Goal: Task Accomplishment & Management: Complete application form

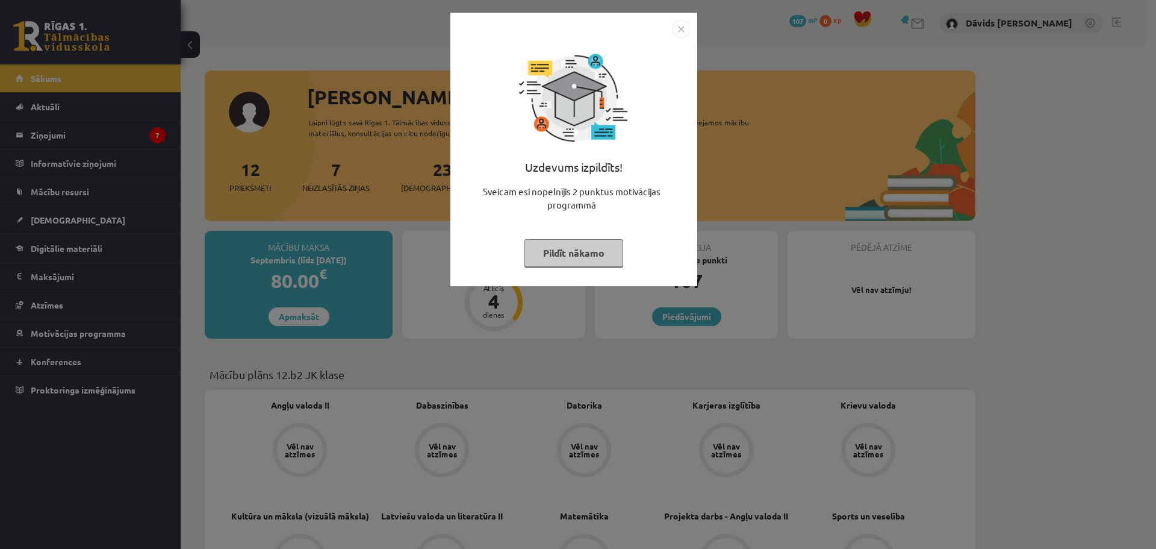
click at [576, 258] on button "Pildīt nākamo" at bounding box center [573, 253] width 99 height 28
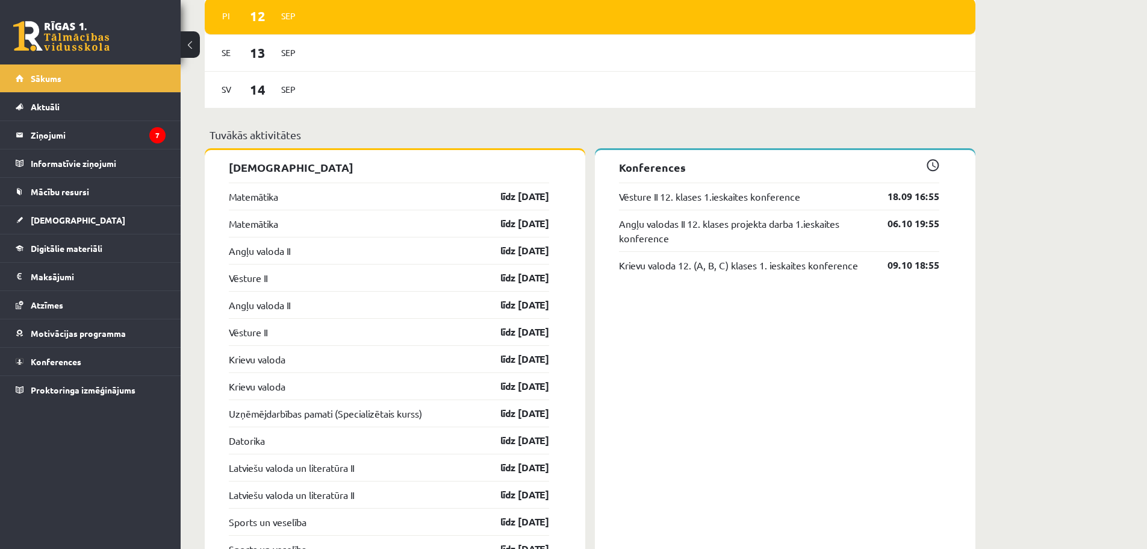
scroll to position [963, 0]
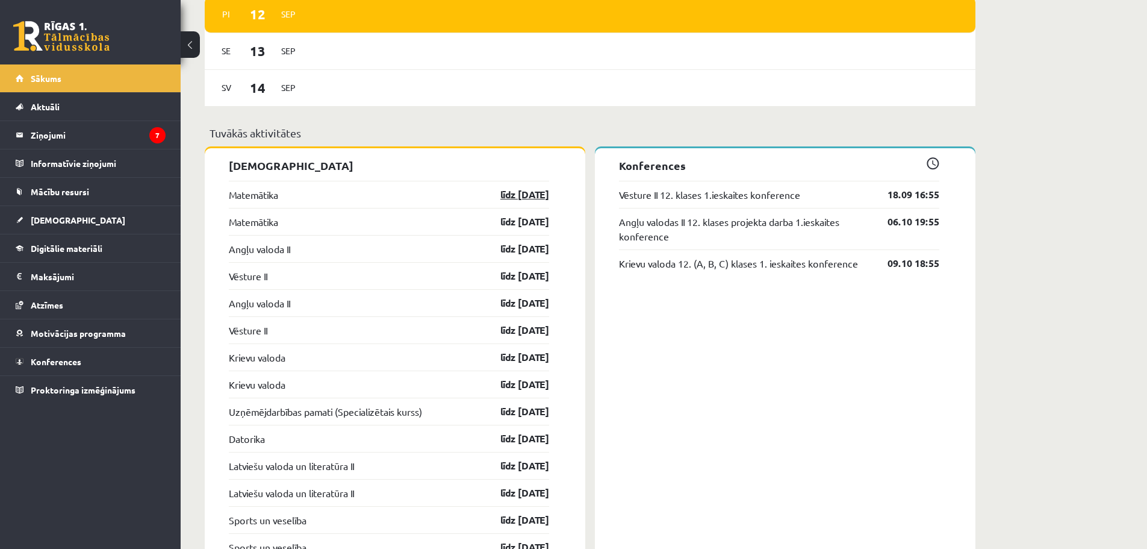
click at [500, 196] on link "līdz 15.09.25" at bounding box center [514, 194] width 70 height 14
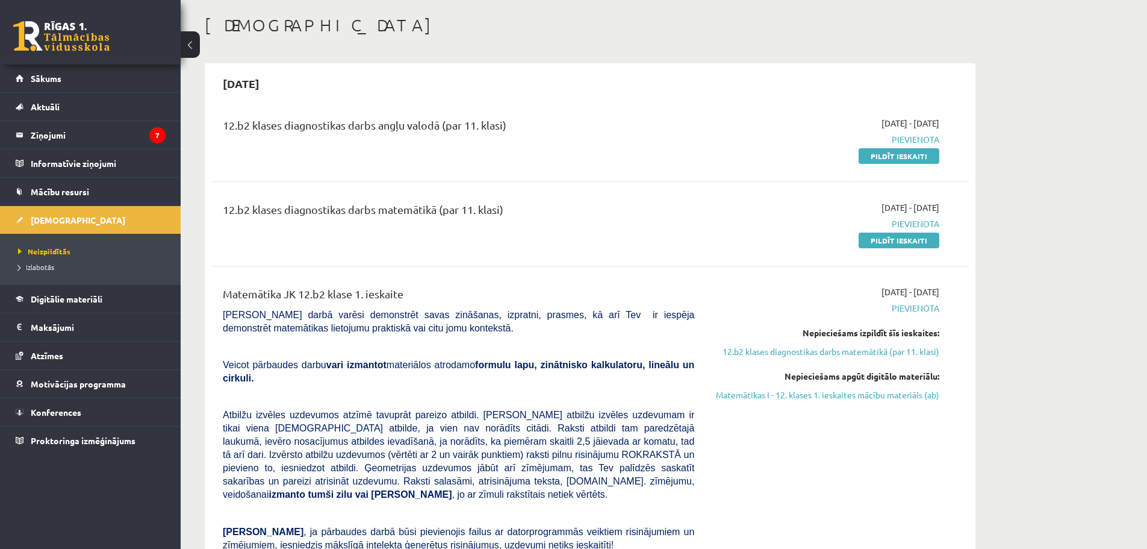
scroll to position [60, 0]
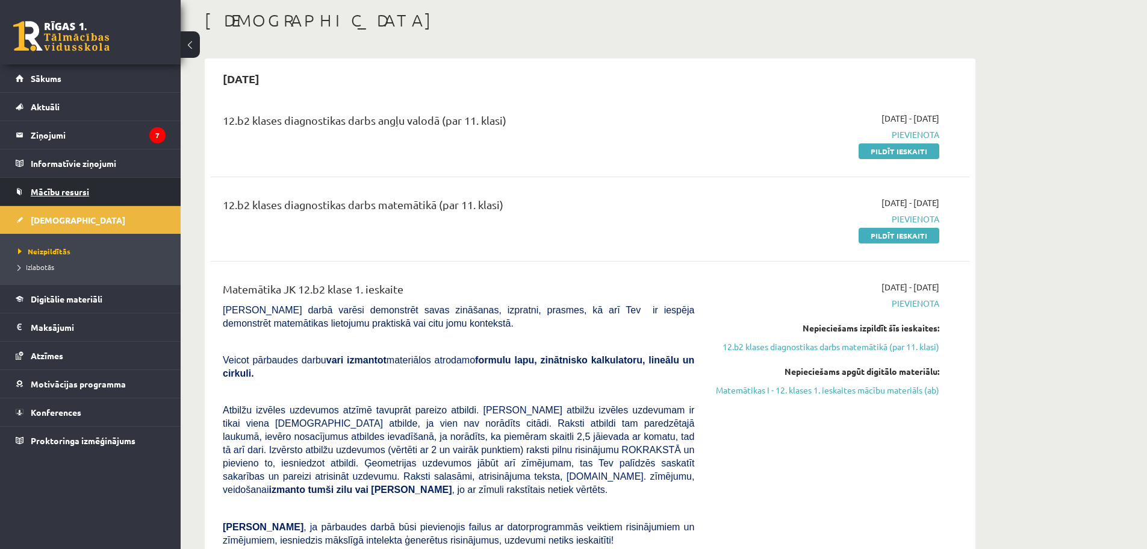
click at [82, 190] on span "Mācību resursi" at bounding box center [60, 191] width 58 height 11
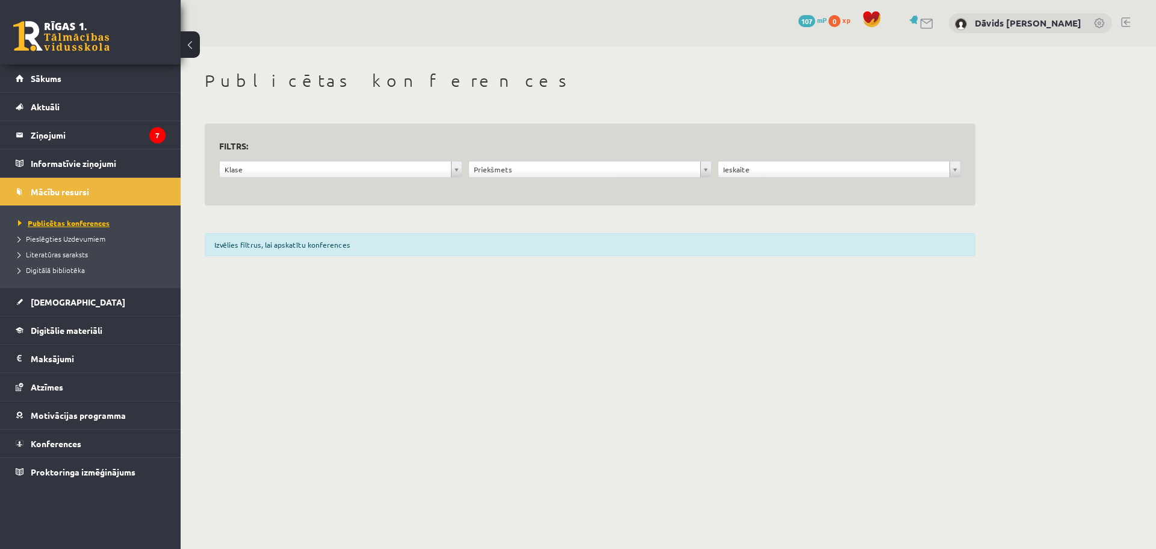
click at [73, 223] on span "Publicētas konferences" at bounding box center [64, 223] width 92 height 10
drag, startPoint x: 311, startPoint y: 171, endPoint x: 185, endPoint y: 187, distance: 126.3
click at [88, 238] on span "Pieslēgties Uzdevumiem" at bounding box center [61, 239] width 87 height 10
click at [73, 251] on span "Literatūras saraksts" at bounding box center [53, 254] width 70 height 10
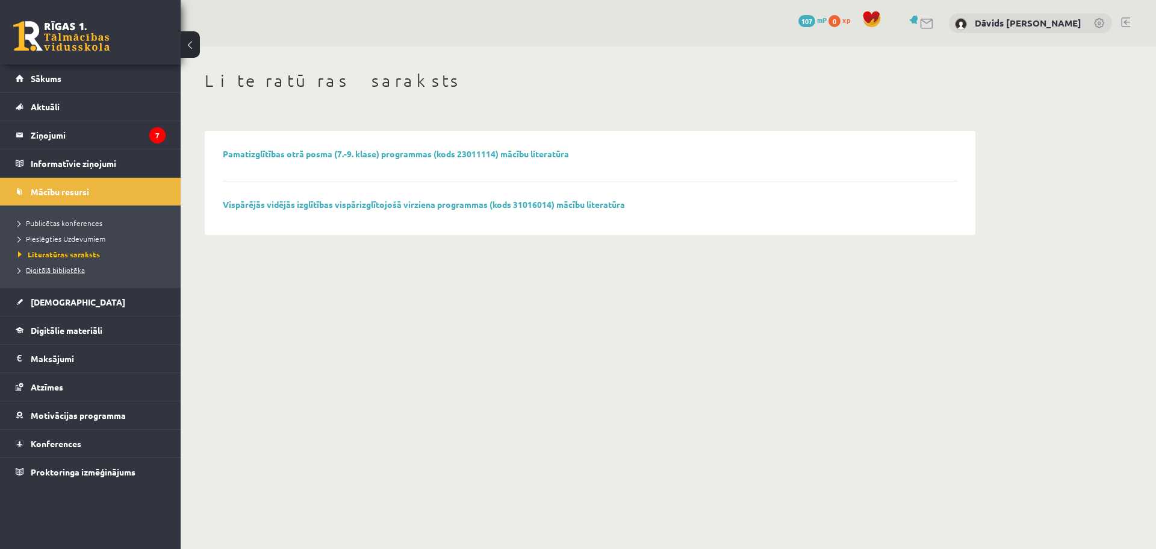
click at [72, 268] on span "Digitālā bibliotēka" at bounding box center [51, 270] width 67 height 10
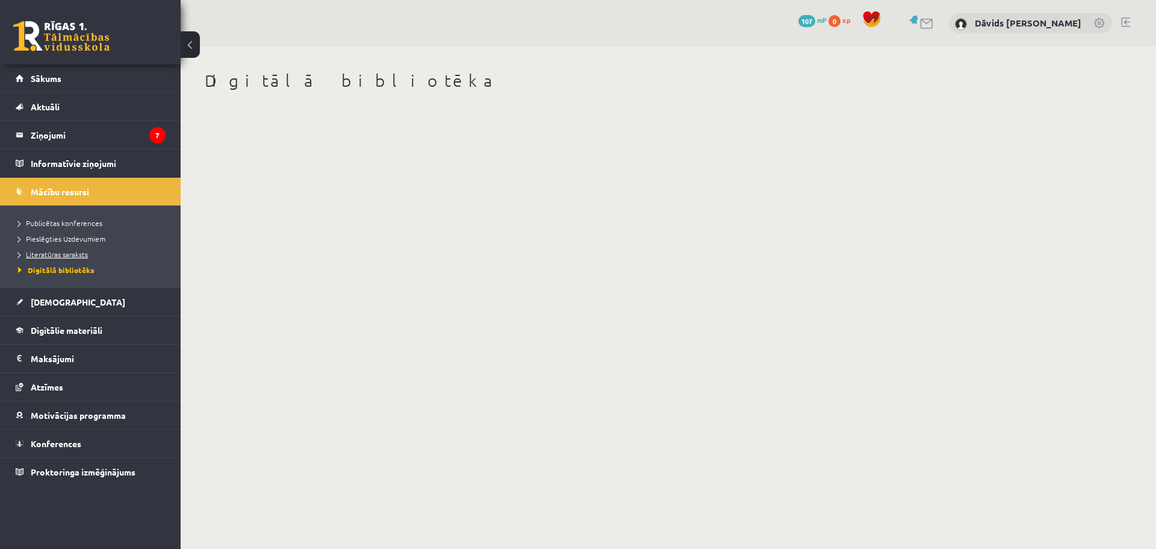
click at [72, 255] on span "Literatūras saraksts" at bounding box center [53, 254] width 70 height 10
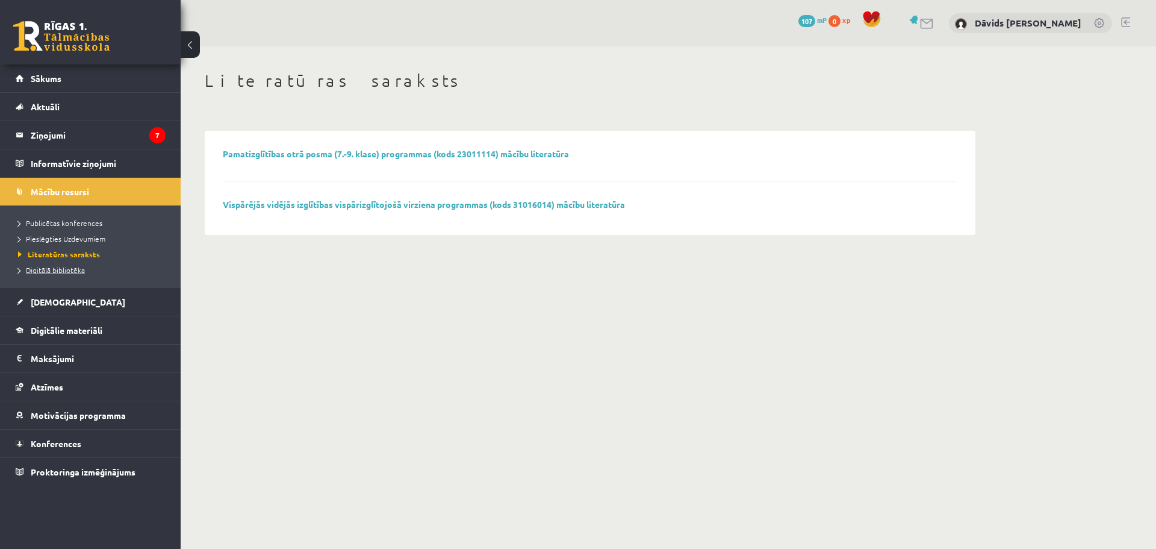
click at [67, 266] on span "Digitālā bibliotēka" at bounding box center [51, 270] width 67 height 10
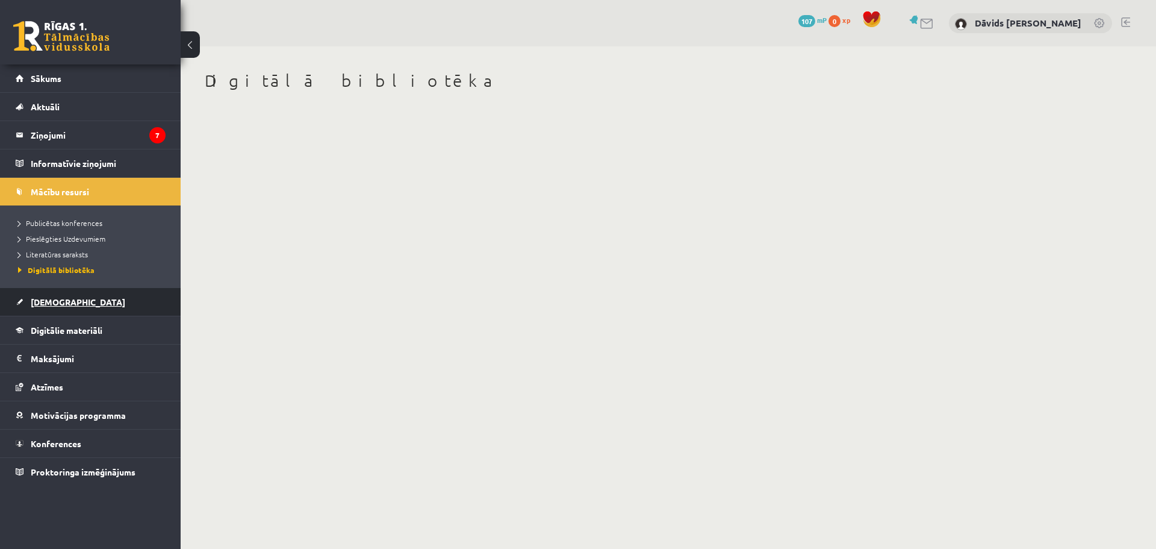
click at [59, 297] on span "[DEMOGRAPHIC_DATA]" at bounding box center [78, 301] width 95 height 11
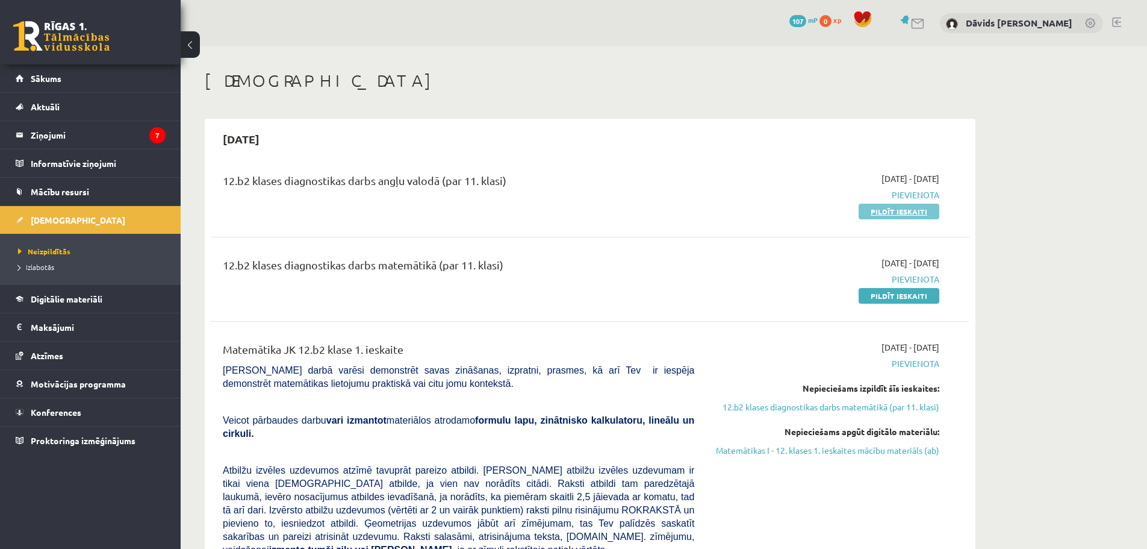
click at [904, 212] on link "Pildīt ieskaiti" at bounding box center [899, 212] width 81 height 16
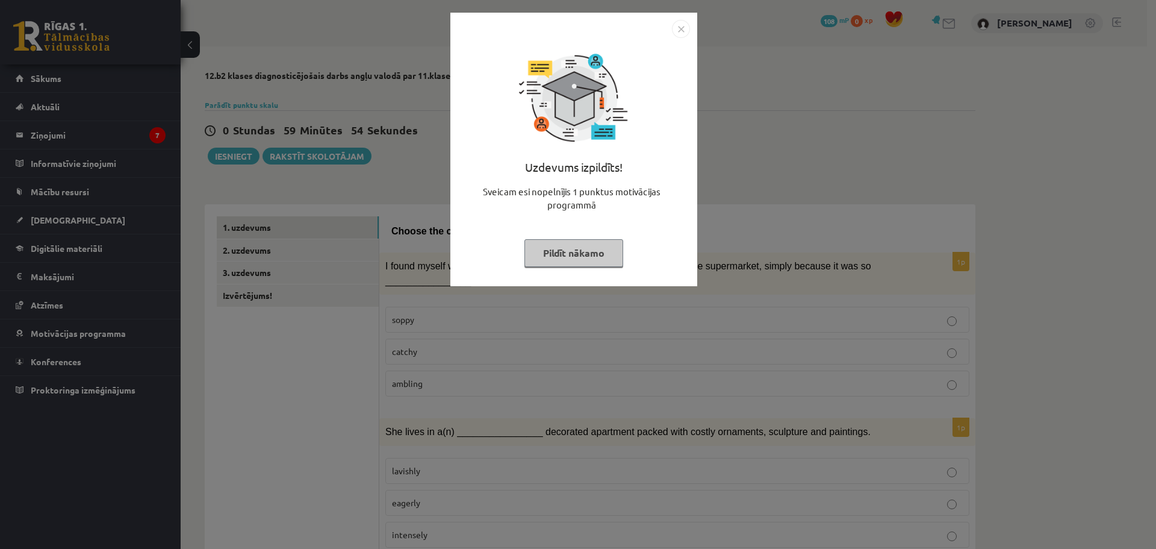
click at [682, 32] on img "Close" at bounding box center [681, 29] width 18 height 18
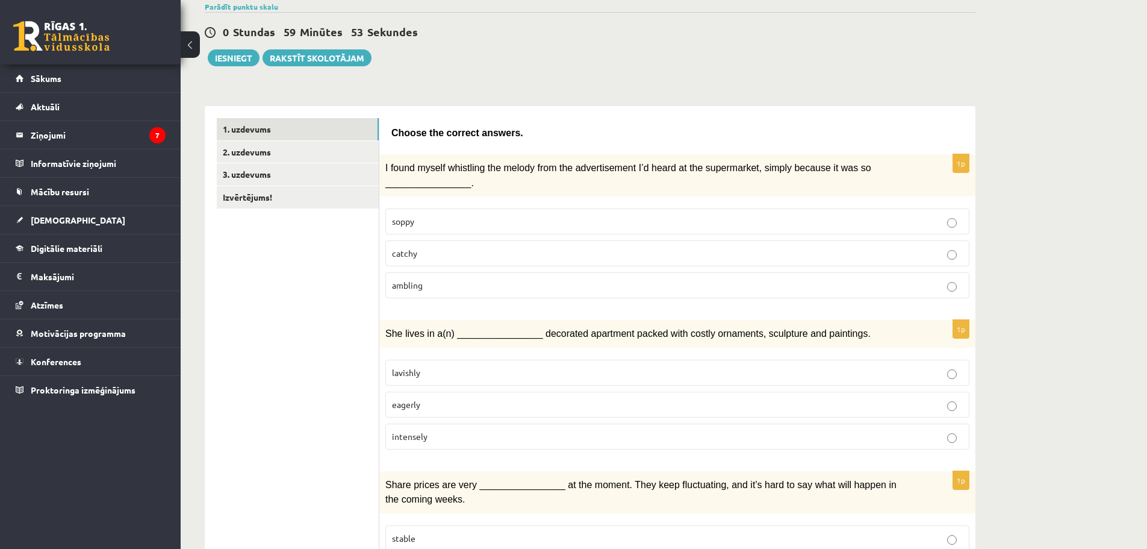
scroll to position [120, 0]
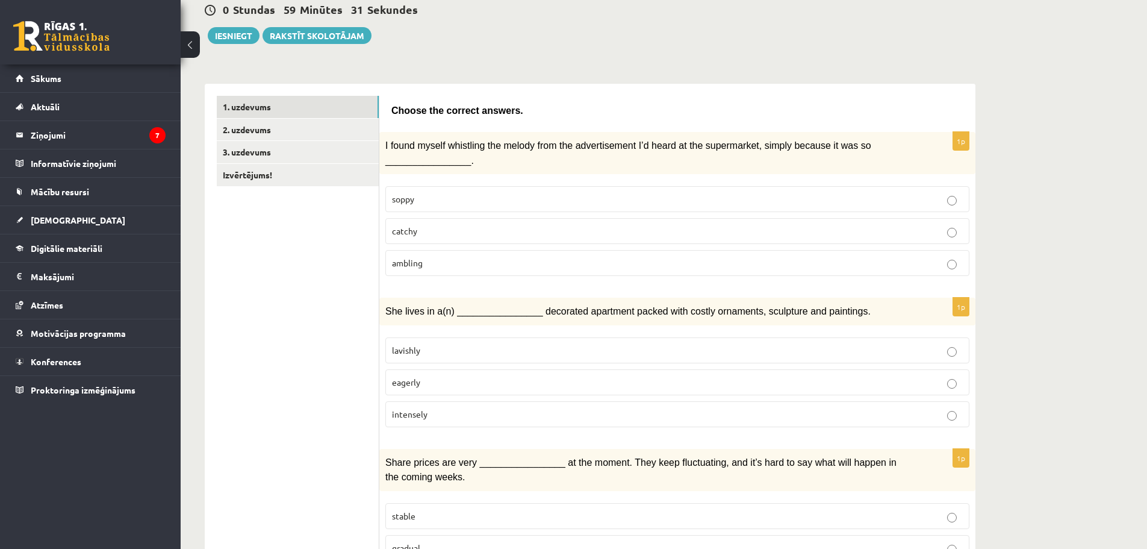
click at [437, 234] on p "catchy" at bounding box center [677, 231] width 571 height 13
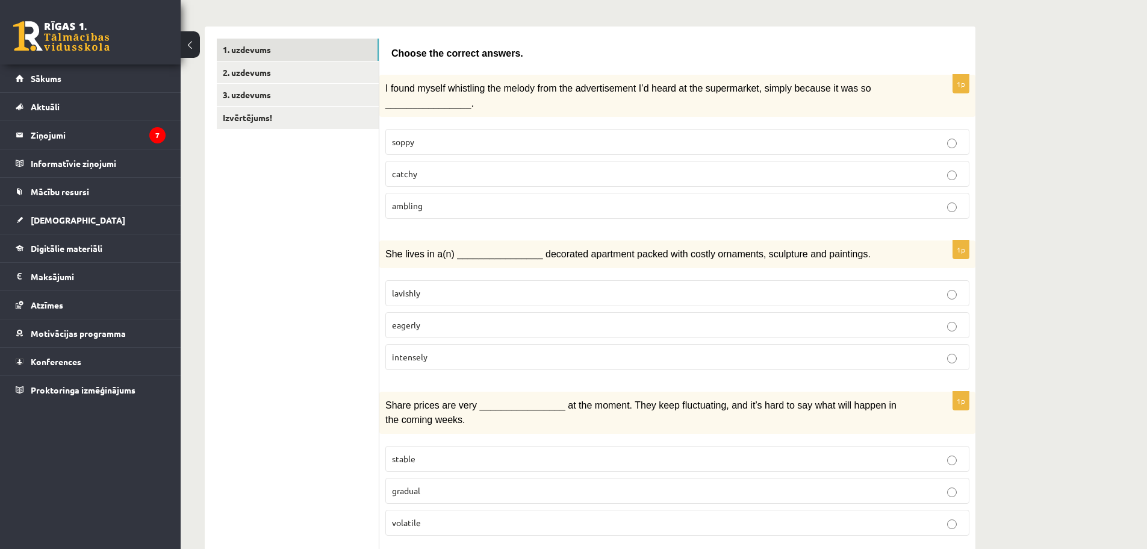
scroll to position [181, 0]
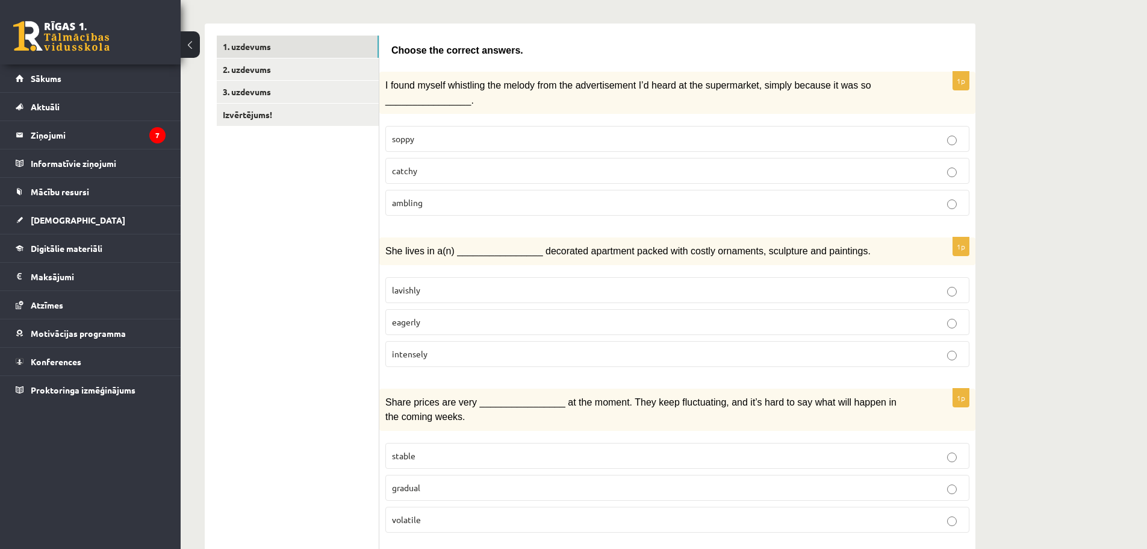
click at [437, 293] on p "lavishly" at bounding box center [677, 290] width 571 height 13
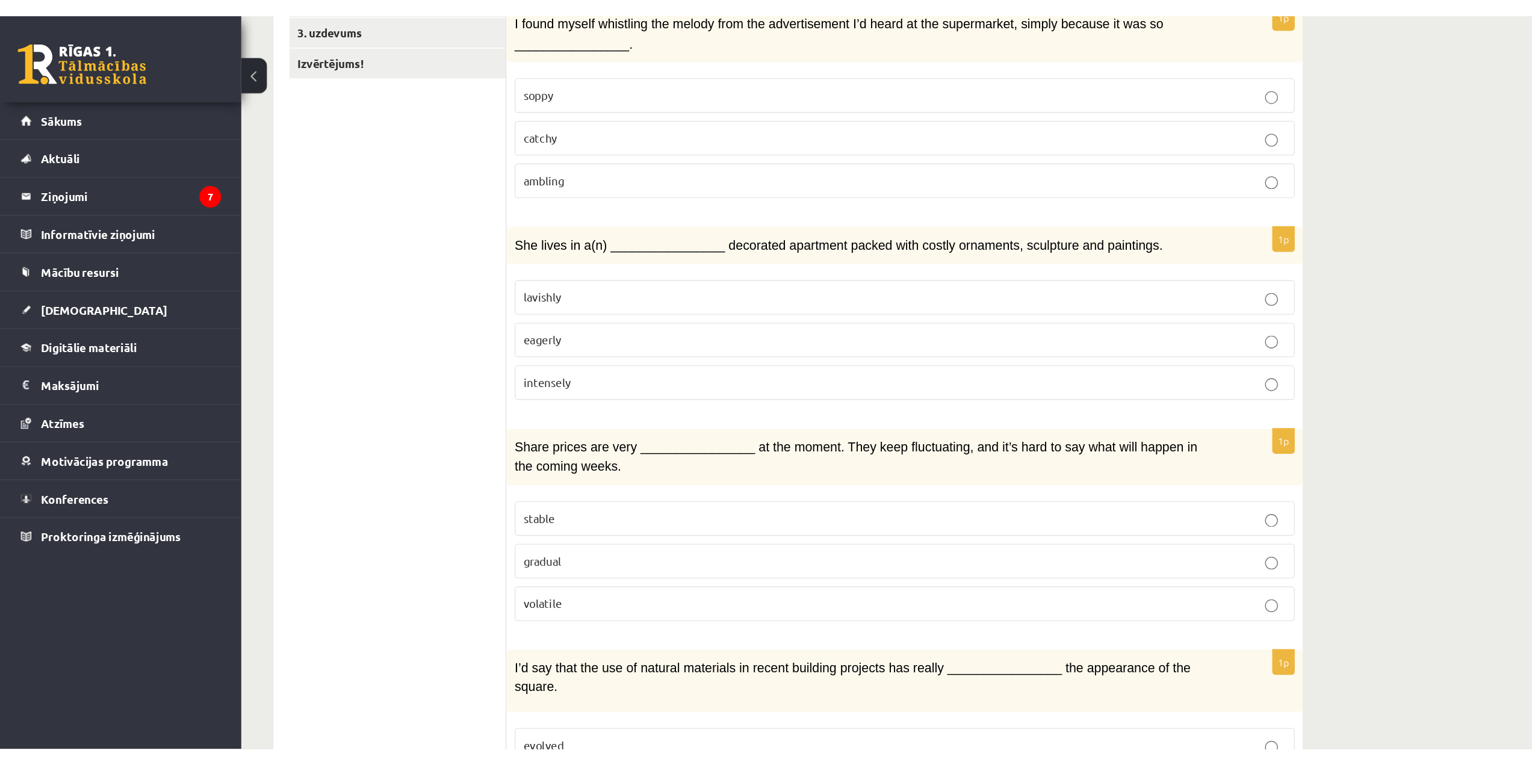
scroll to position [301, 0]
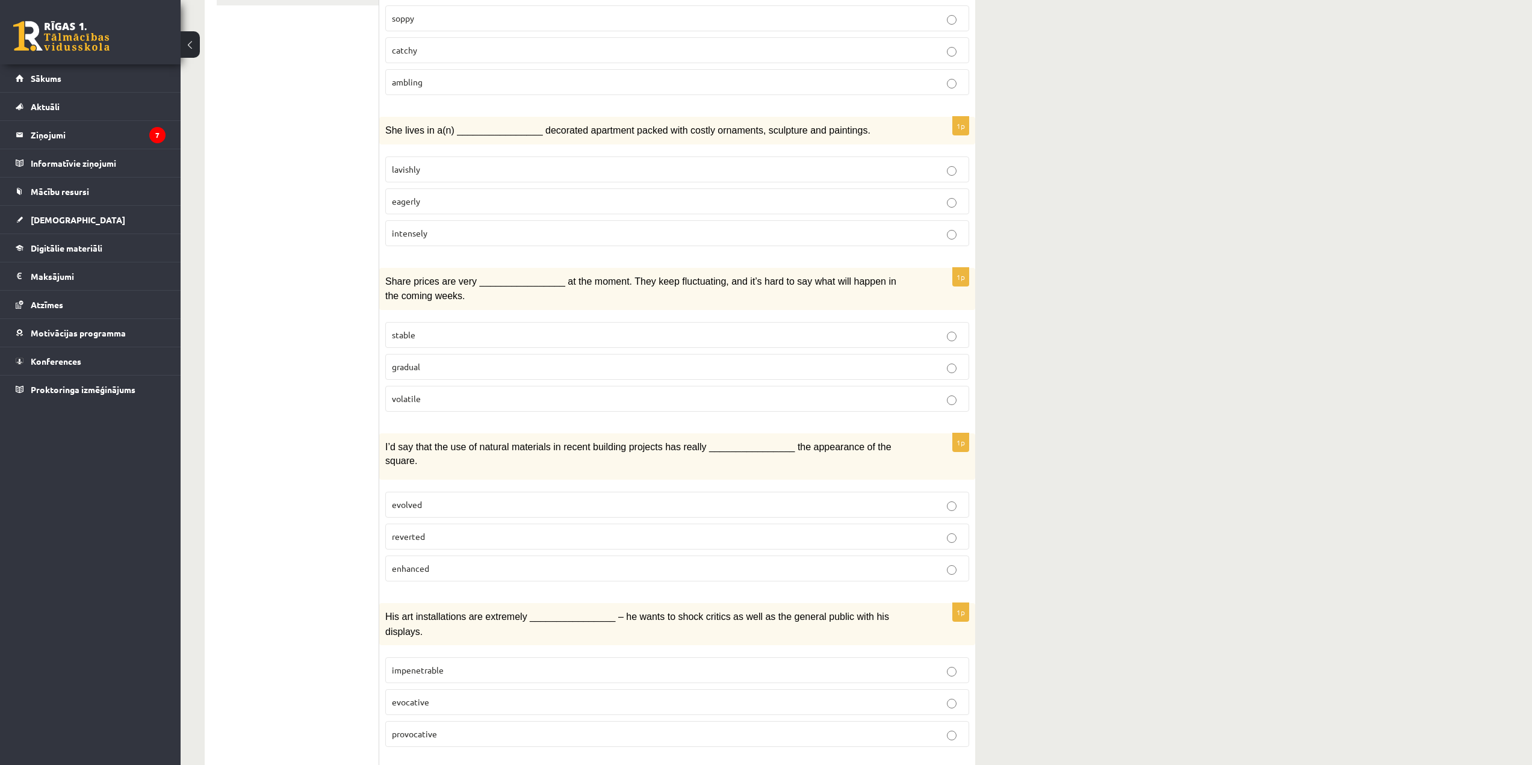
click at [443, 399] on p "volatile" at bounding box center [677, 399] width 571 height 13
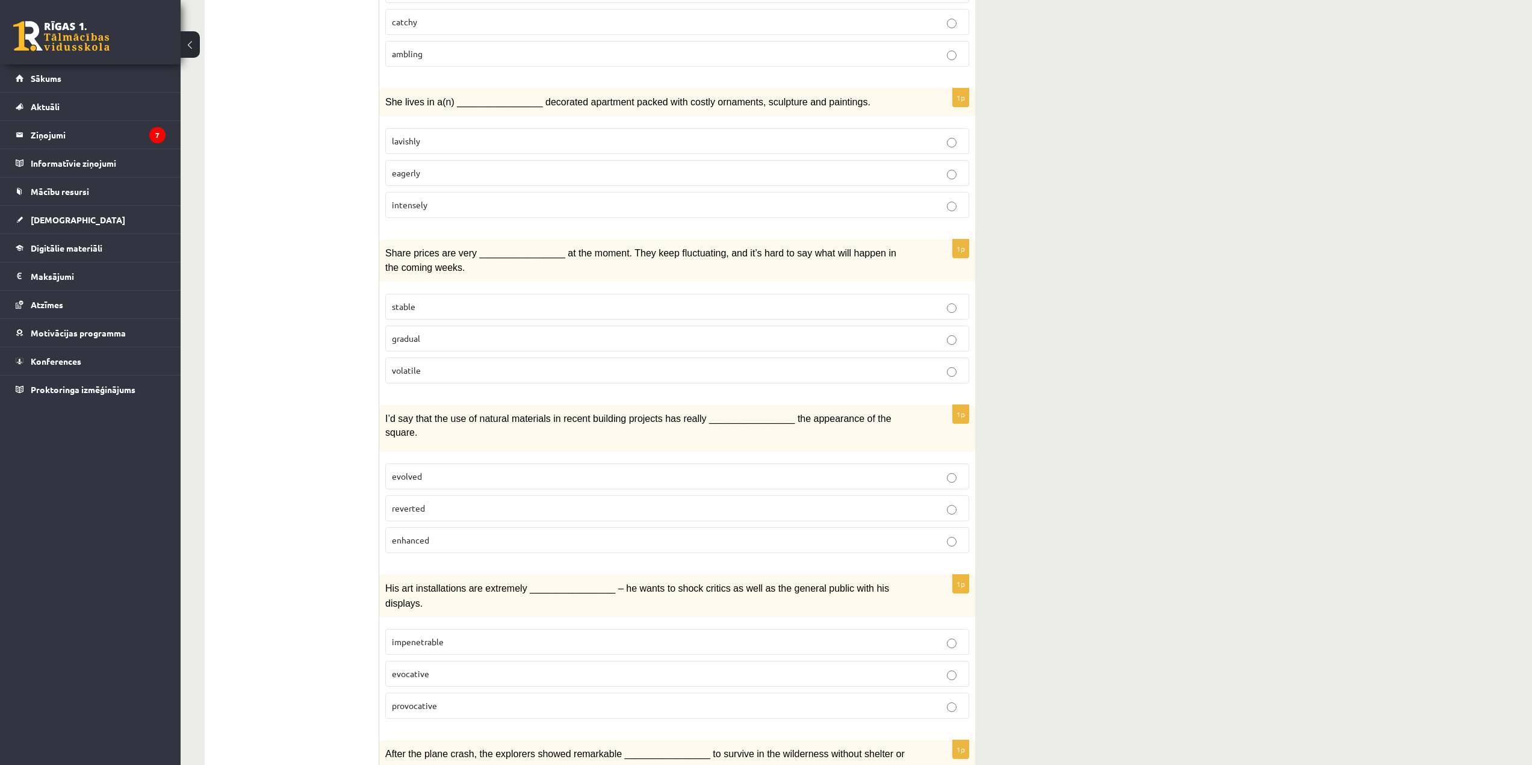
scroll to position [421, 0]
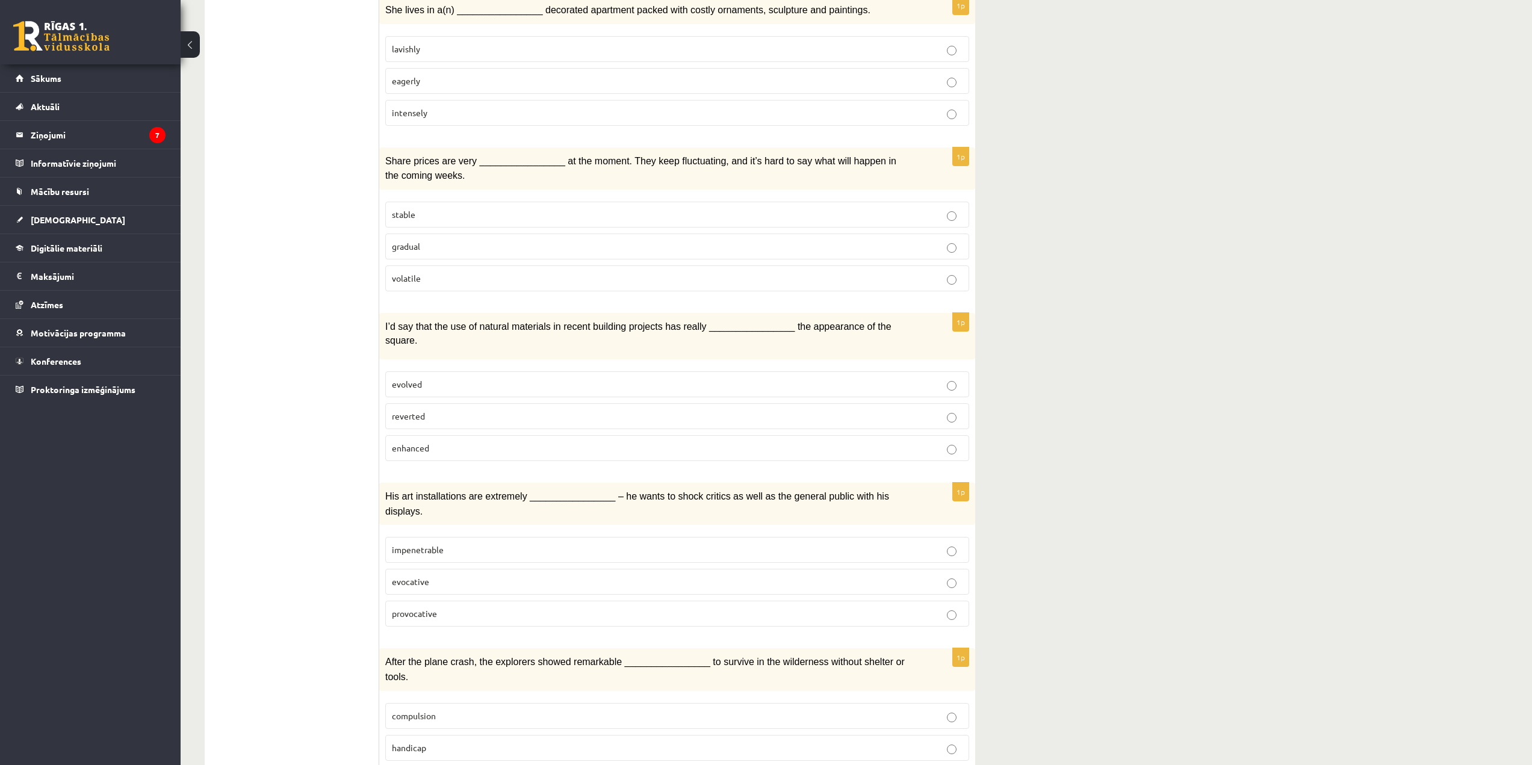
click at [426, 435] on label "enhanced" at bounding box center [677, 448] width 584 height 26
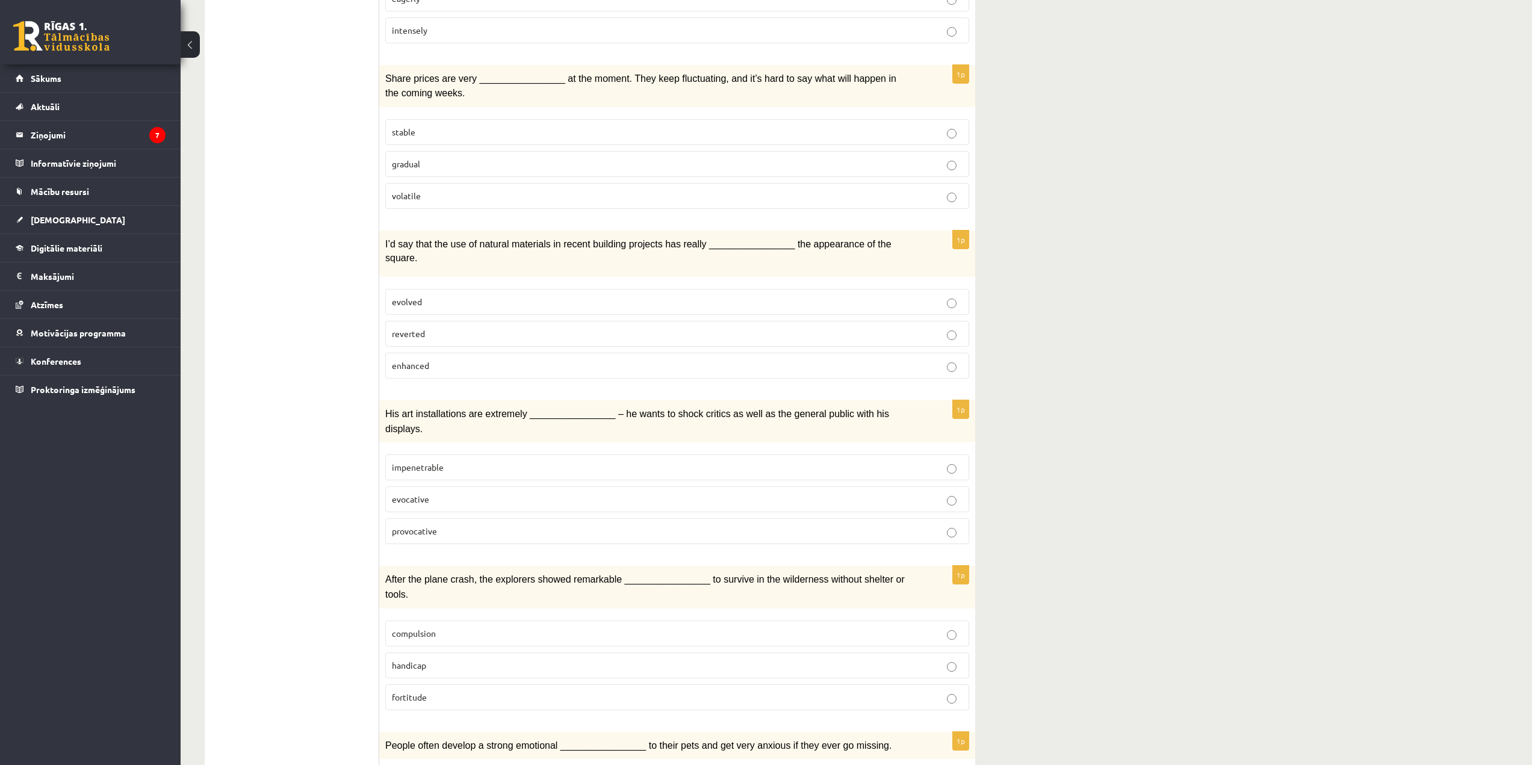
scroll to position [542, 0]
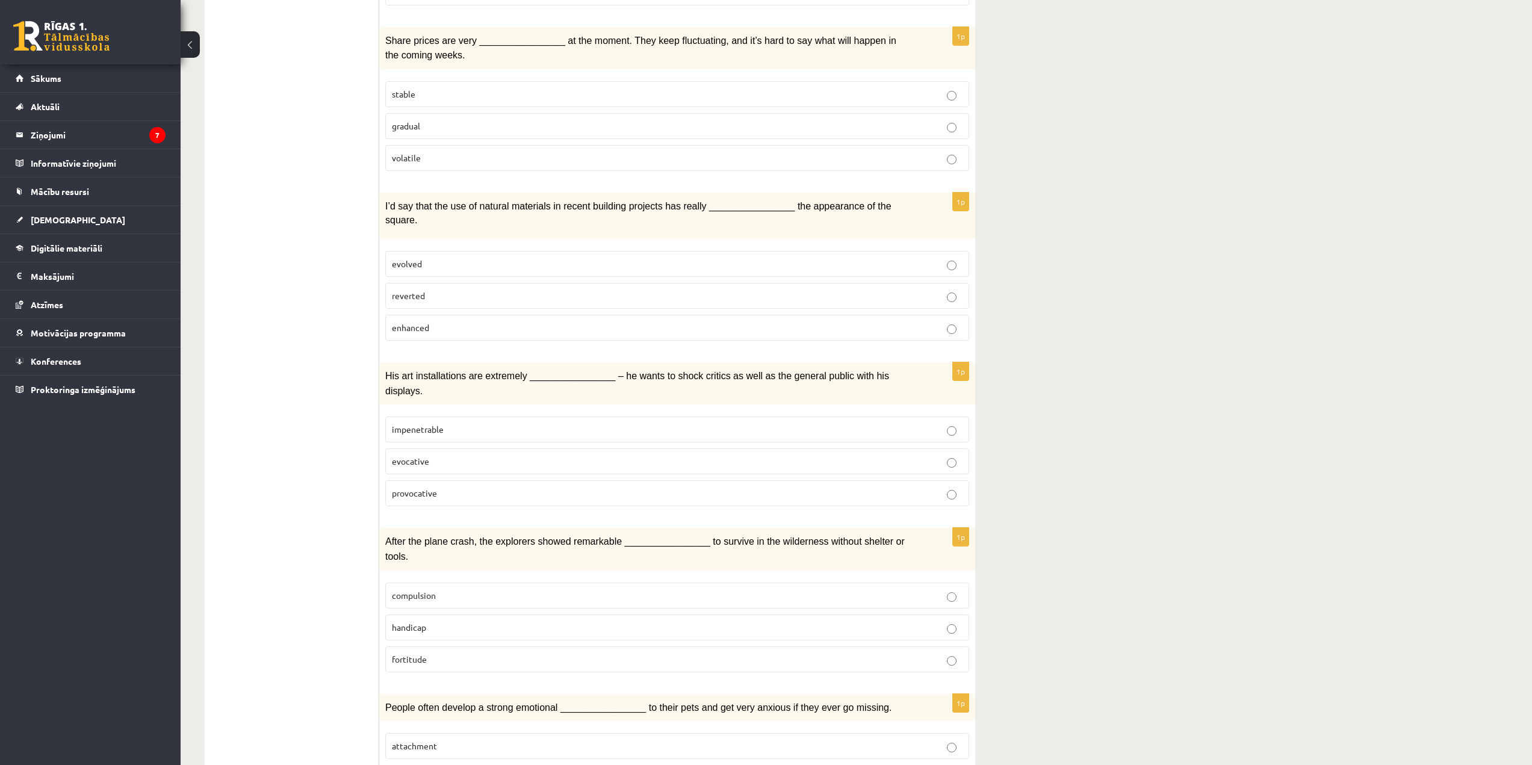
click at [446, 480] on label "provocative" at bounding box center [677, 493] width 584 height 26
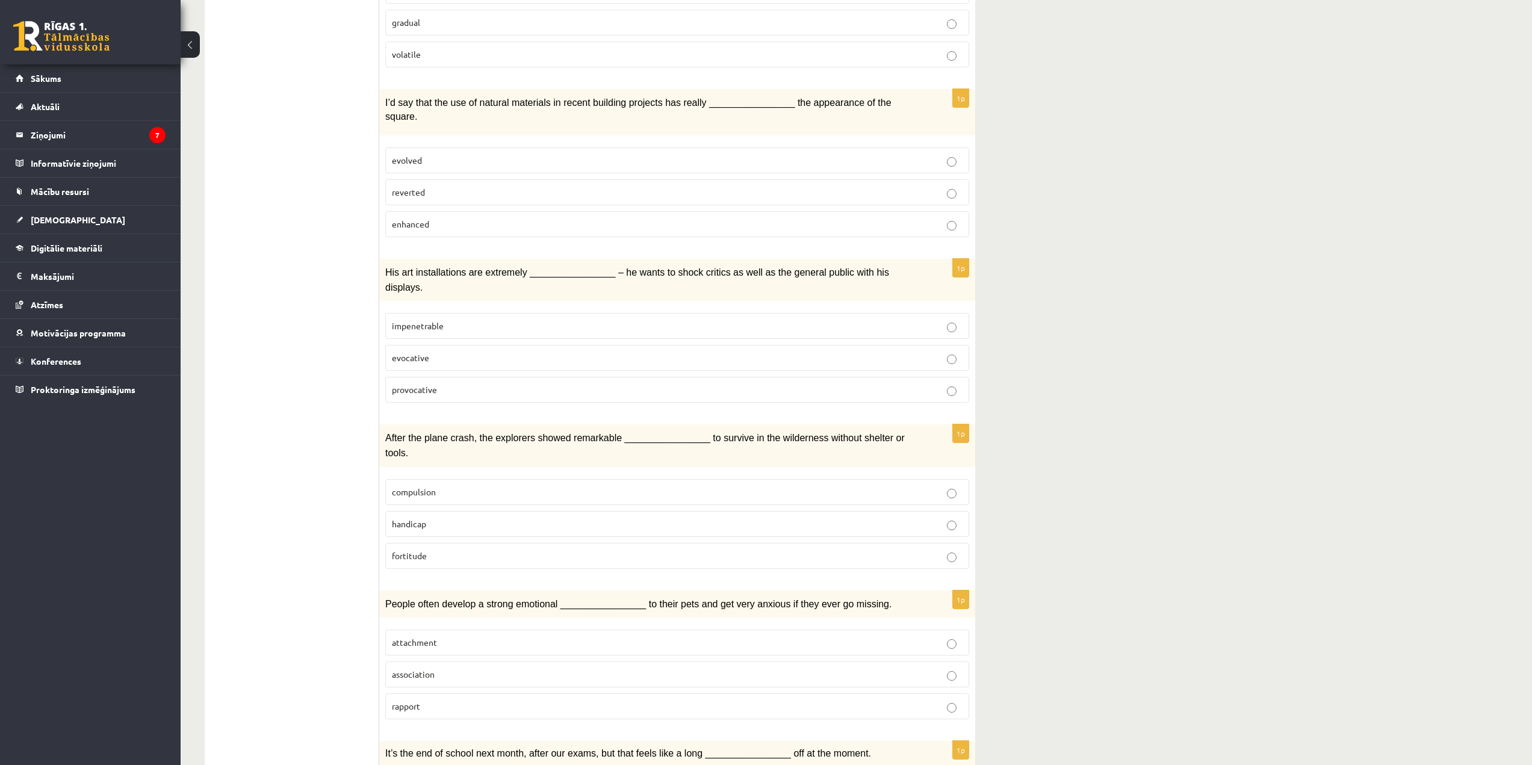
scroll to position [783, 0]
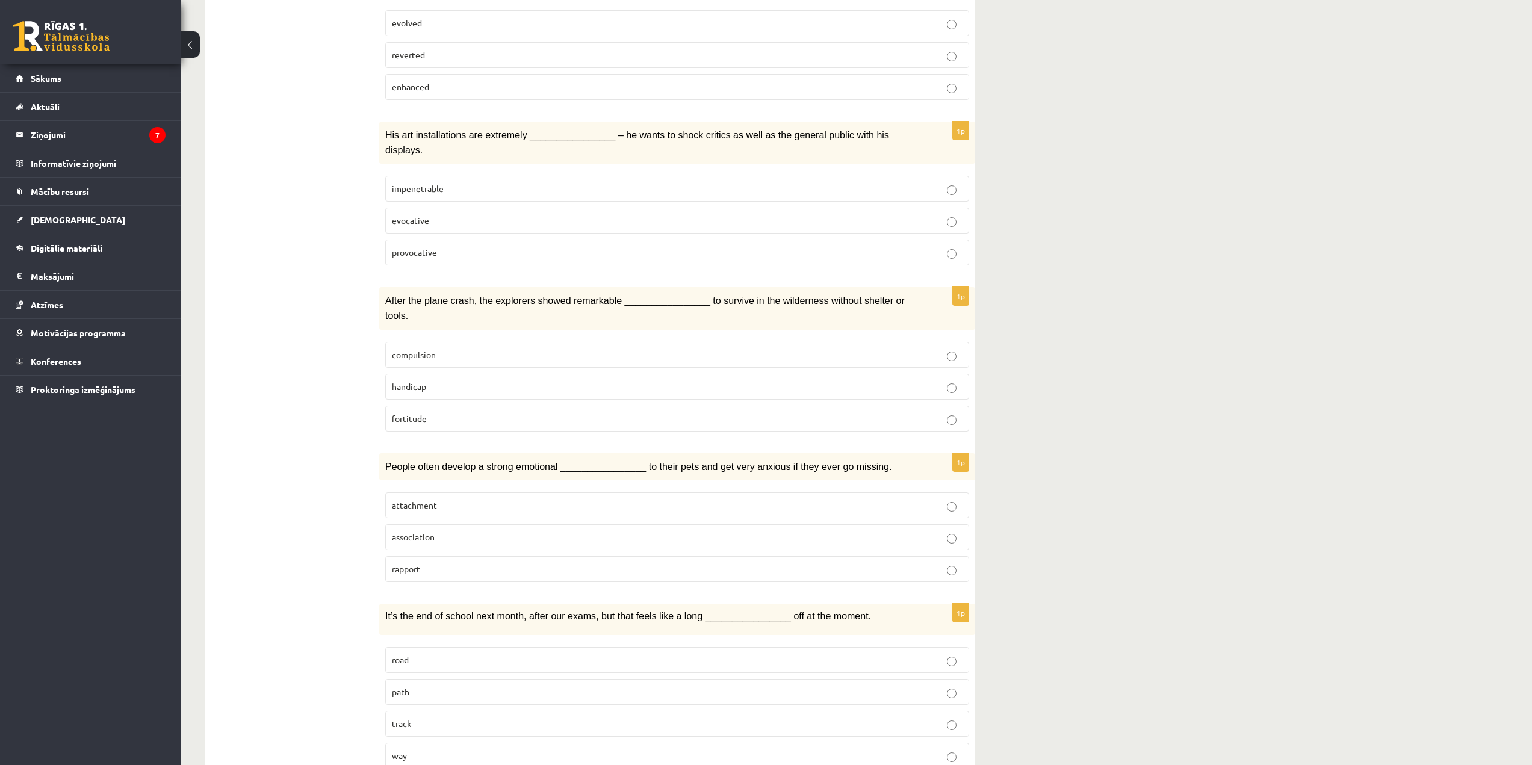
click at [440, 412] on p "fortitude" at bounding box center [677, 418] width 571 height 13
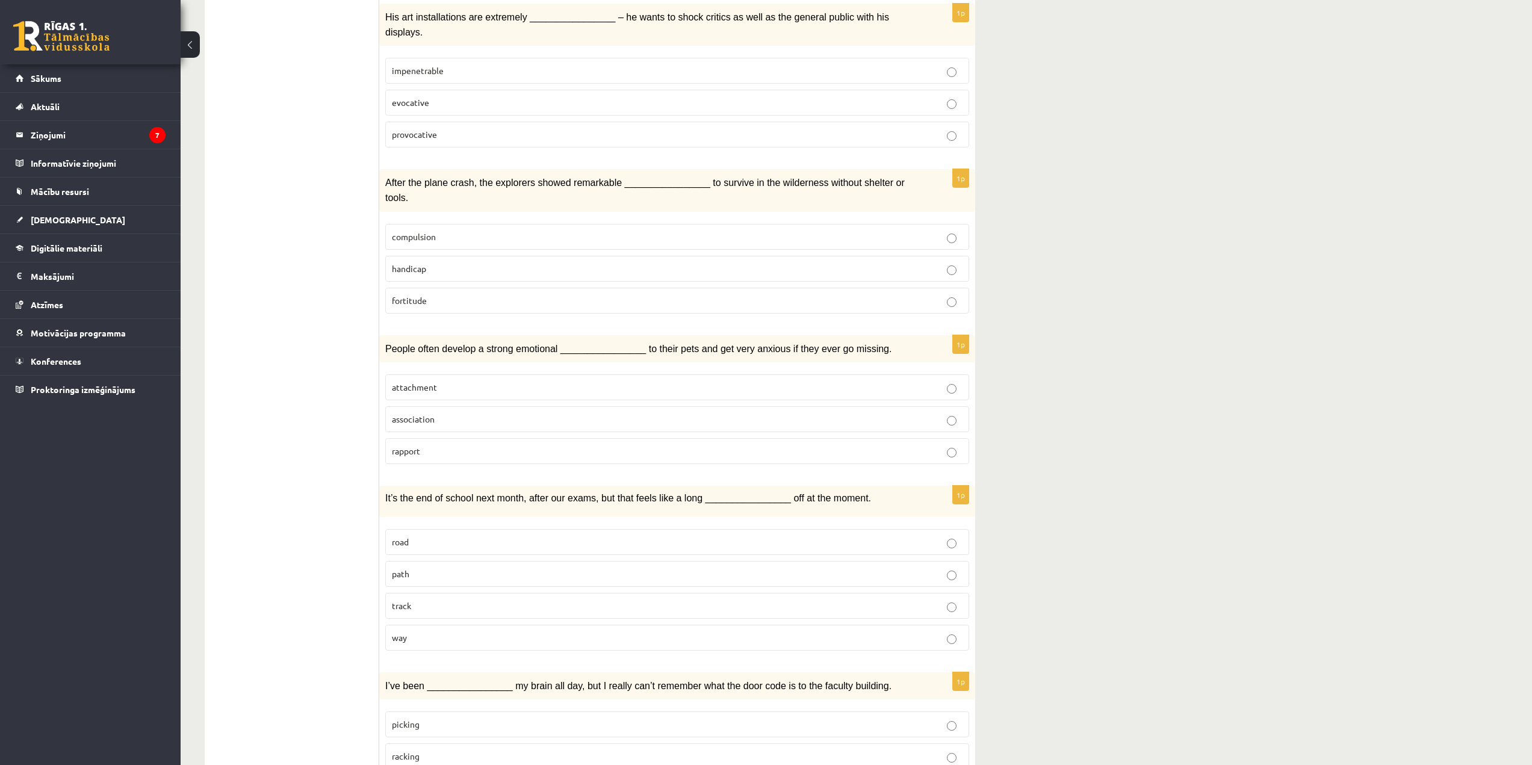
scroll to position [903, 0]
click at [468, 292] on p "fortitude" at bounding box center [677, 298] width 571 height 13
click at [464, 379] on p "attachment" at bounding box center [677, 385] width 571 height 13
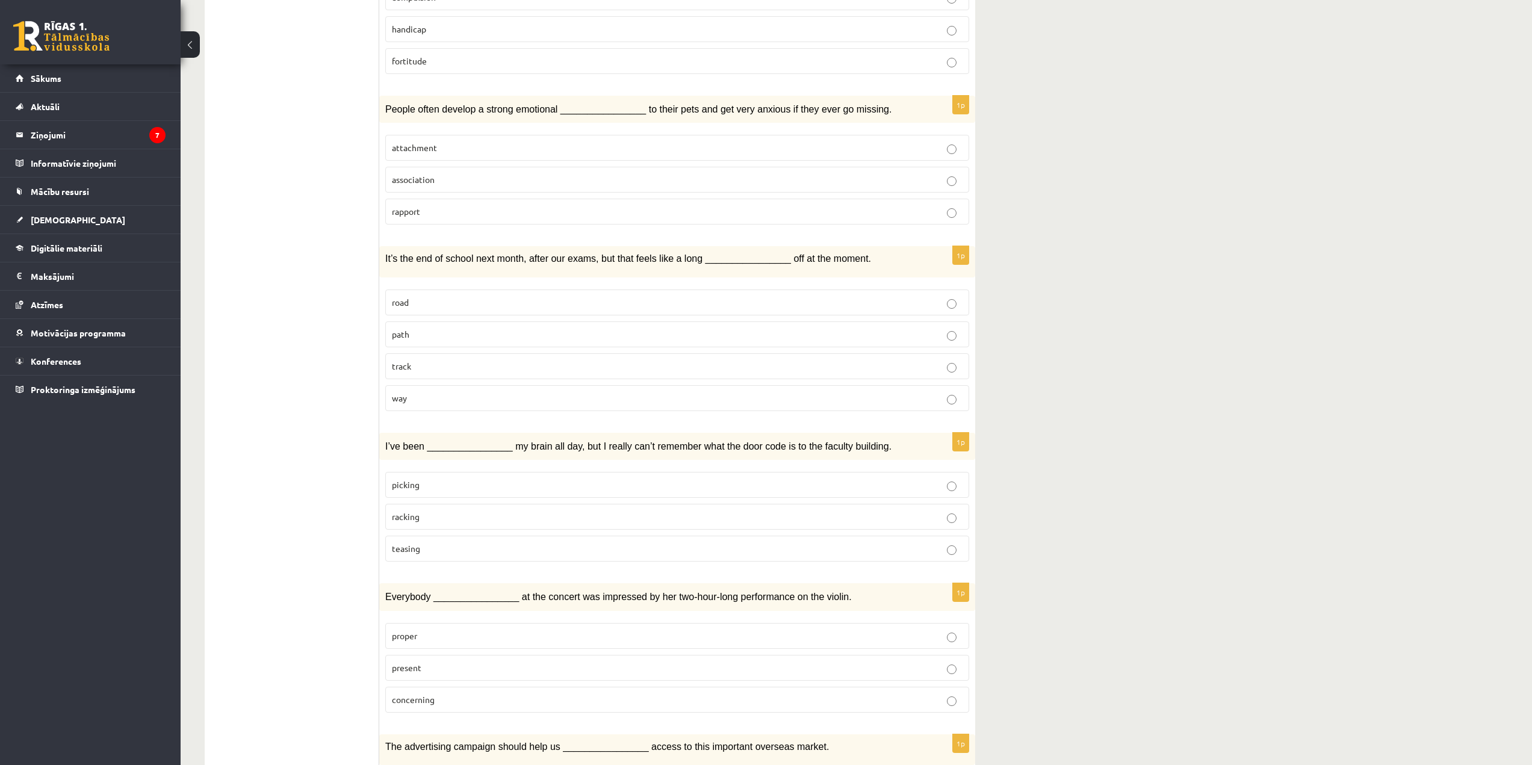
scroll to position [1144, 0]
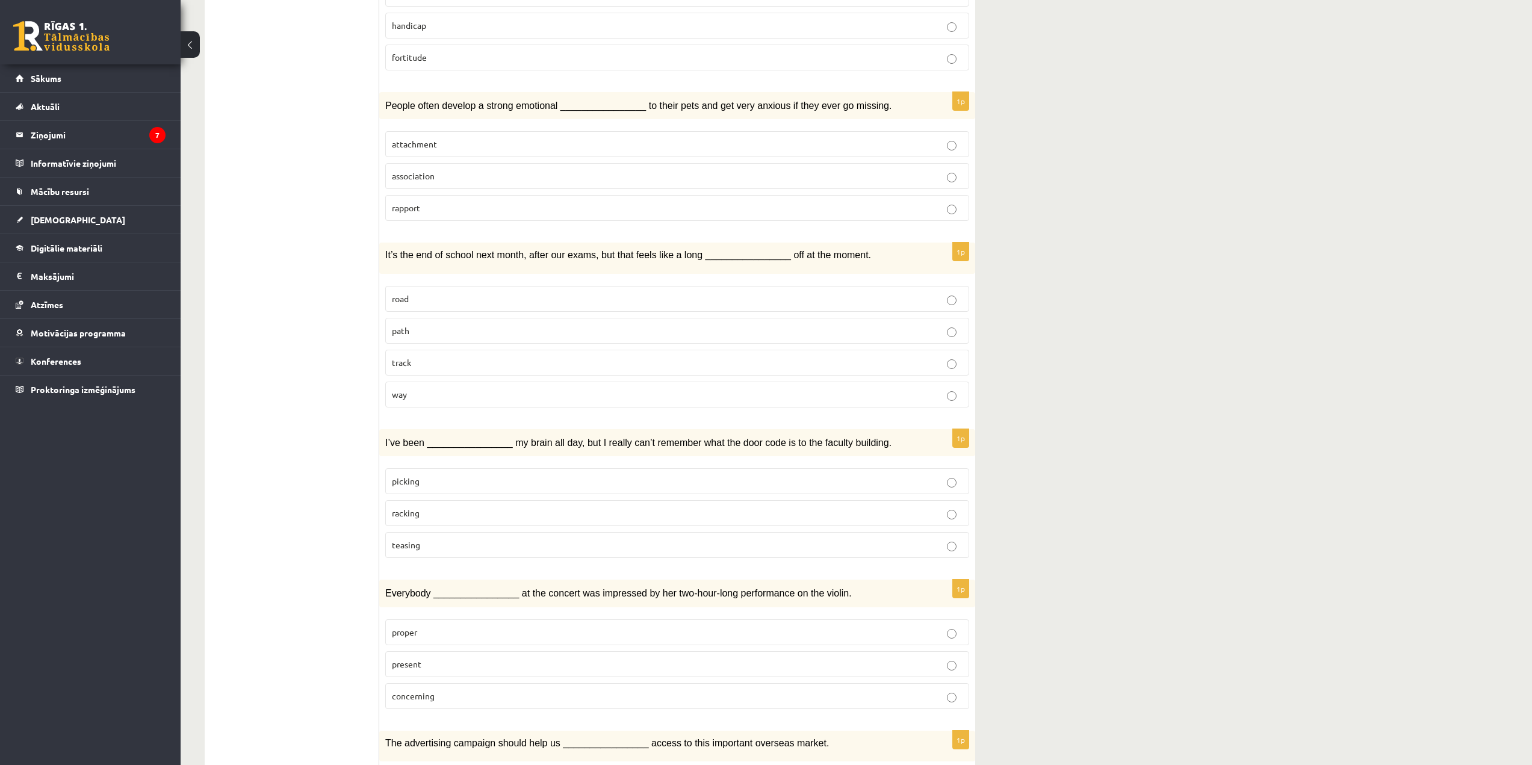
click at [510, 388] on p "way" at bounding box center [677, 394] width 571 height 13
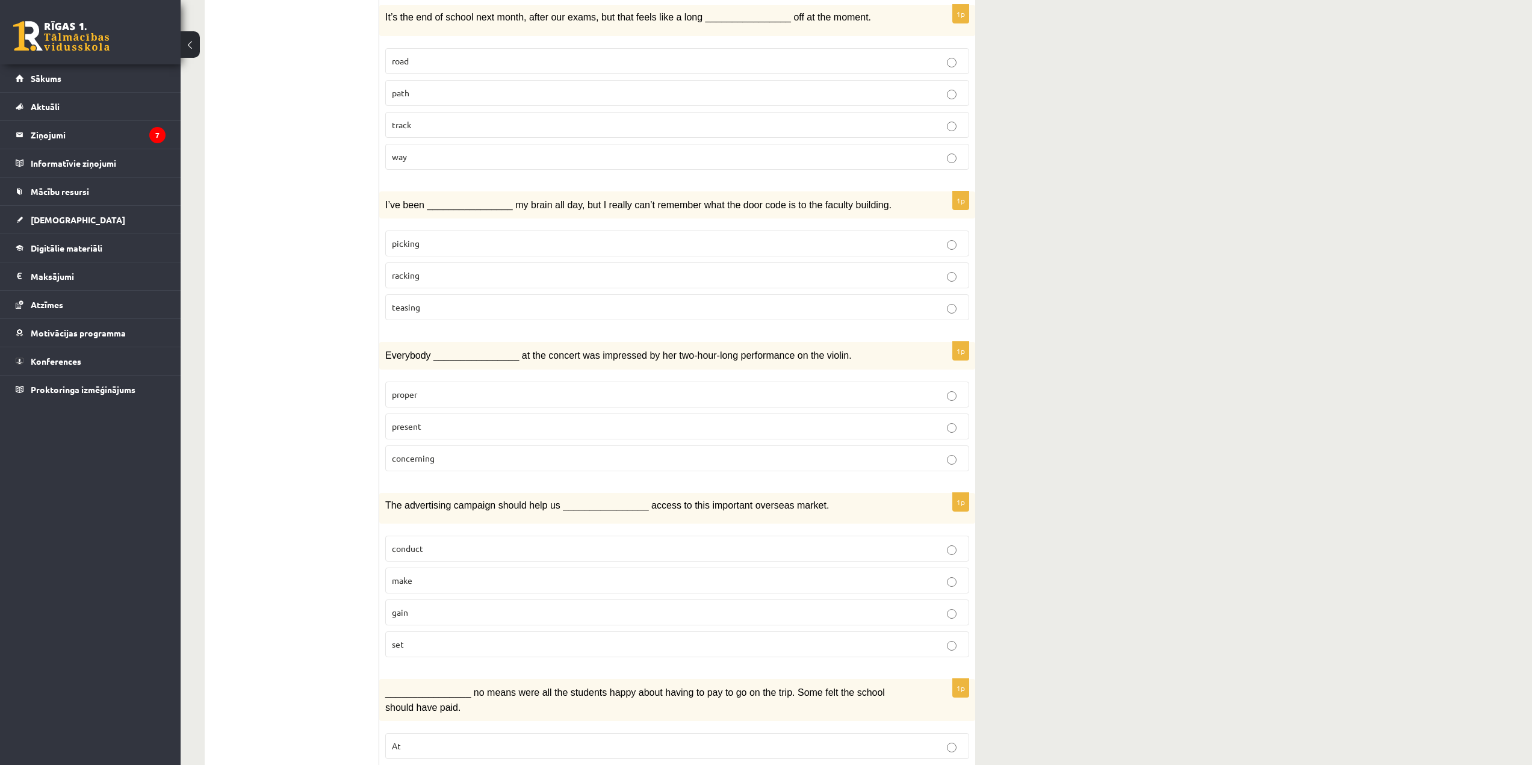
scroll to position [1375, 0]
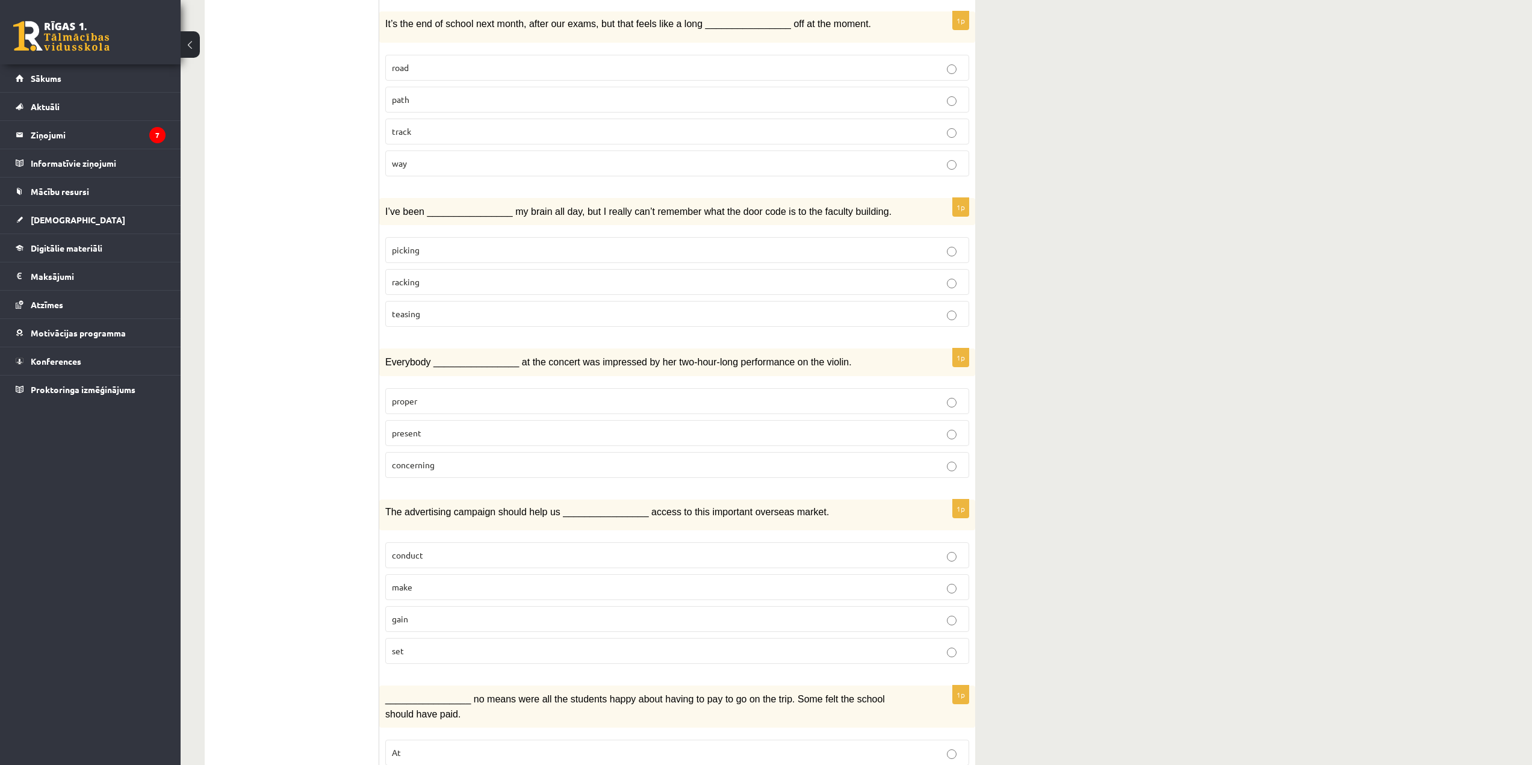
click at [441, 244] on p "picking" at bounding box center [677, 250] width 571 height 13
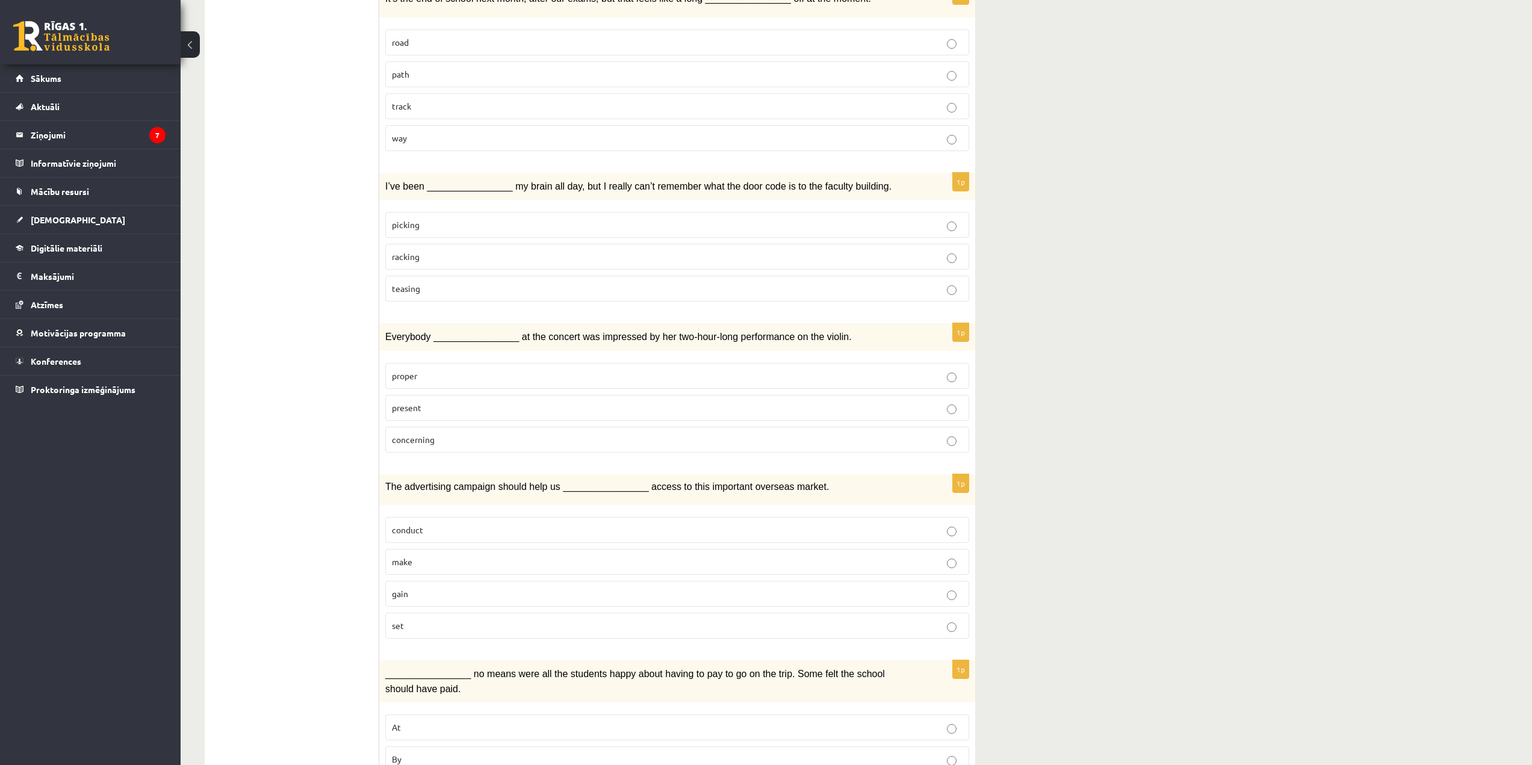
scroll to position [1435, 0]
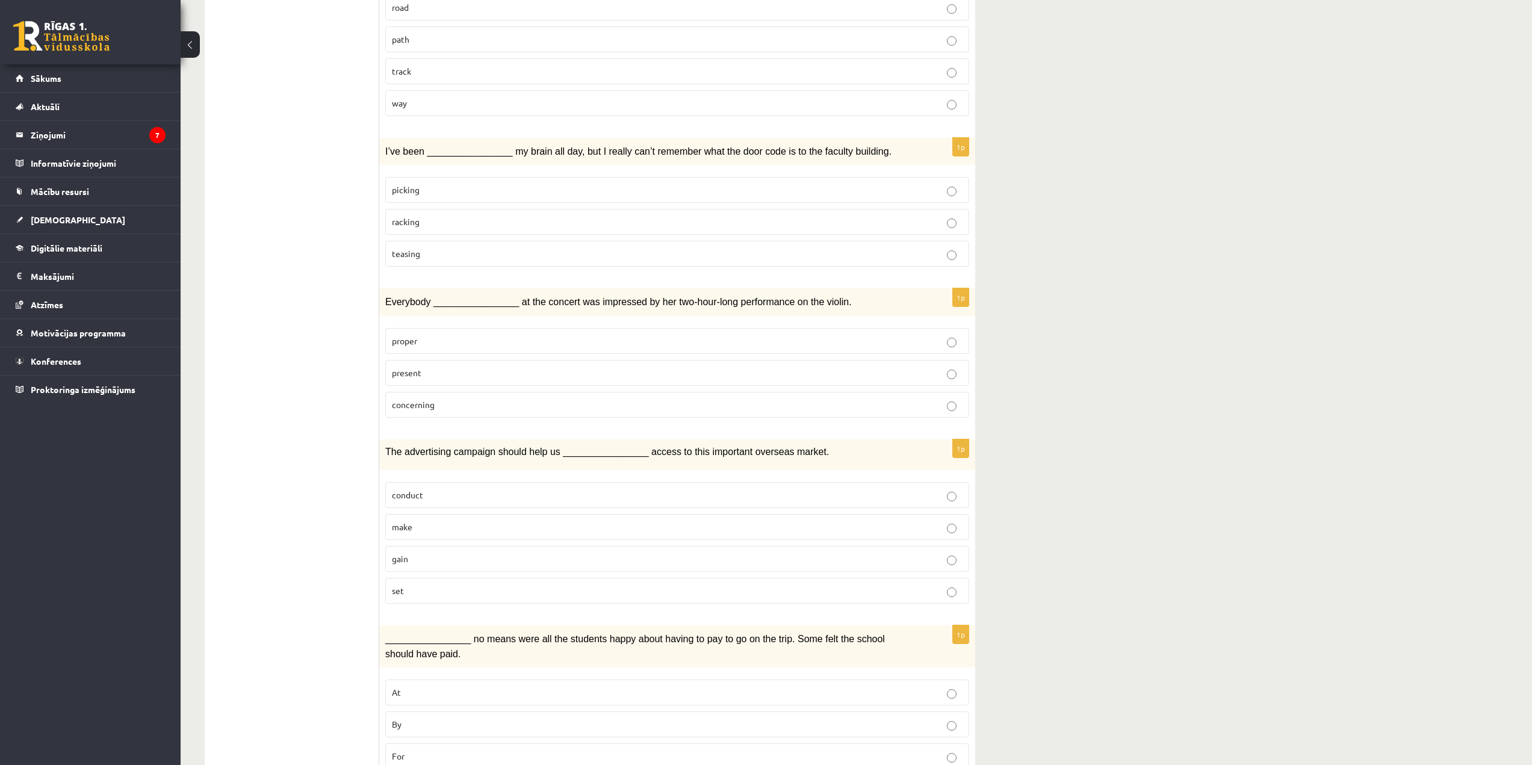
click at [457, 360] on label "present" at bounding box center [677, 373] width 584 height 26
click at [418, 546] on label "gain" at bounding box center [677, 559] width 584 height 26
click at [453, 548] on p "By" at bounding box center [677, 724] width 571 height 13
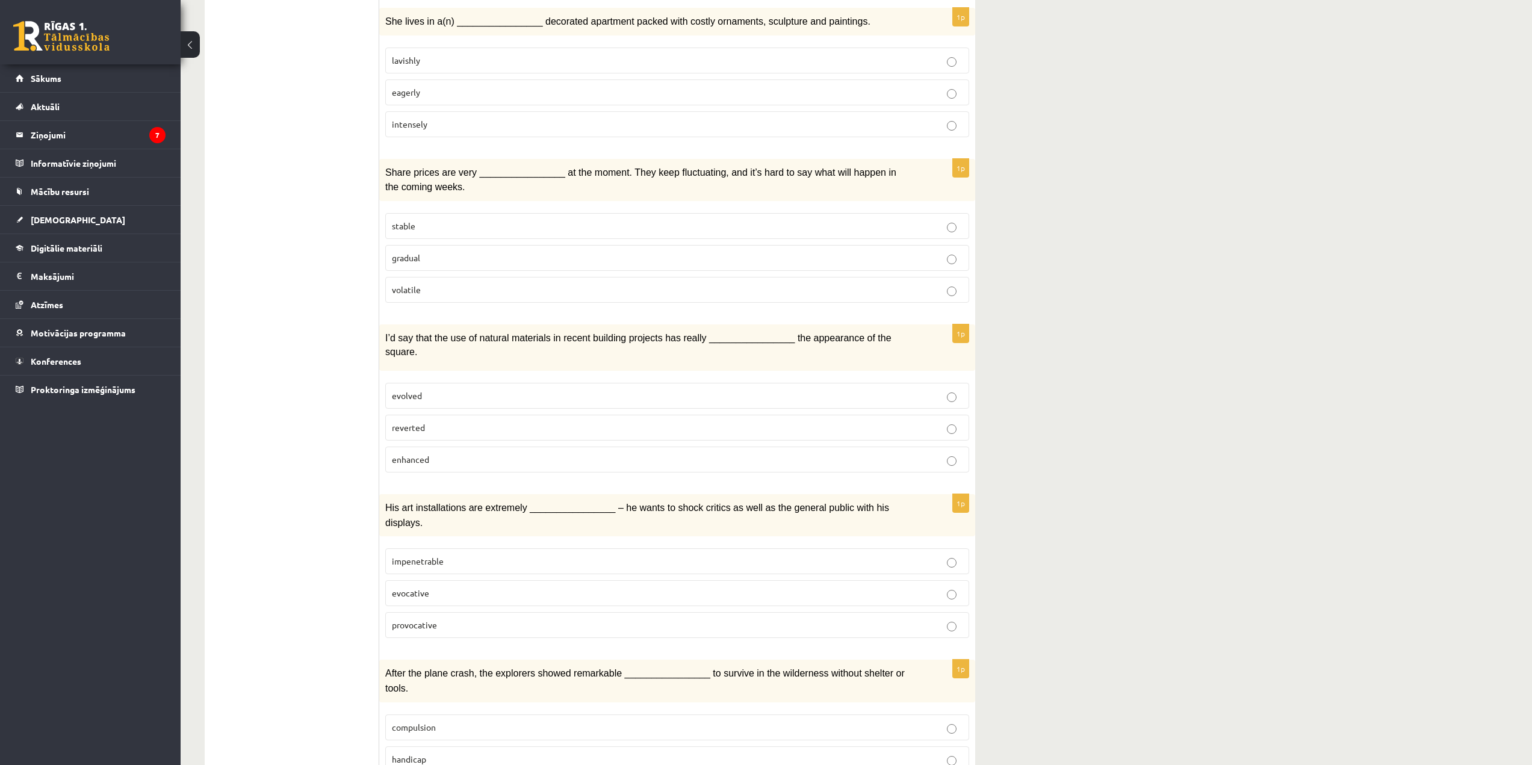
scroll to position [0, 0]
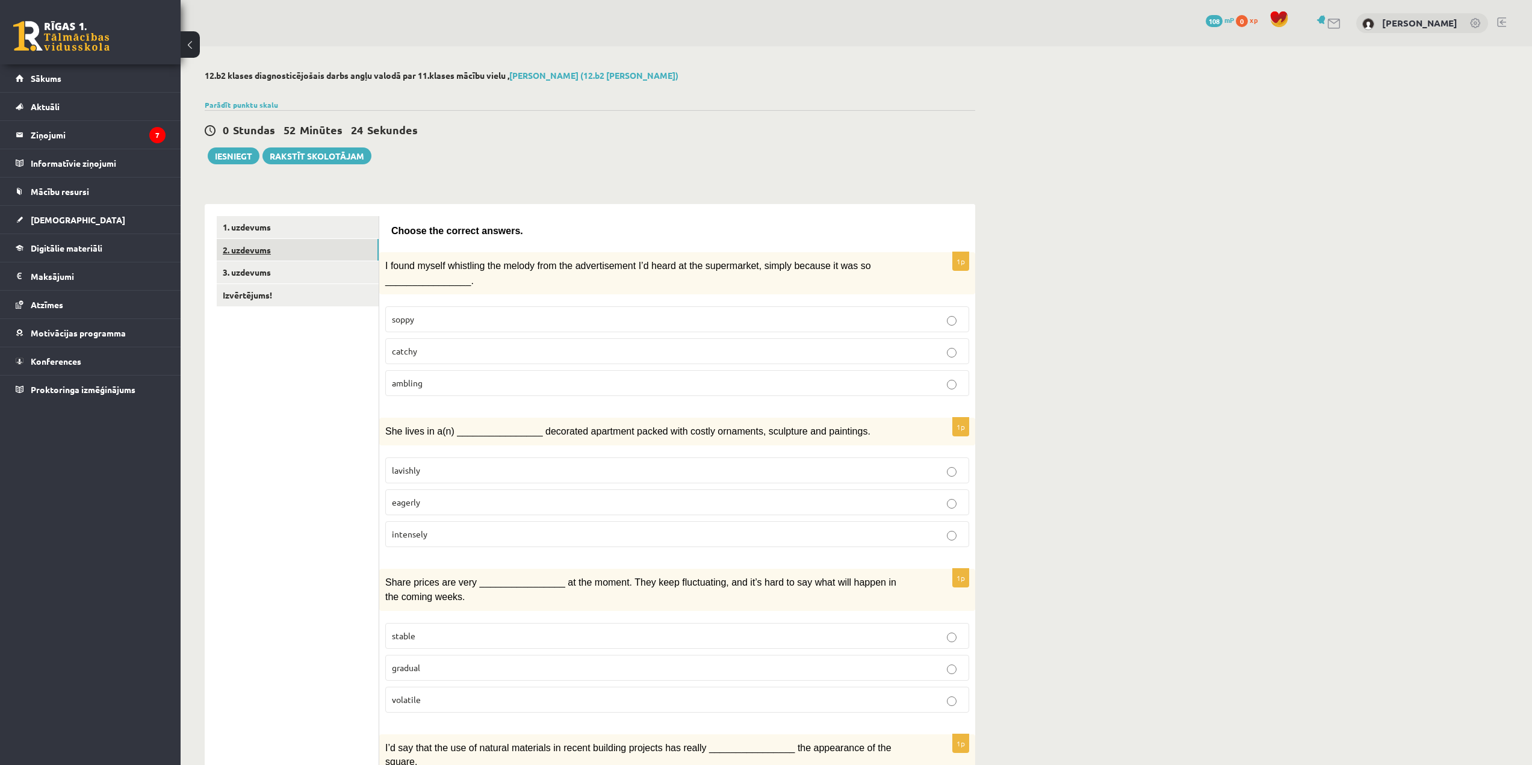
click at [262, 246] on link "2. uzdevums" at bounding box center [298, 250] width 162 height 22
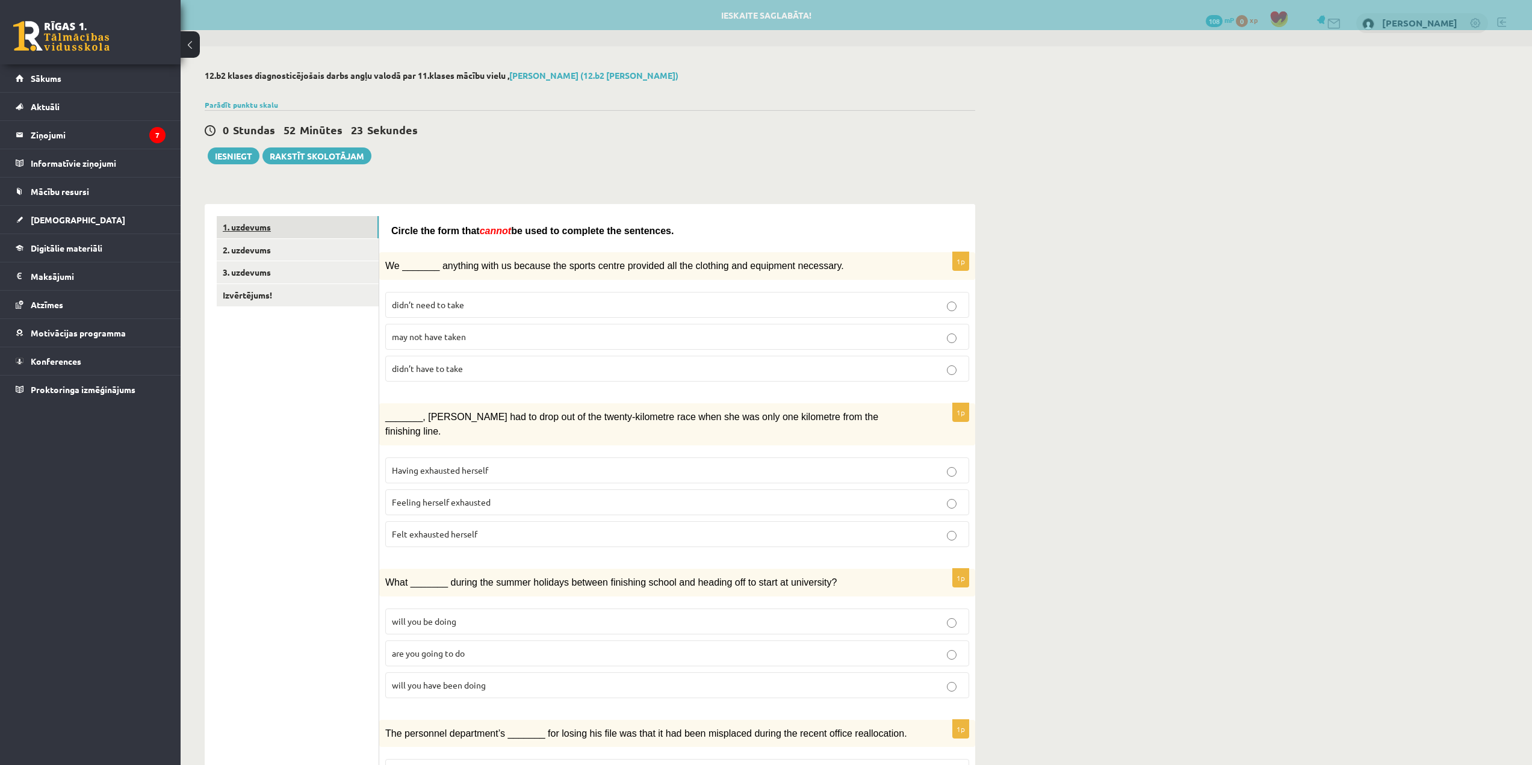
click at [266, 234] on link "1. uzdevums" at bounding box center [298, 227] width 162 height 22
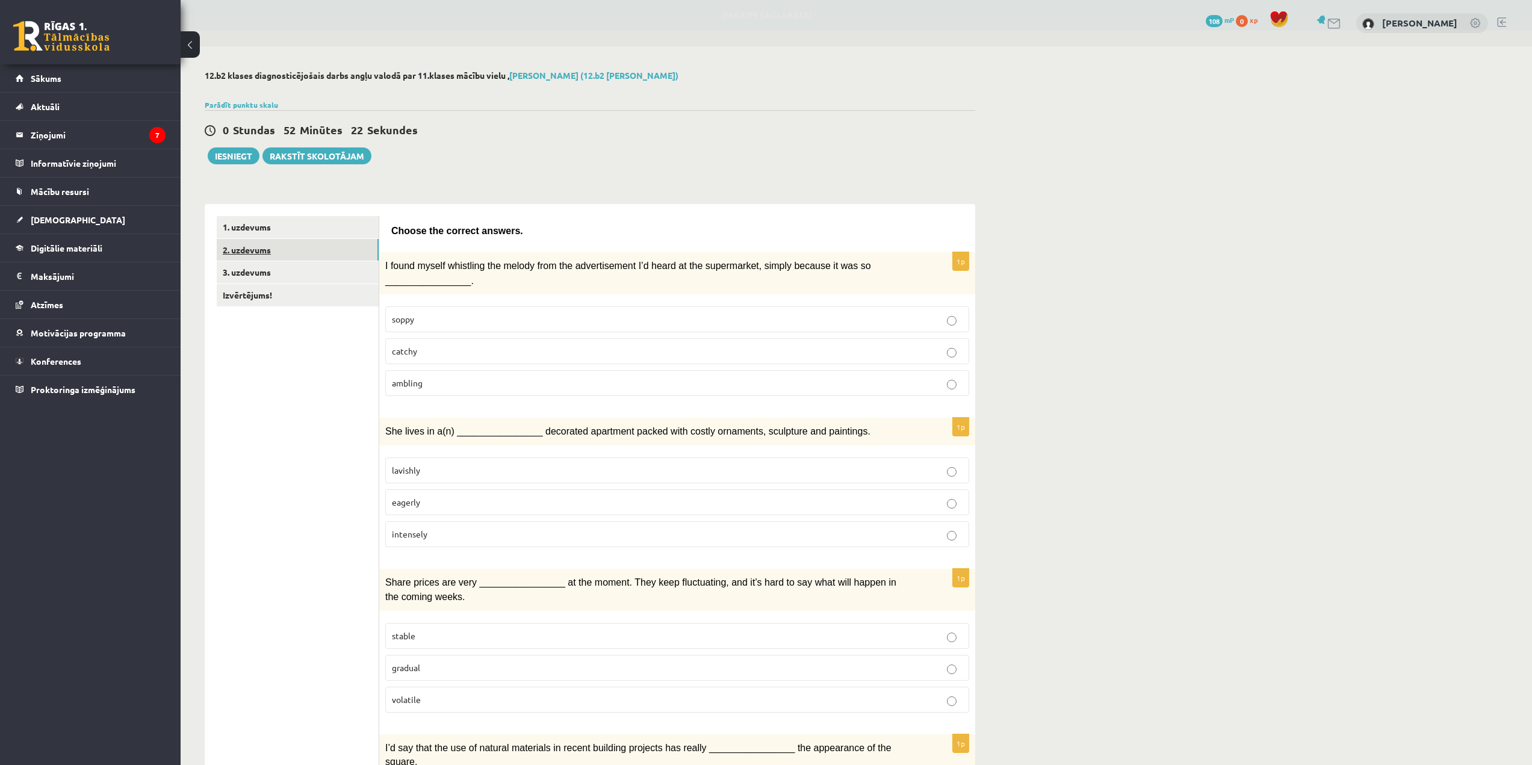
click at [260, 250] on link "2. uzdevums" at bounding box center [298, 250] width 162 height 22
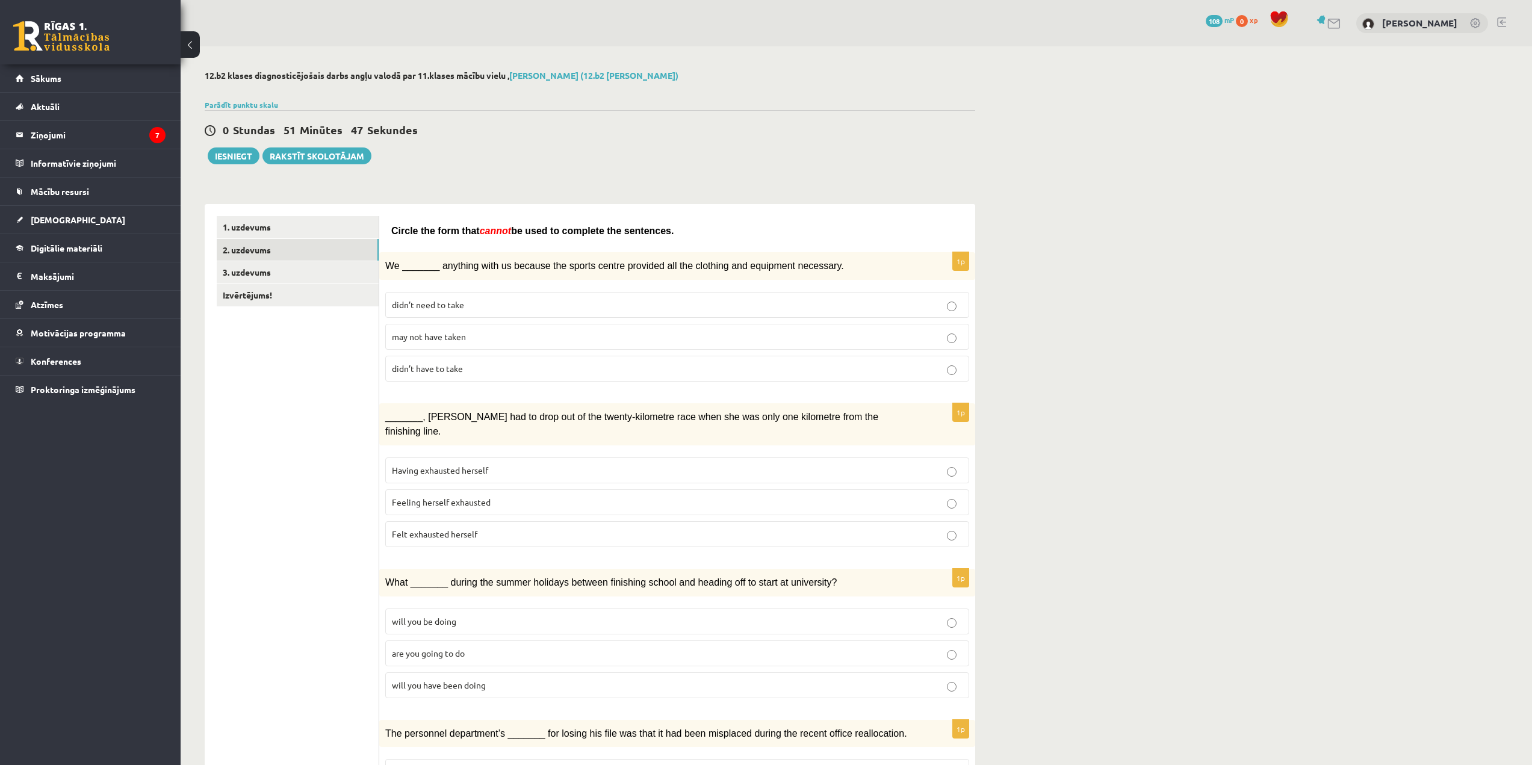
click at [470, 337] on p "may not have taken" at bounding box center [677, 337] width 571 height 13
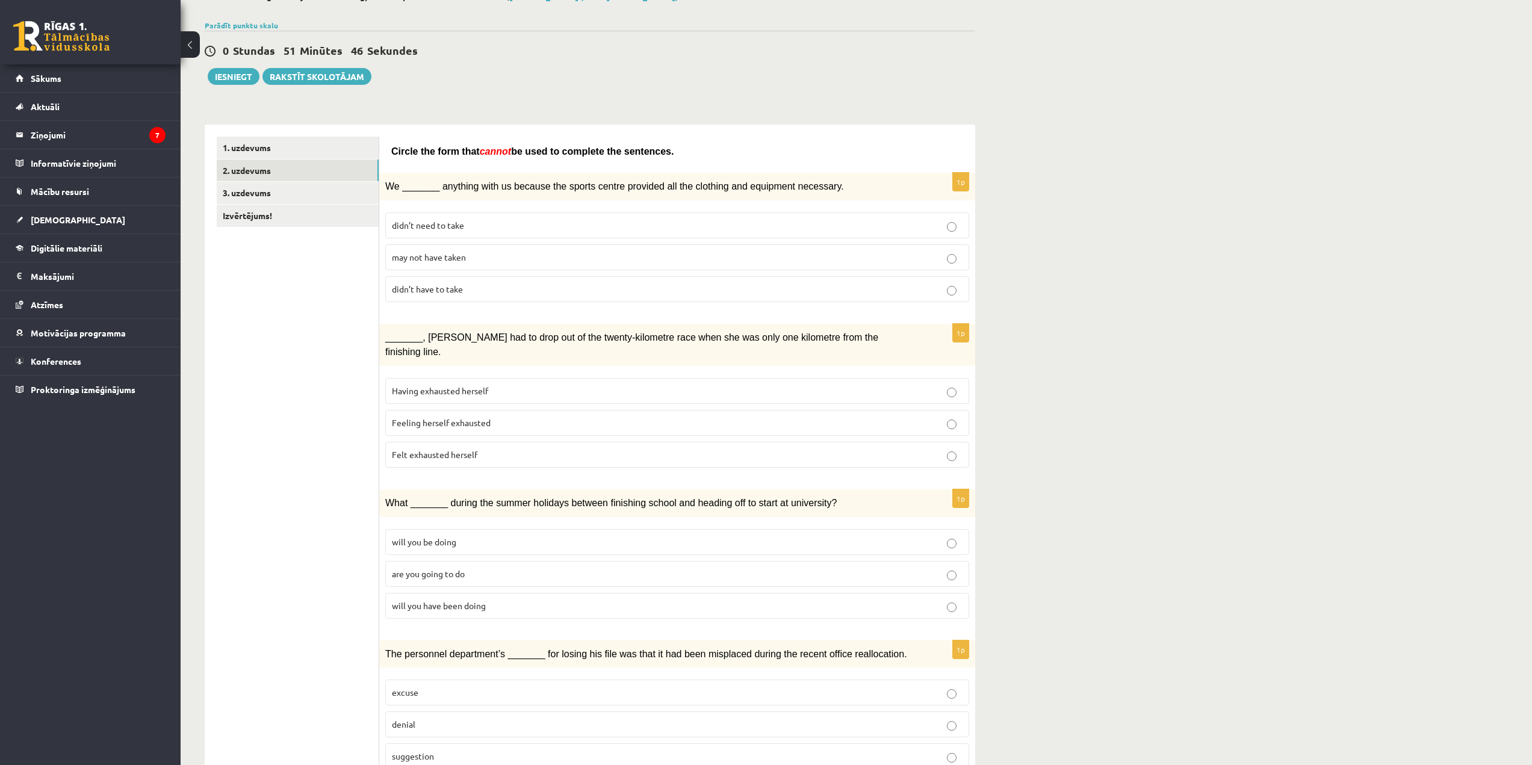
scroll to position [120, 0]
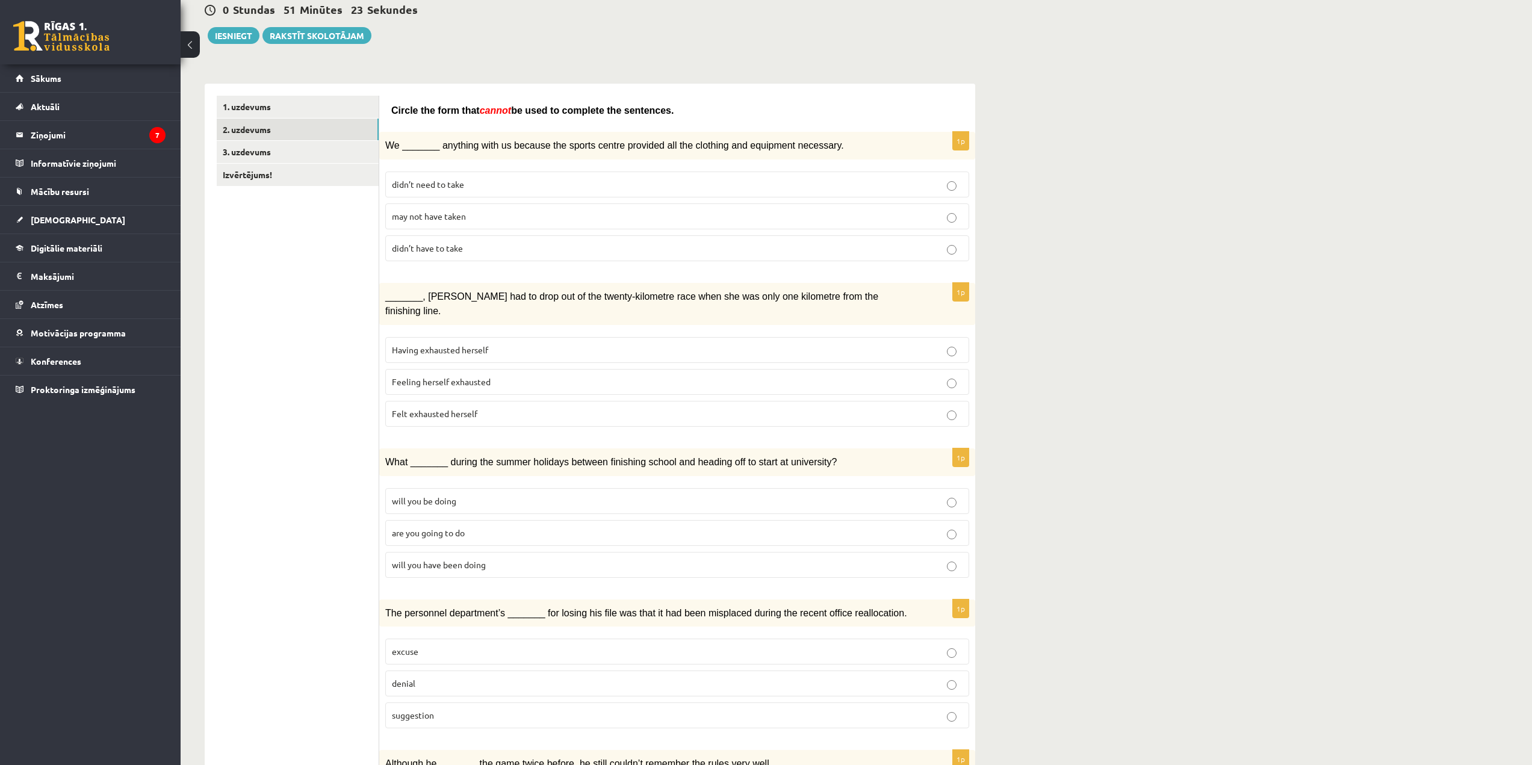
click at [470, 408] on span "Felt exhausted herself" at bounding box center [435, 413] width 86 height 11
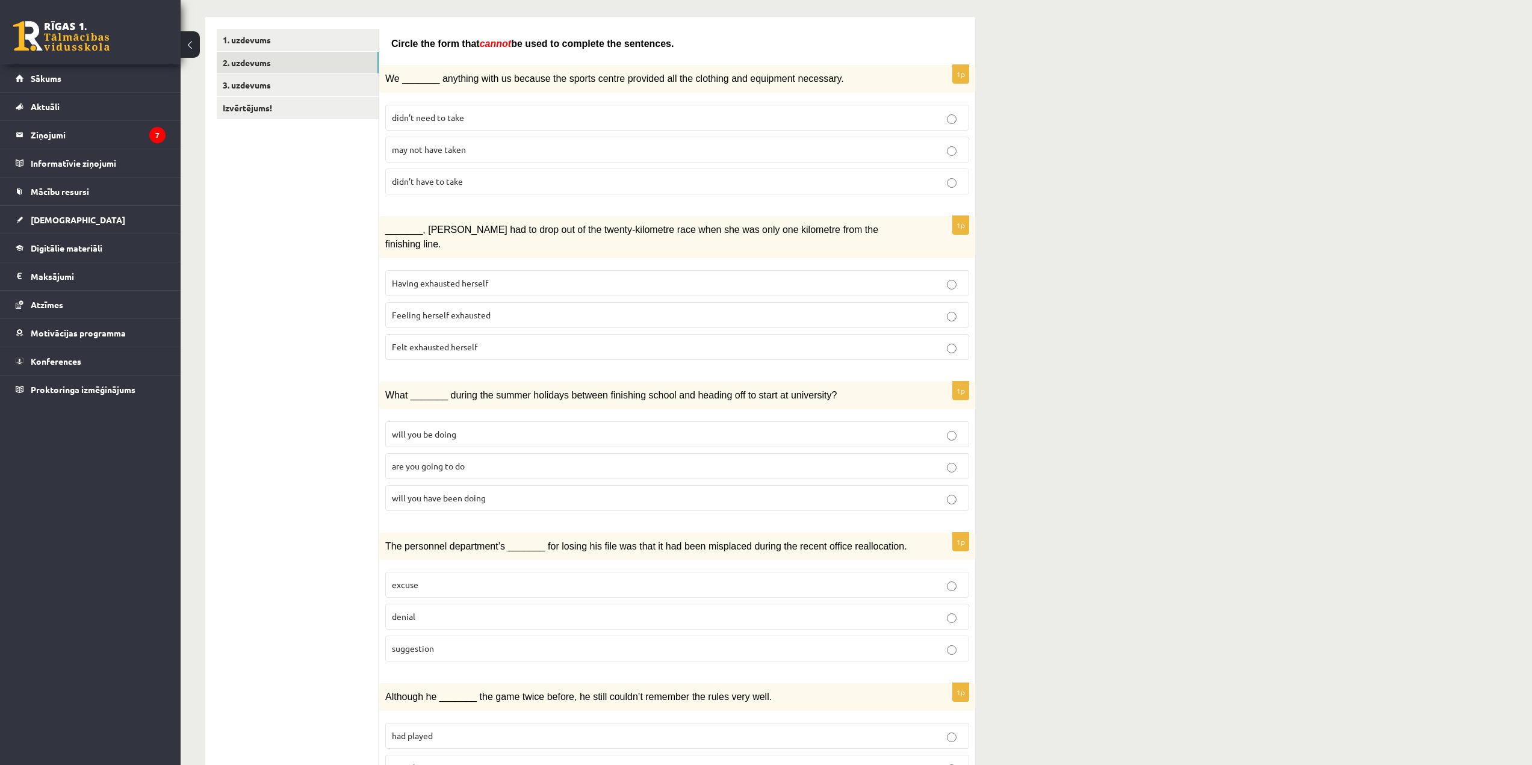
scroll to position [361, 0]
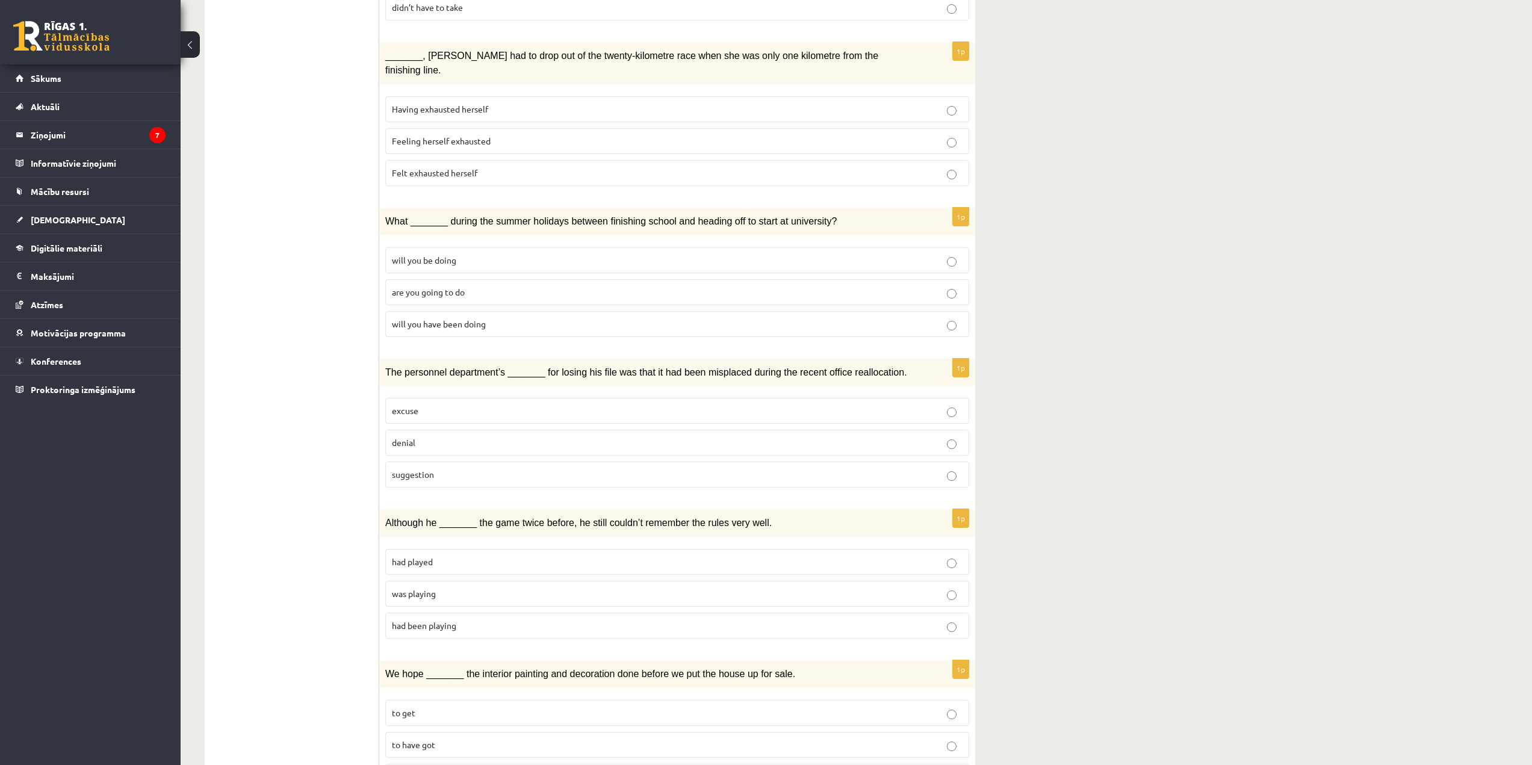
click at [465, 319] on span "will you have been doing" at bounding box center [439, 324] width 94 height 11
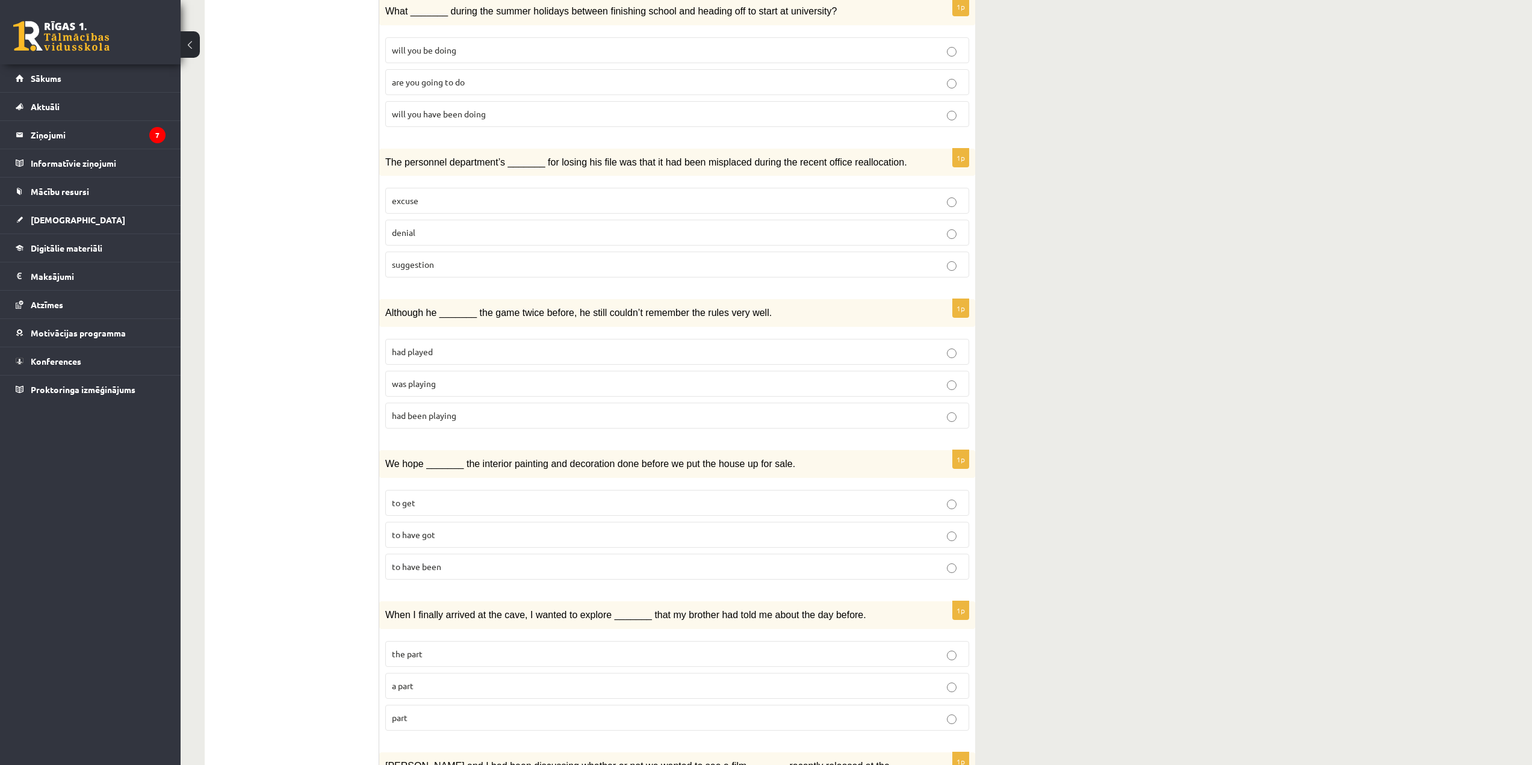
scroll to position [602, 0]
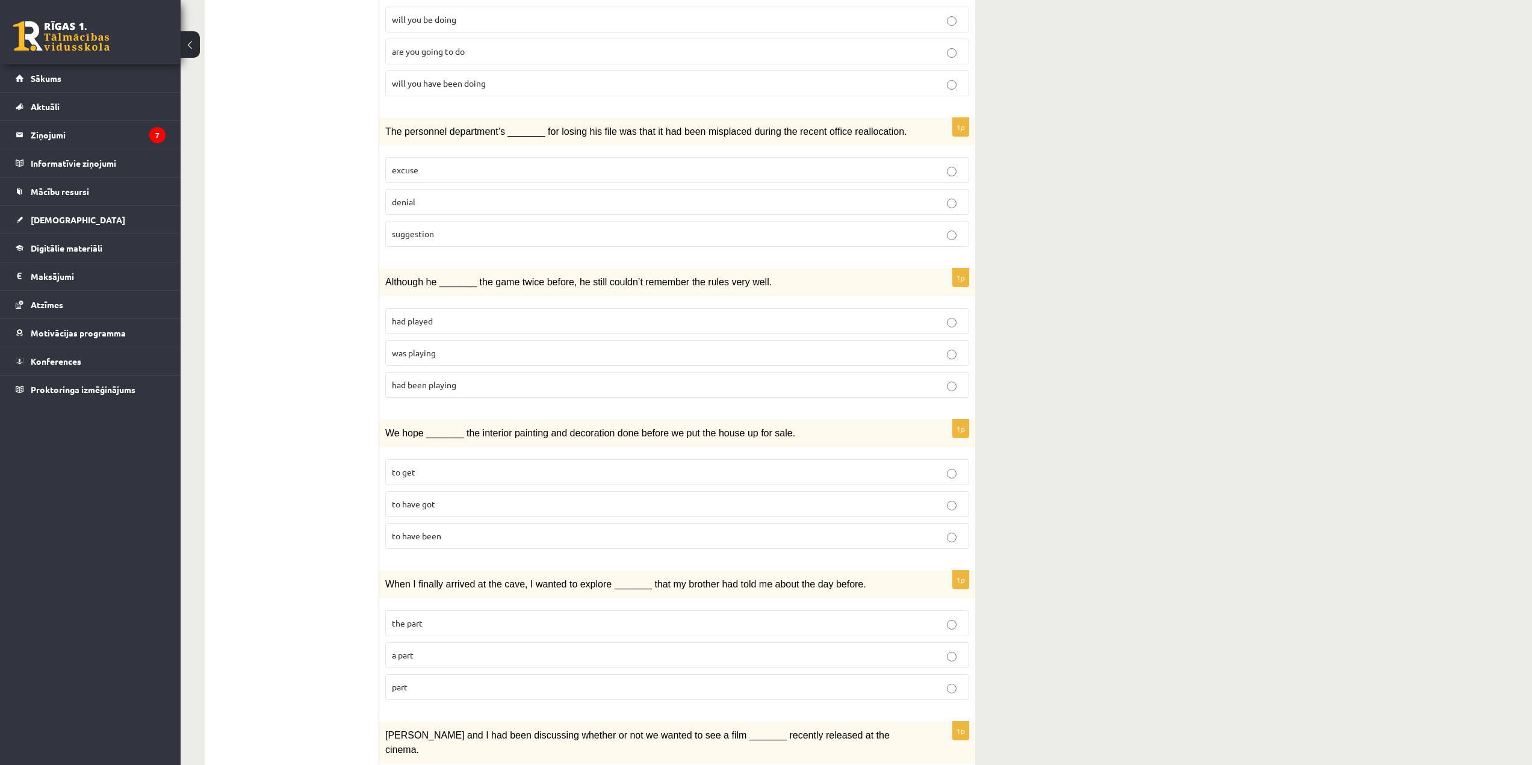
click at [438, 164] on p "excuse" at bounding box center [677, 170] width 571 height 13
click at [456, 228] on p "suggestion" at bounding box center [677, 234] width 571 height 13
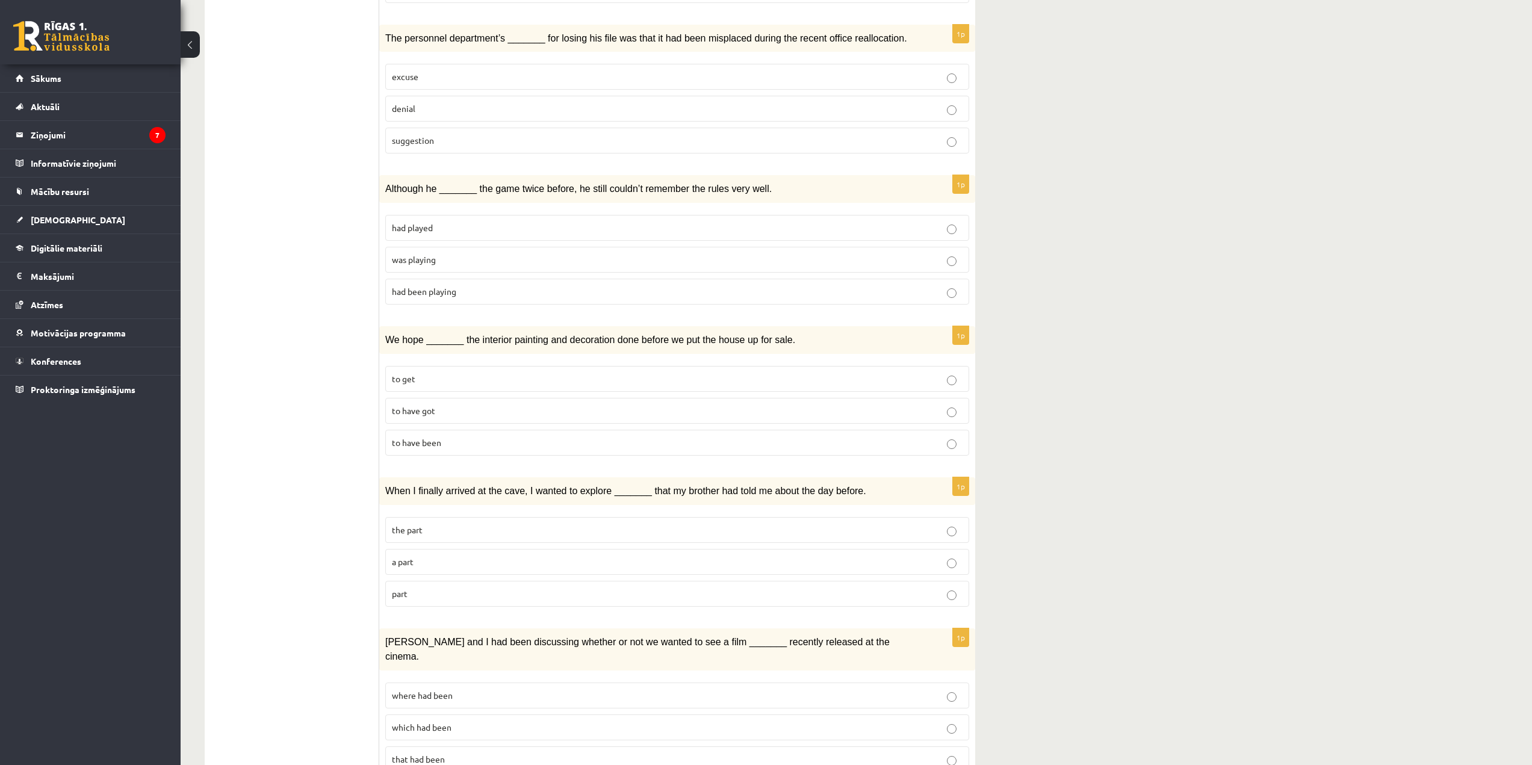
scroll to position [723, 0]
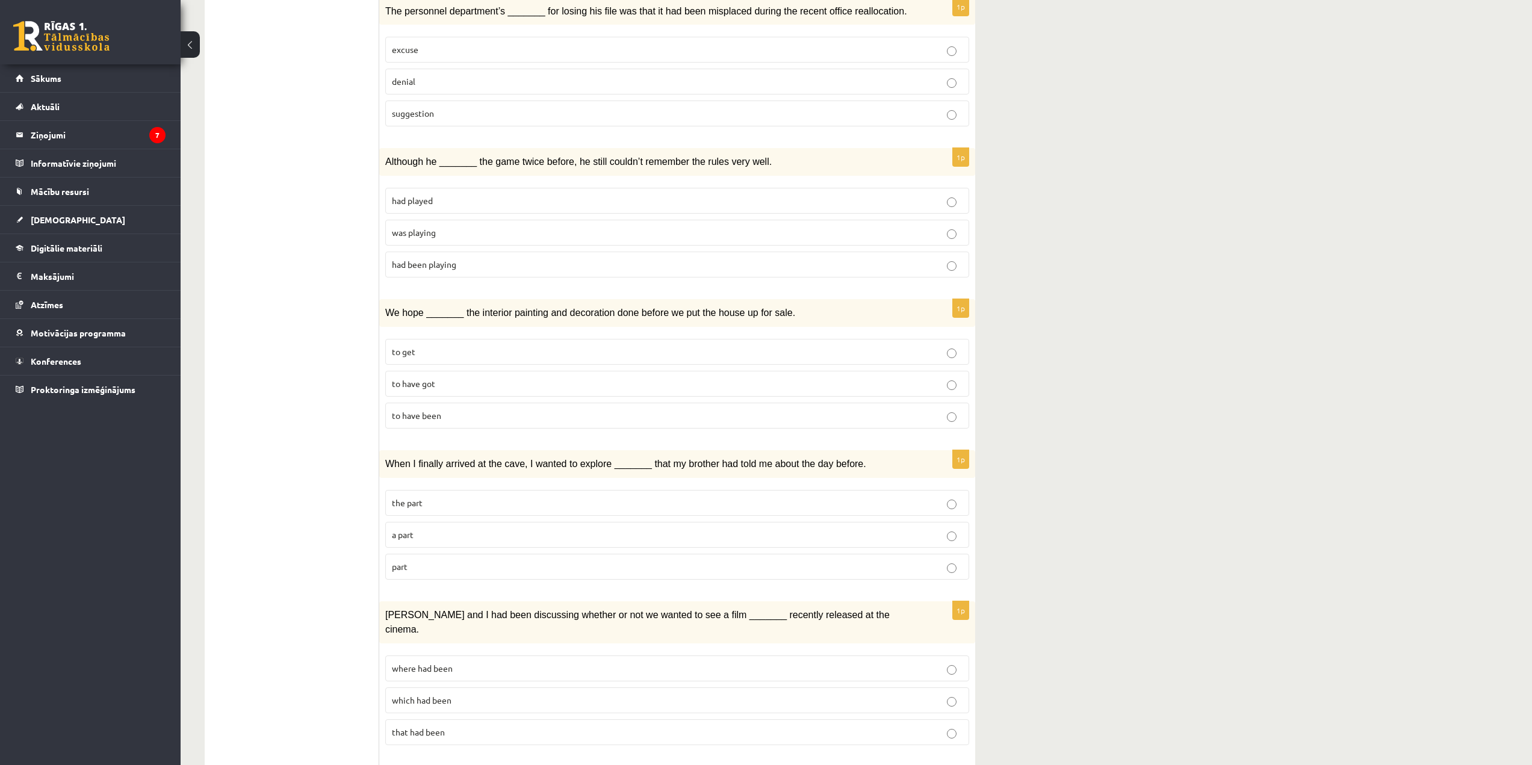
click at [455, 226] on p "was playing" at bounding box center [677, 232] width 571 height 13
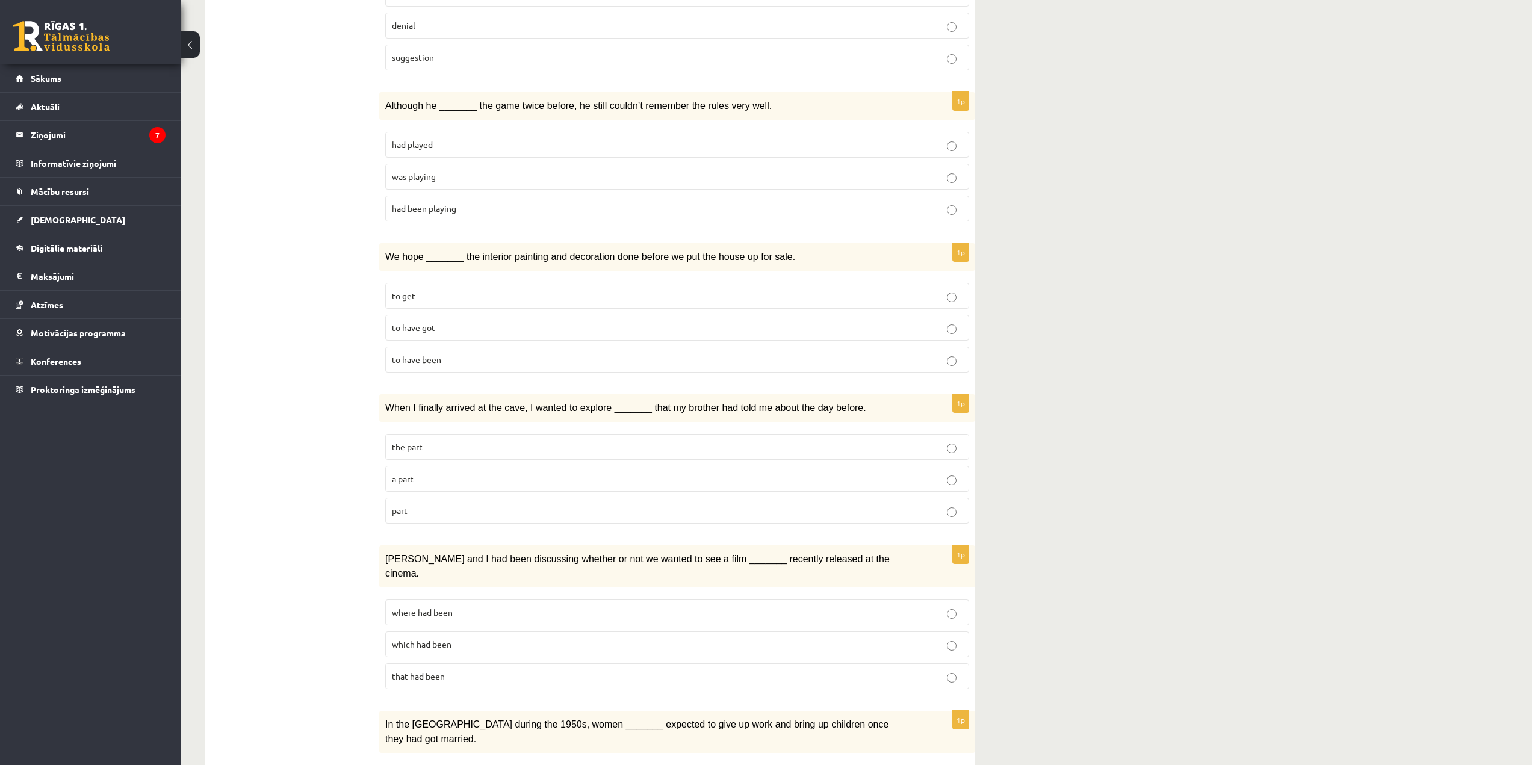
scroll to position [783, 0]
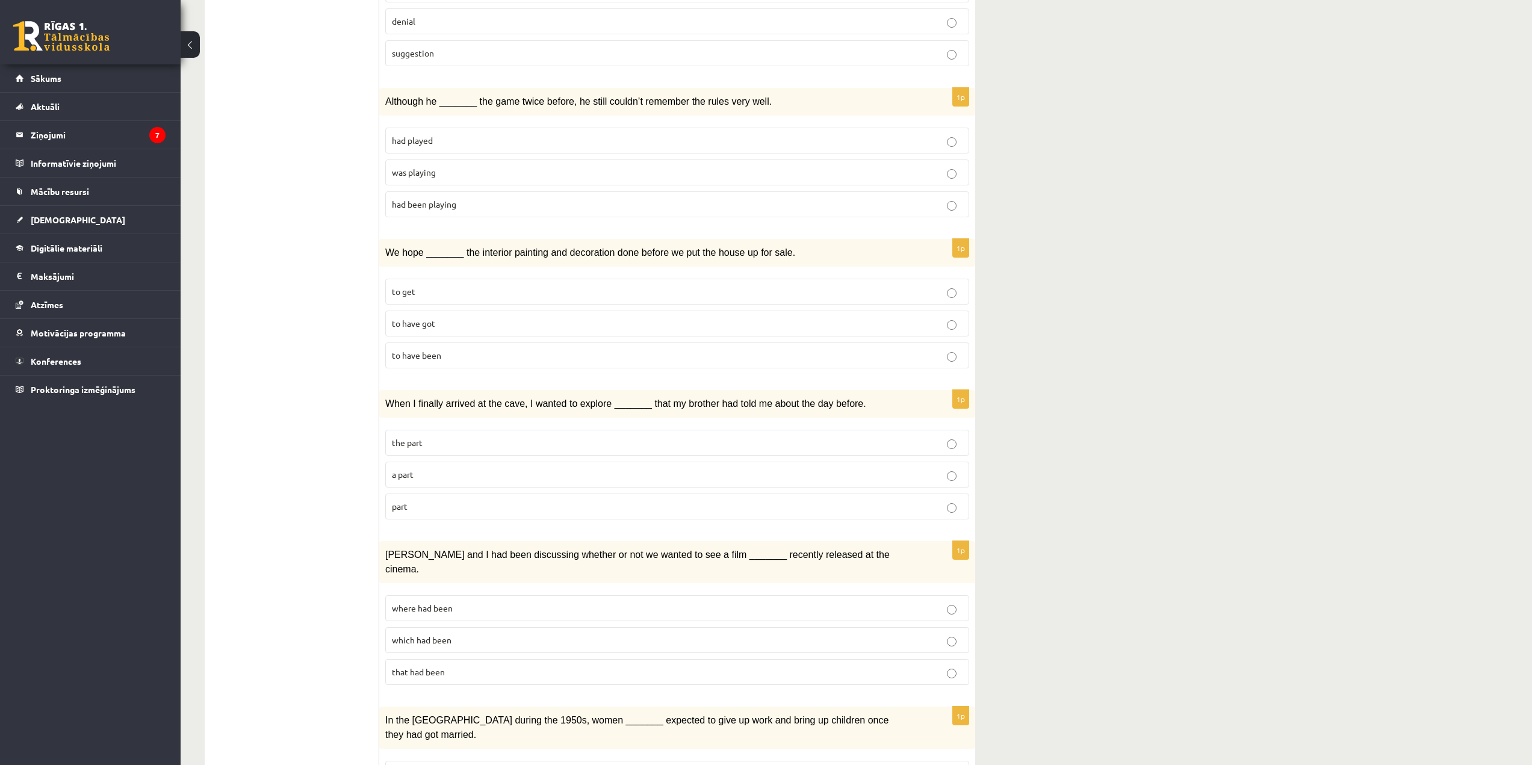
click at [455, 285] on p "to get" at bounding box center [677, 291] width 571 height 13
click at [449, 317] on p "to have got" at bounding box center [677, 323] width 571 height 13
click at [437, 349] on p "to have been" at bounding box center [677, 355] width 571 height 13
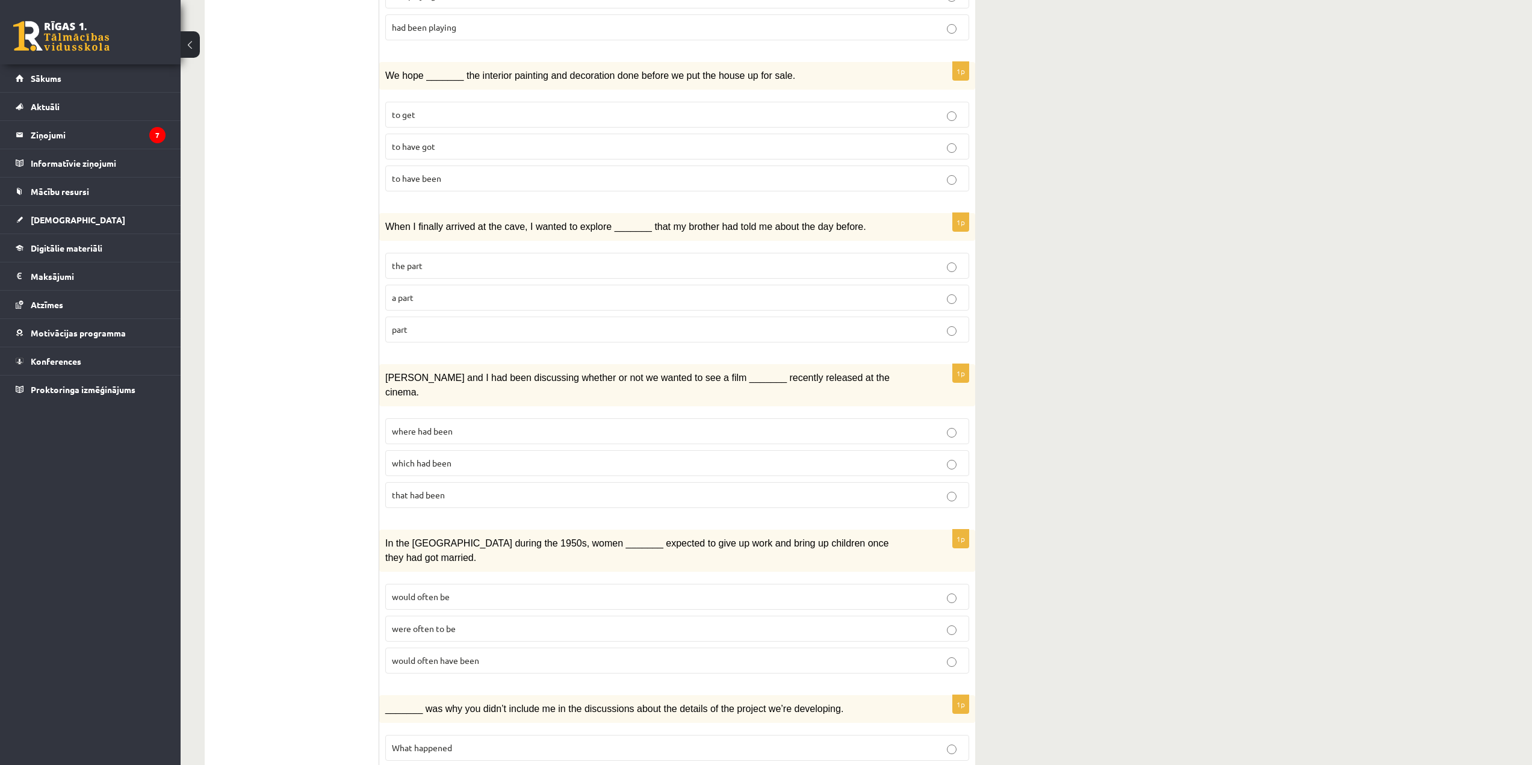
scroll to position [963, 0]
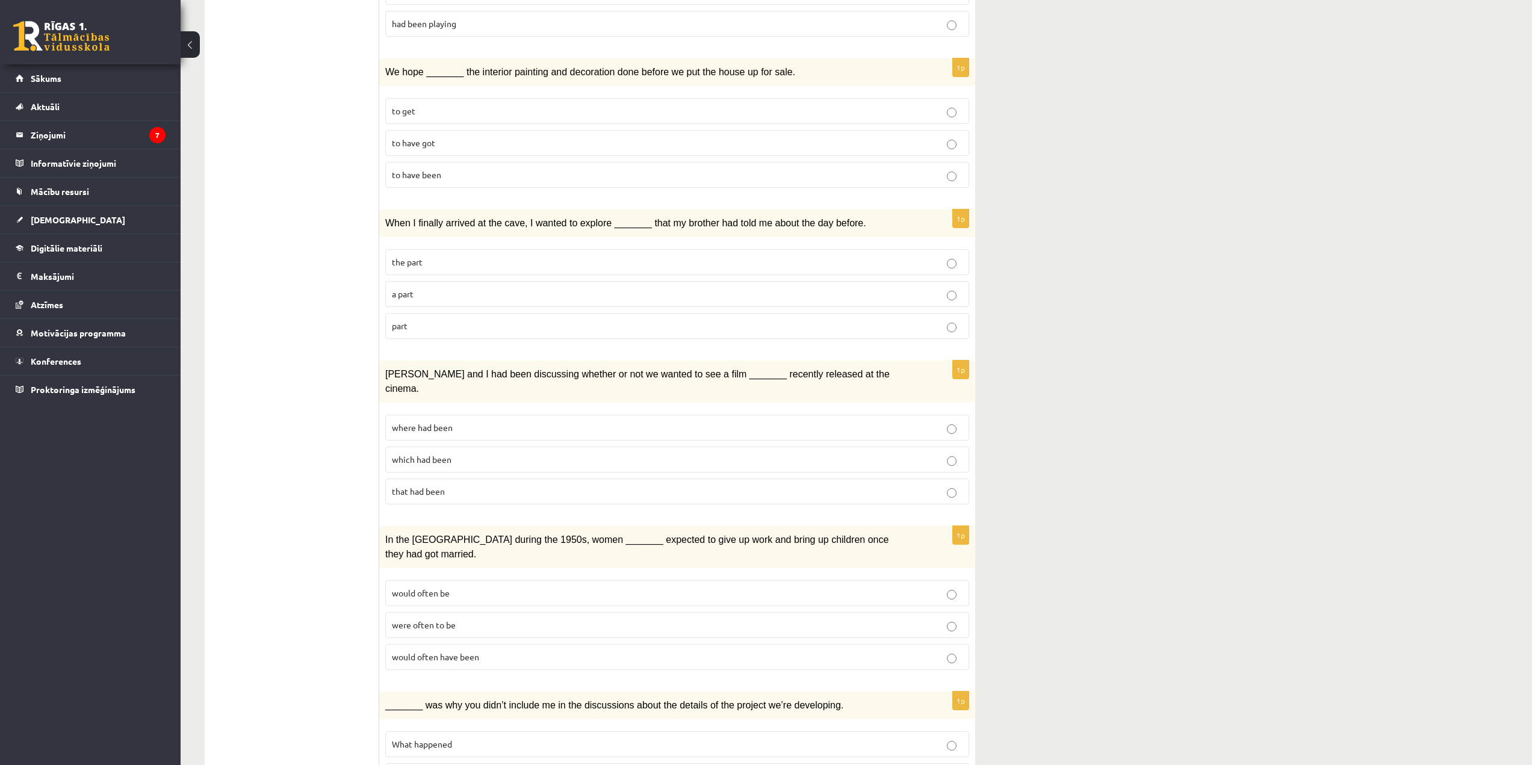
click at [465, 320] on p "part" at bounding box center [677, 326] width 571 height 13
click at [536, 421] on p "where had been" at bounding box center [677, 427] width 571 height 13
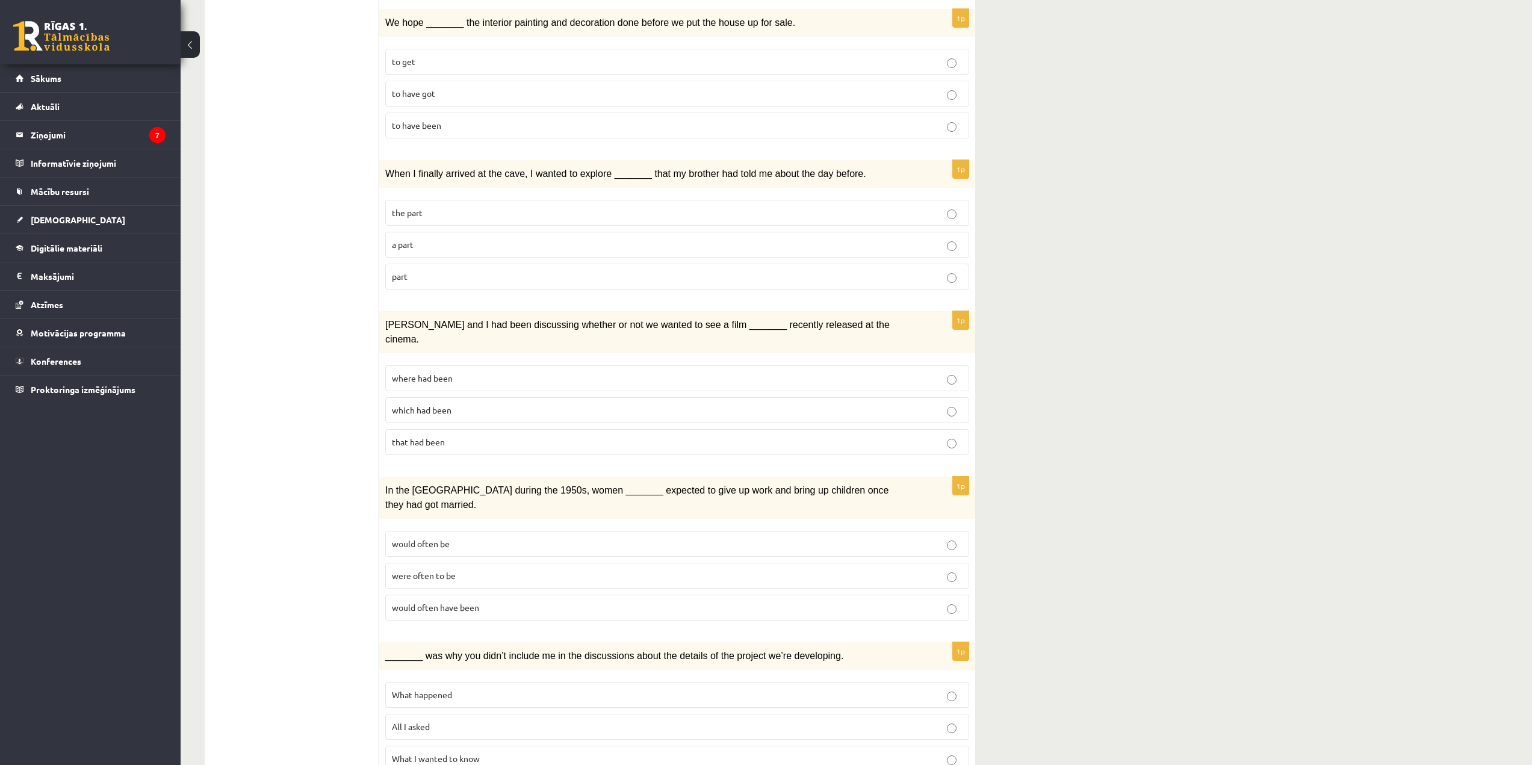
scroll to position [1015, 0]
click at [471, 548] on span "would often have been" at bounding box center [435, 605] width 87 height 11
click at [450, 548] on span "What happened" at bounding box center [422, 693] width 60 height 11
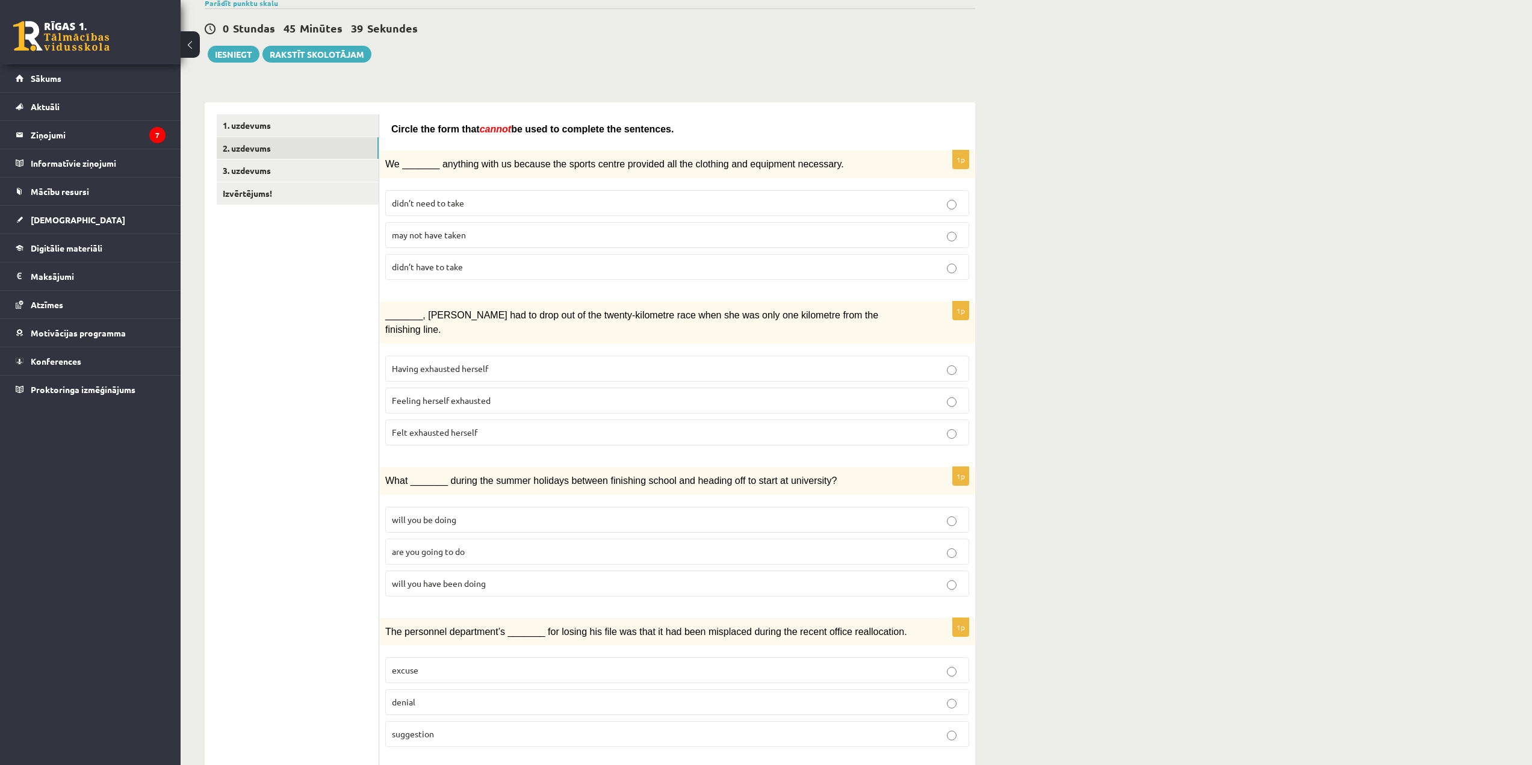
scroll to position [0, 0]
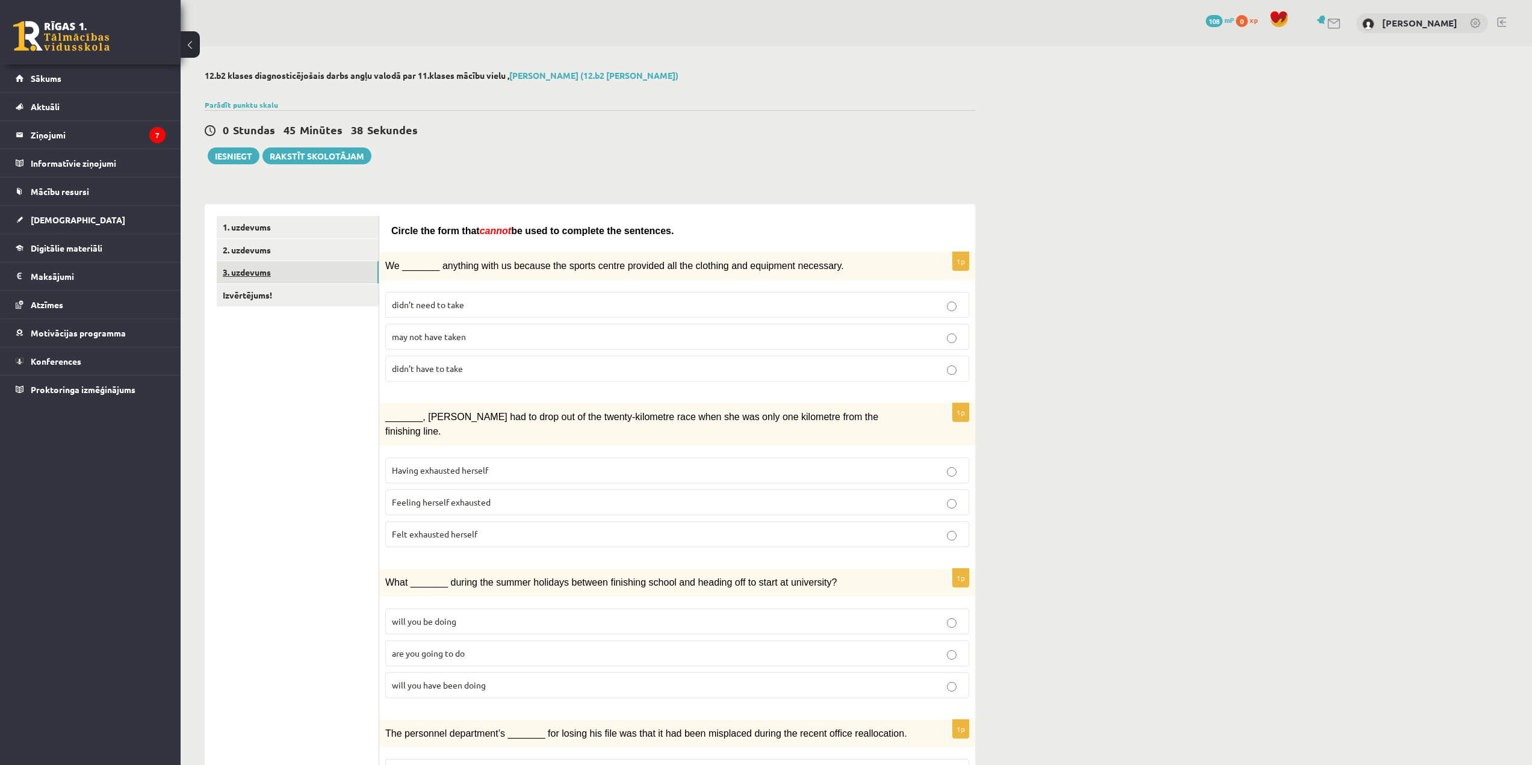
click at [282, 278] on link "3. uzdevums" at bounding box center [298, 272] width 162 height 22
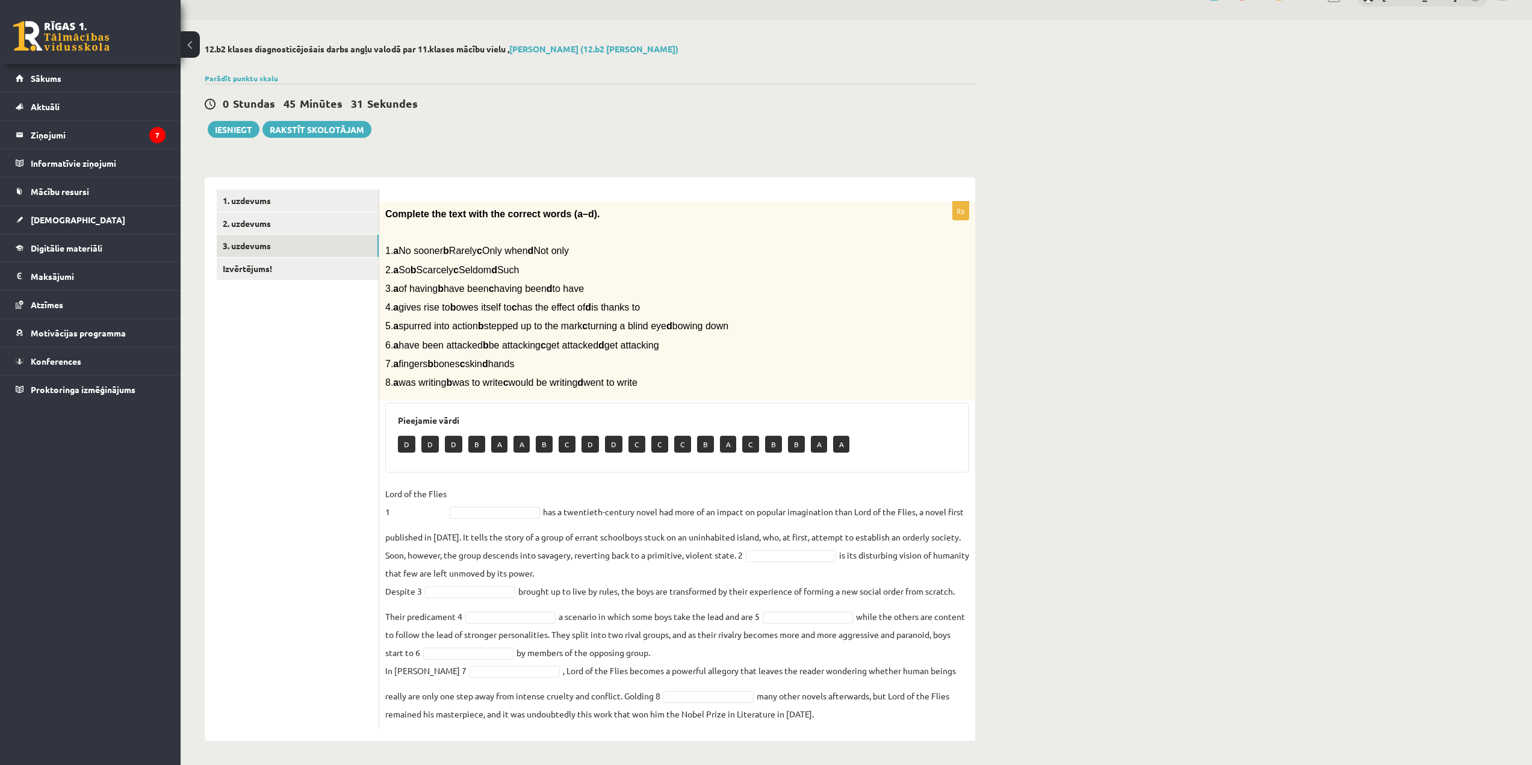
scroll to position [27, 0]
click at [410, 444] on p "D" at bounding box center [406, 444] width 17 height 17
click at [409, 444] on p "D" at bounding box center [406, 444] width 17 height 17
drag, startPoint x: 779, startPoint y: 436, endPoint x: 801, endPoint y: 444, distance: 23.8
click at [782, 437] on div "D D D B A A B C D D C C C B A C B B A A" at bounding box center [677, 446] width 559 height 28
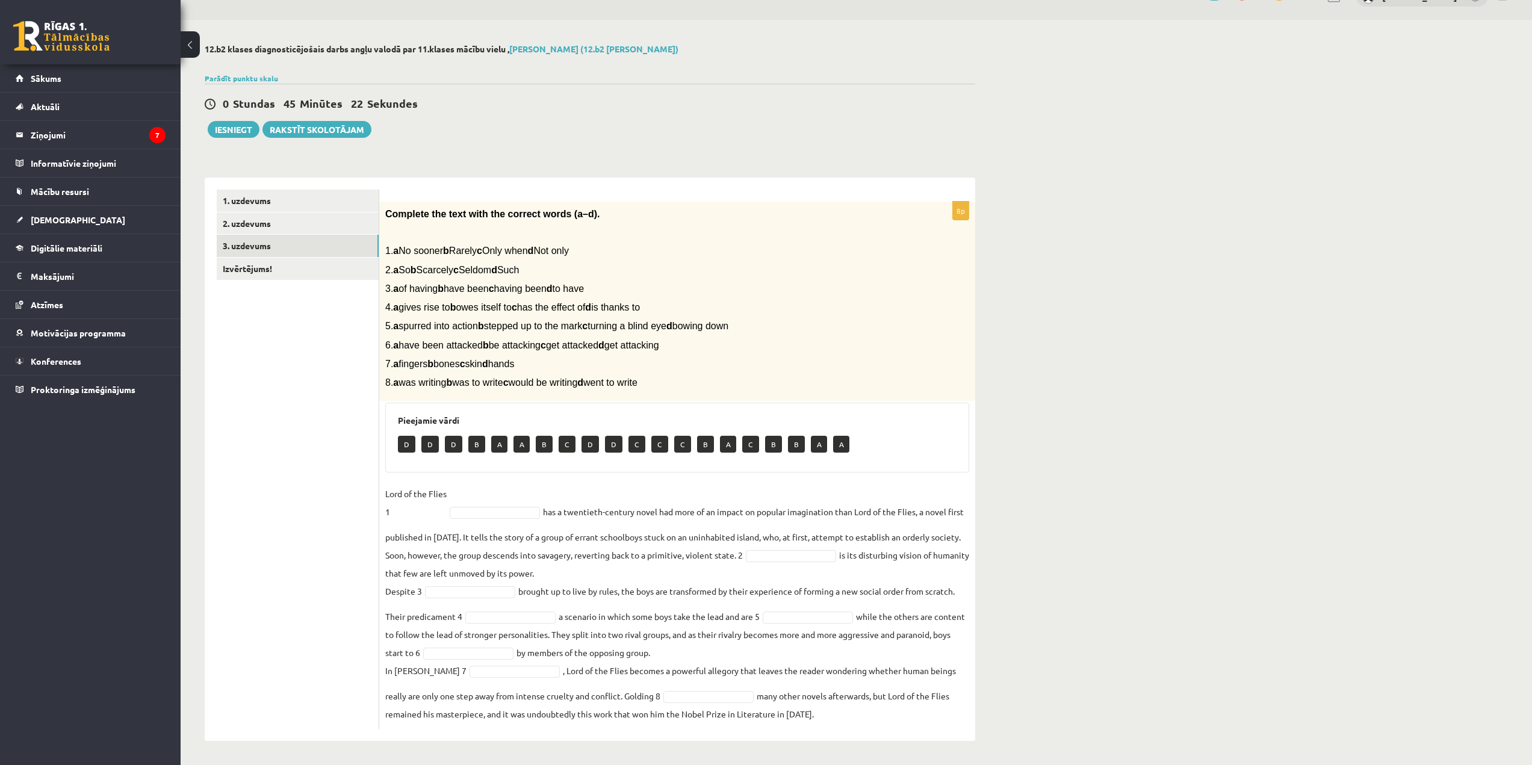
click at [811, 446] on p "A" at bounding box center [819, 444] width 16 height 17
click at [812, 444] on p "A" at bounding box center [819, 444] width 16 height 17
drag, startPoint x: 635, startPoint y: 442, endPoint x: 644, endPoint y: 452, distance: 13.7
click at [642, 454] on div "D D D B A A B C D D C C C B A C B B A A" at bounding box center [677, 446] width 559 height 28
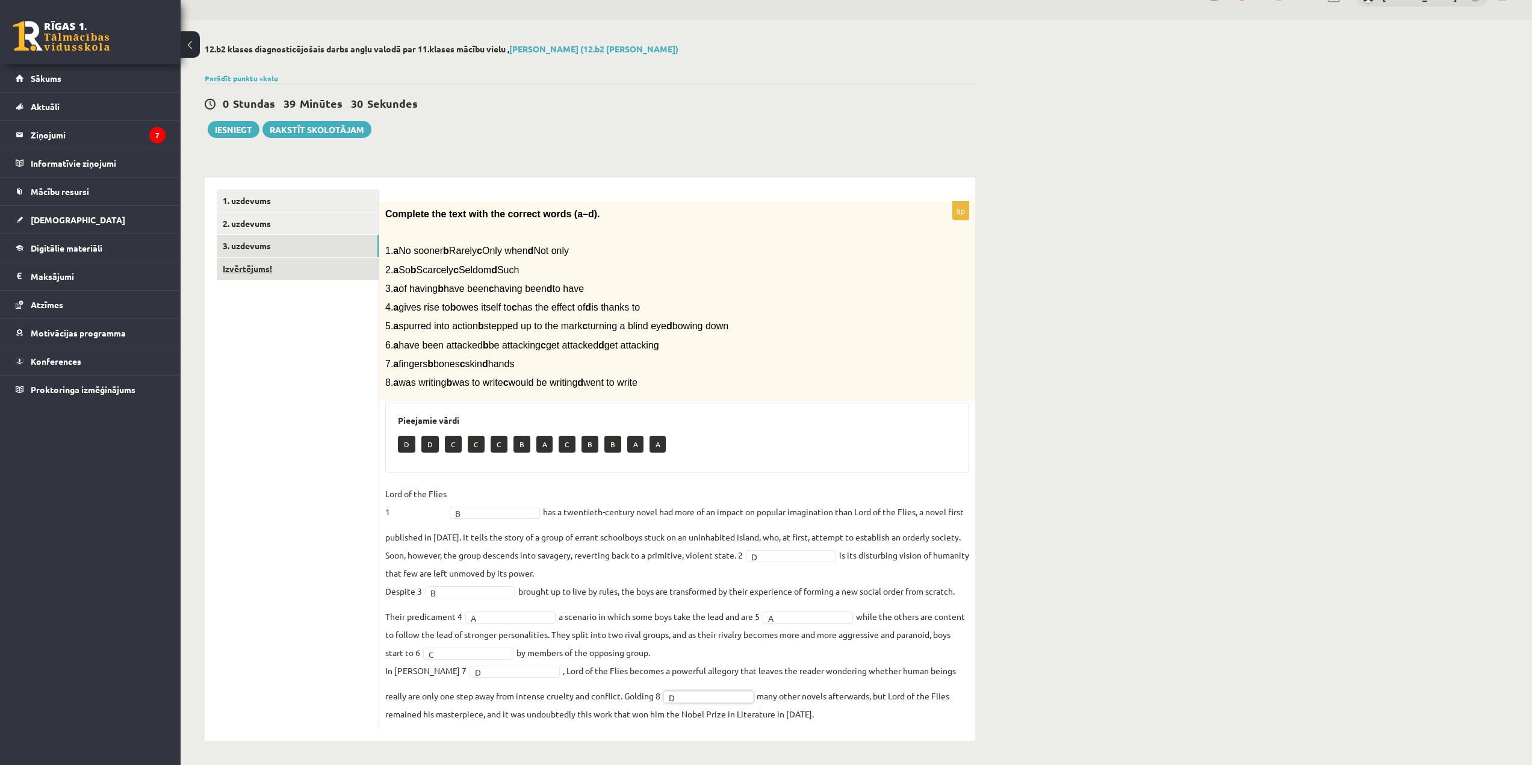
click at [275, 268] on link "Izvērtējums!" at bounding box center [298, 269] width 162 height 22
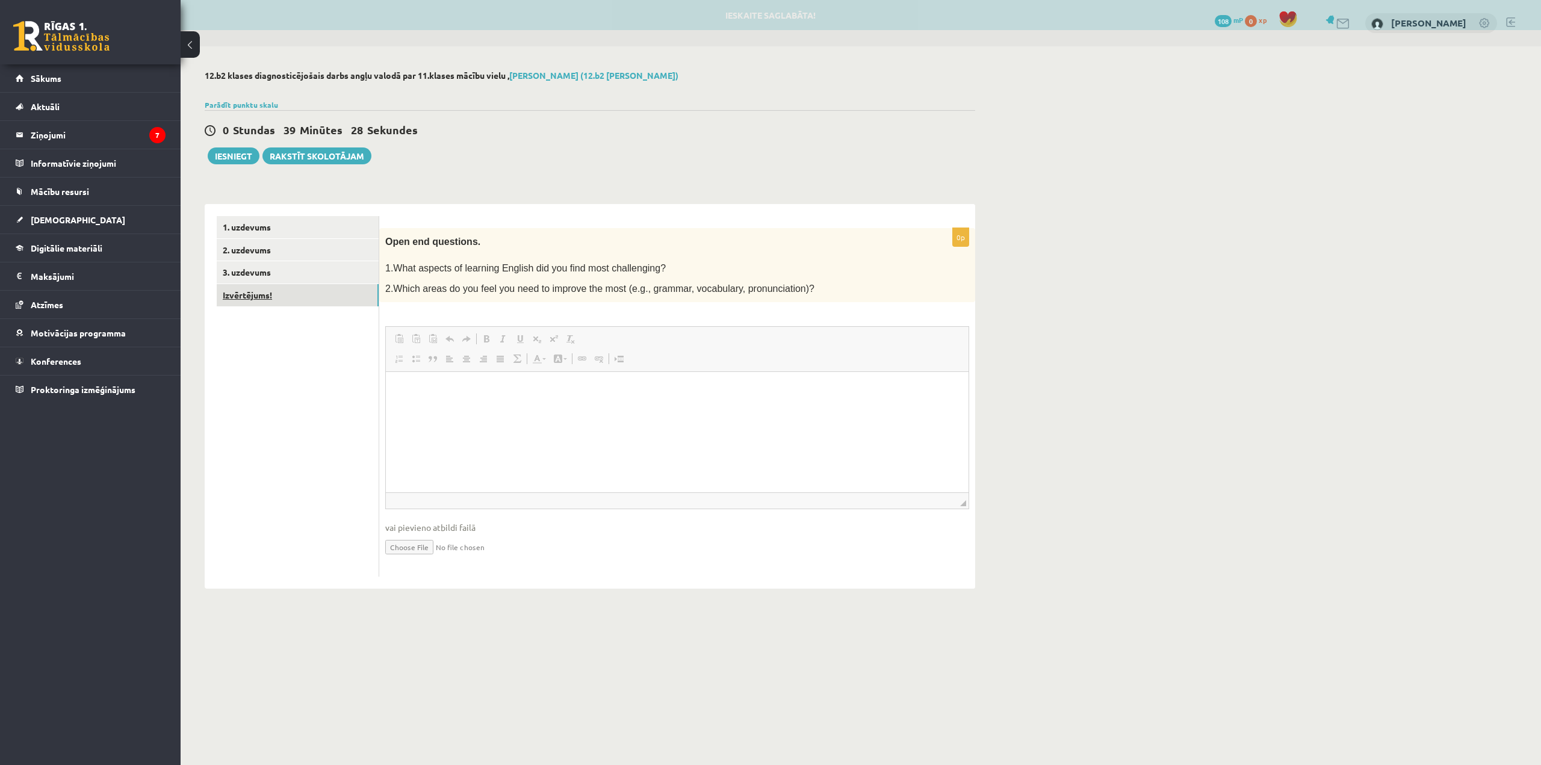
scroll to position [0, 0]
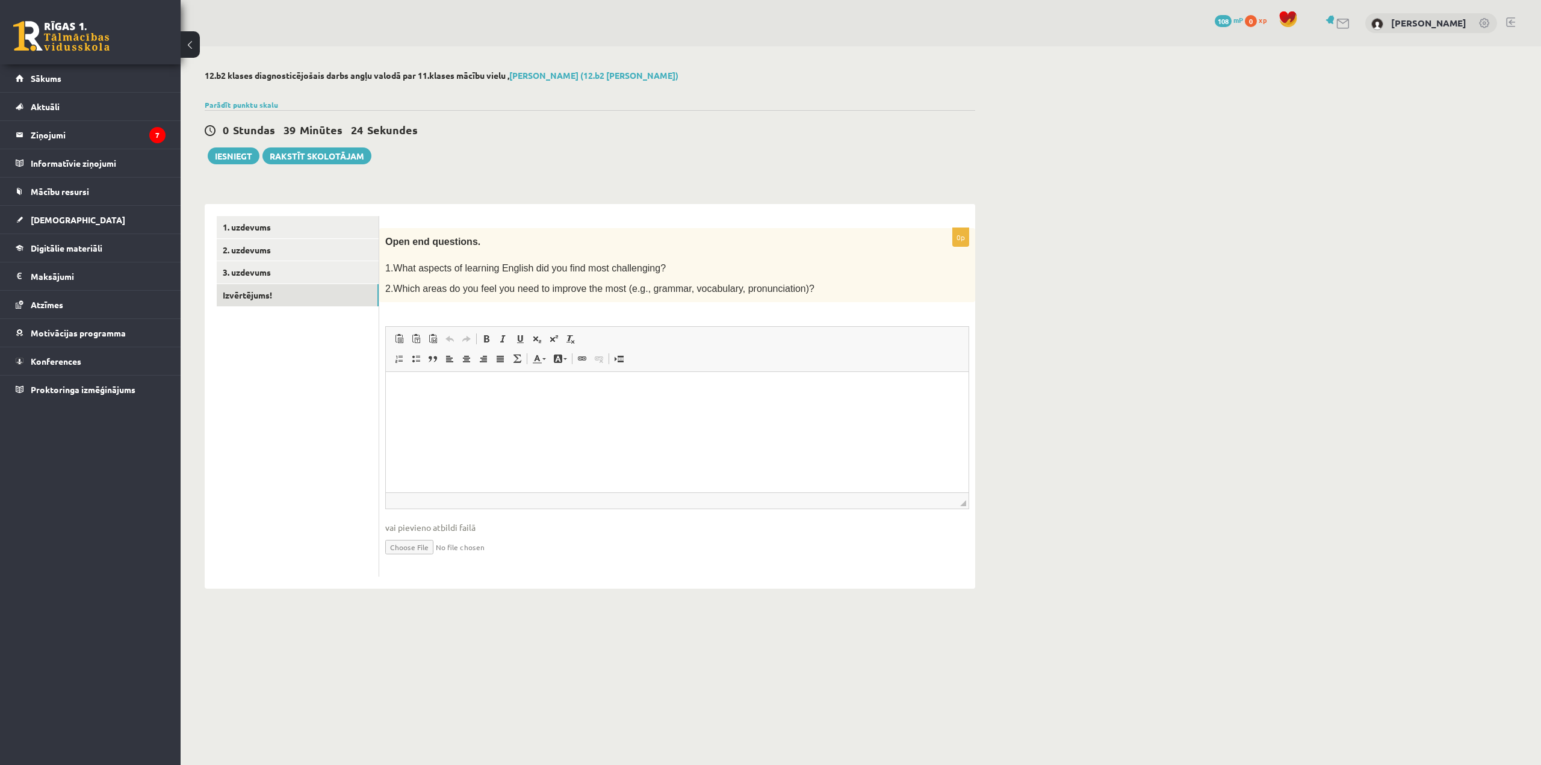
click at [491, 409] on html at bounding box center [677, 390] width 583 height 37
click at [406, 402] on p "**********" at bounding box center [677, 396] width 559 height 25
click at [405, 403] on p "**********" at bounding box center [677, 396] width 559 height 25
click at [488, 399] on p "**********" at bounding box center [677, 396] width 559 height 25
click at [501, 518] on fieldset "**********" at bounding box center [677, 448] width 584 height 244
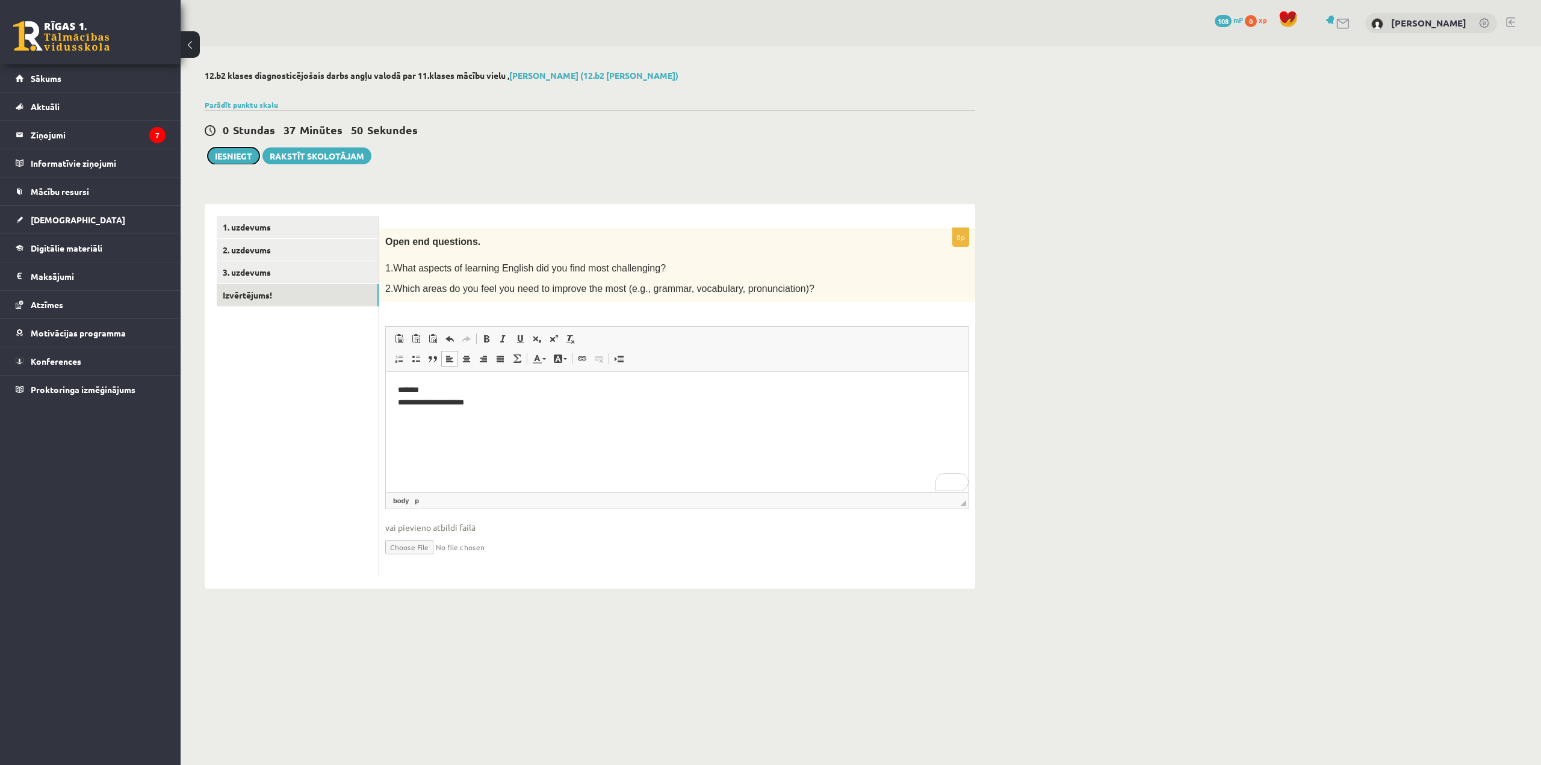
drag, startPoint x: 633, startPoint y: 532, endPoint x: 431, endPoint y: 391, distance: 247.0
click at [434, 390] on p "**********" at bounding box center [677, 396] width 559 height 25
drag, startPoint x: 434, startPoint y: 390, endPoint x: 406, endPoint y: 393, distance: 27.3
click at [406, 393] on p "**********" at bounding box center [677, 396] width 559 height 25
click at [425, 389] on p "**********" at bounding box center [677, 396] width 559 height 25
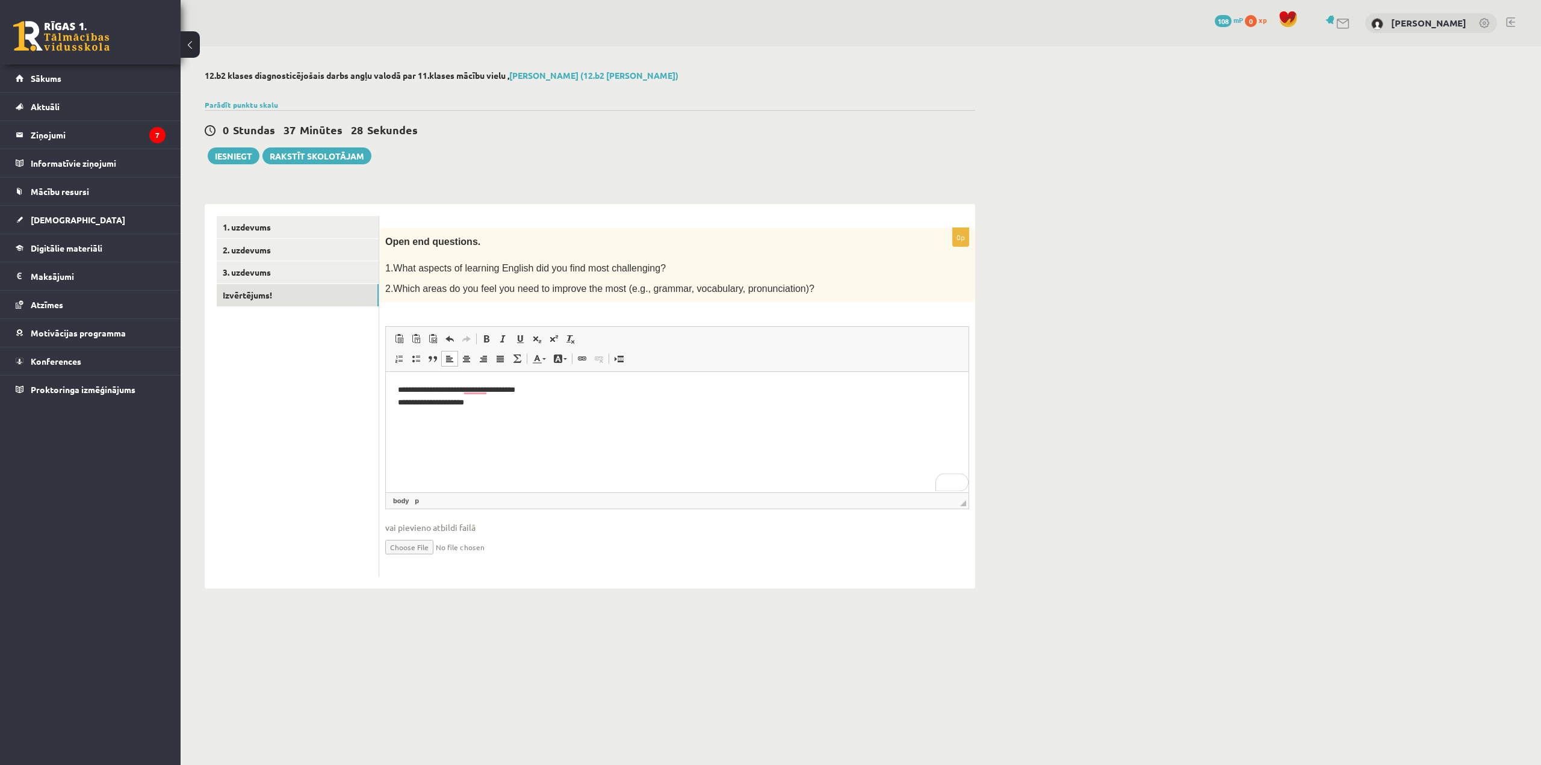
click at [468, 391] on p "**********" at bounding box center [677, 396] width 559 height 25
click at [548, 388] on p "**********" at bounding box center [677, 396] width 559 height 25
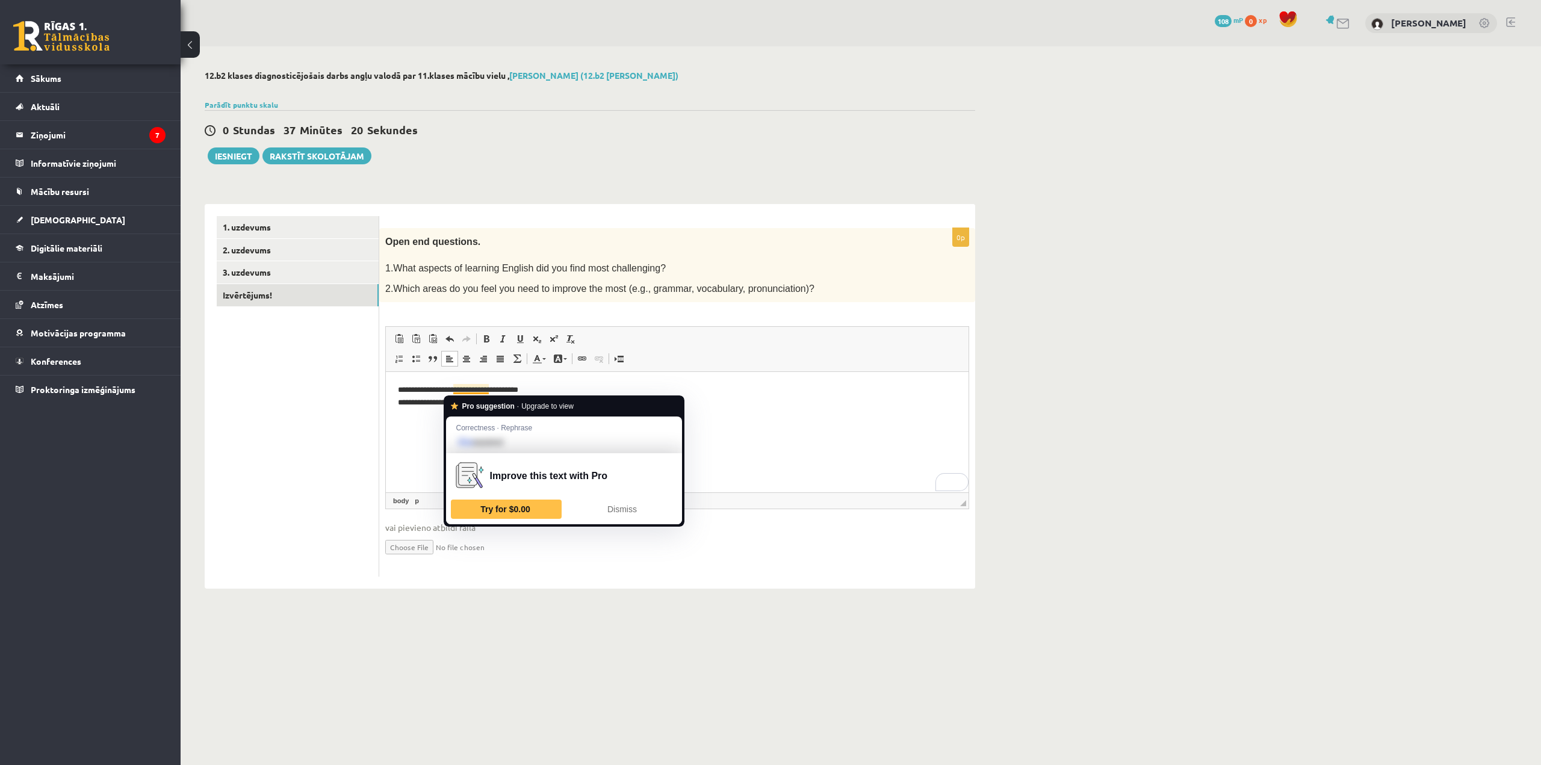
click at [473, 386] on p "**********" at bounding box center [677, 396] width 559 height 25
click at [464, 385] on p "**********" at bounding box center [677, 396] width 559 height 25
click at [462, 387] on p "**********" at bounding box center [677, 396] width 559 height 25
click at [532, 388] on p "**********" at bounding box center [677, 396] width 559 height 25
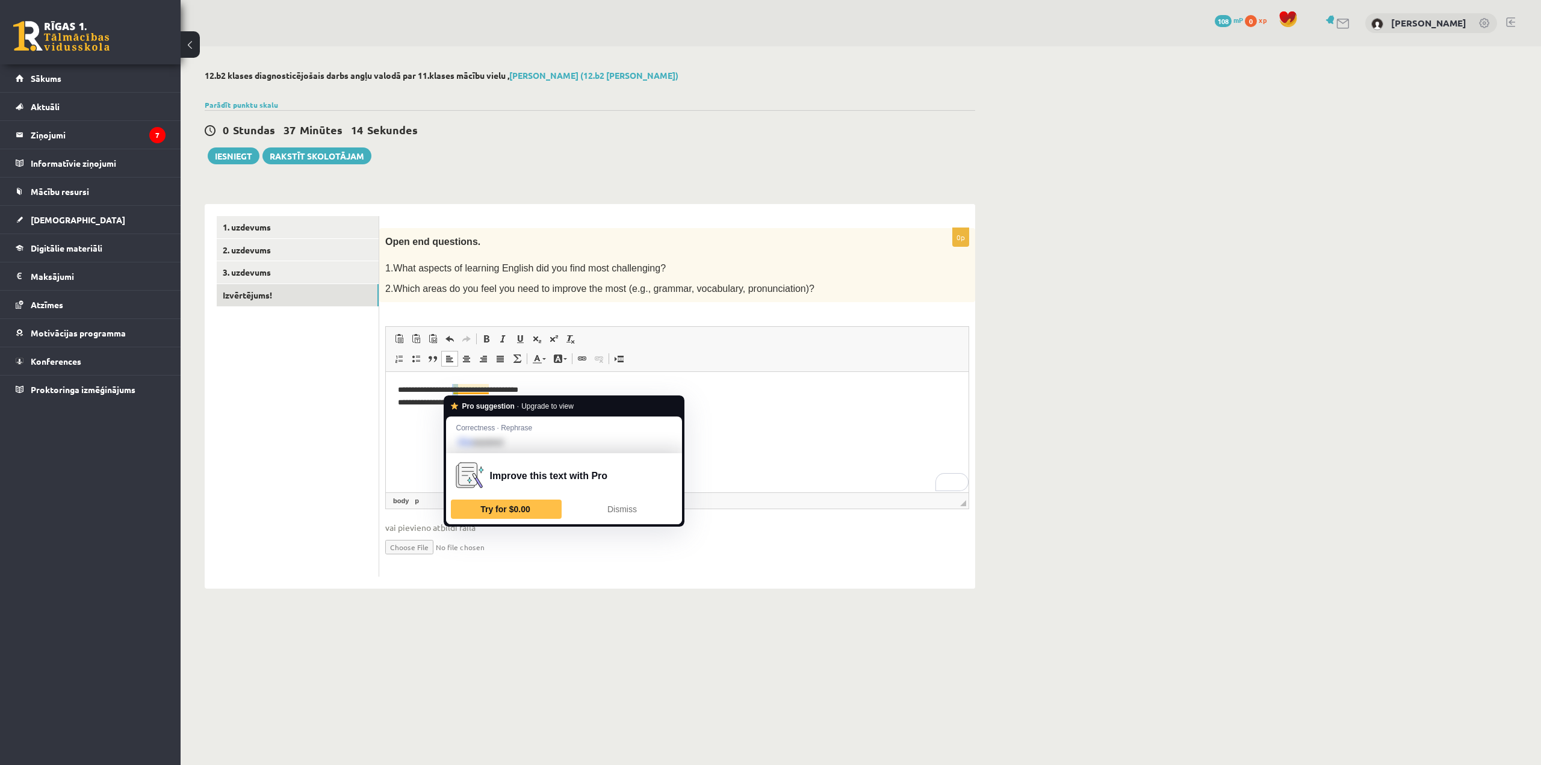
click at [455, 388] on p "**********" at bounding box center [677, 396] width 559 height 25
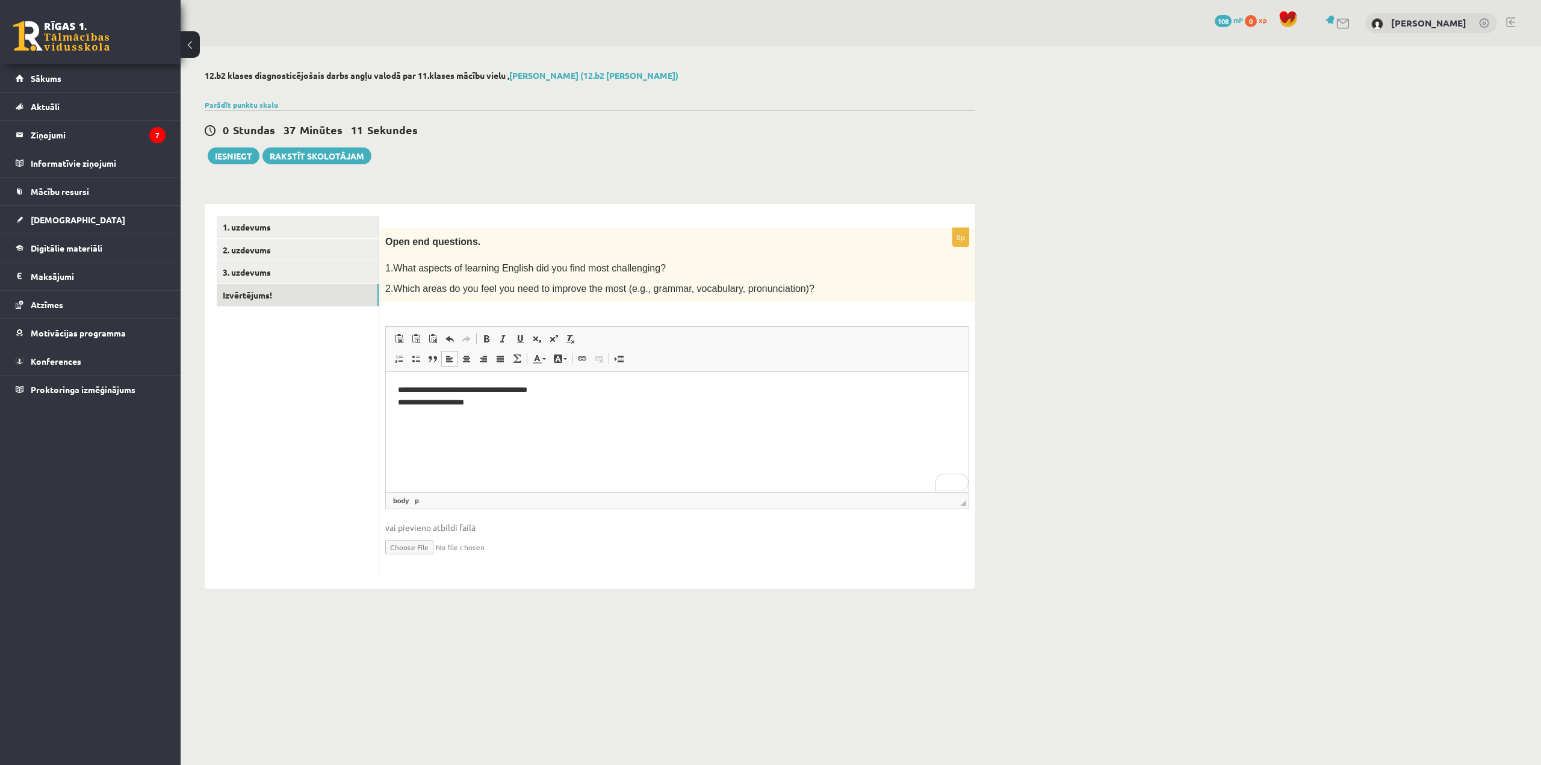
click at [533, 386] on p "**********" at bounding box center [677, 396] width 559 height 25
click at [541, 388] on p "**********" at bounding box center [677, 396] width 559 height 25
click at [553, 389] on p "**********" at bounding box center [677, 396] width 559 height 25
click at [525, 408] on p "**********" at bounding box center [677, 396] width 559 height 25
click at [229, 154] on button "Iesniegt" at bounding box center [234, 156] width 52 height 17
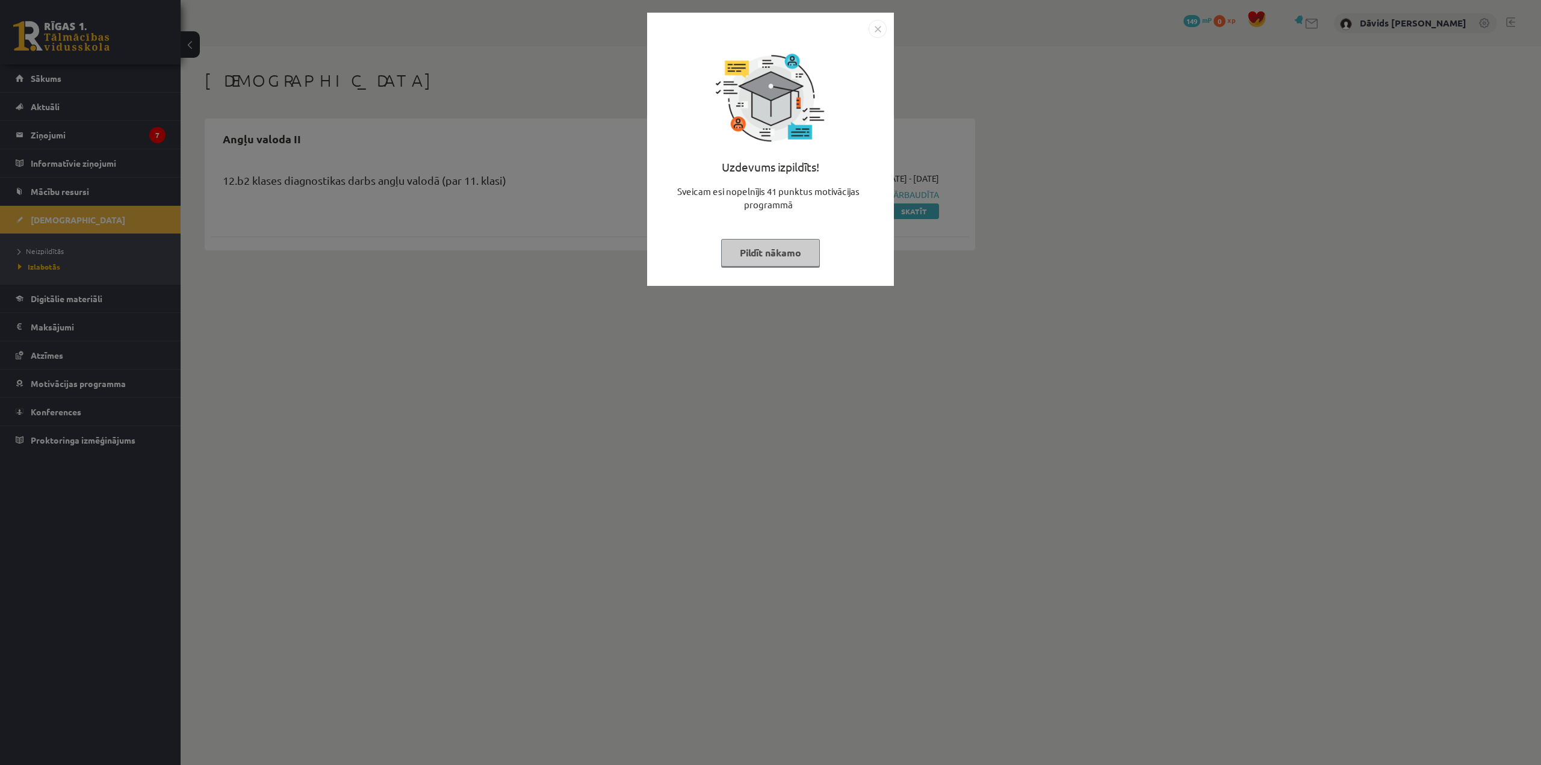
click at [765, 262] on button "Pildīt nākamo" at bounding box center [770, 253] width 99 height 28
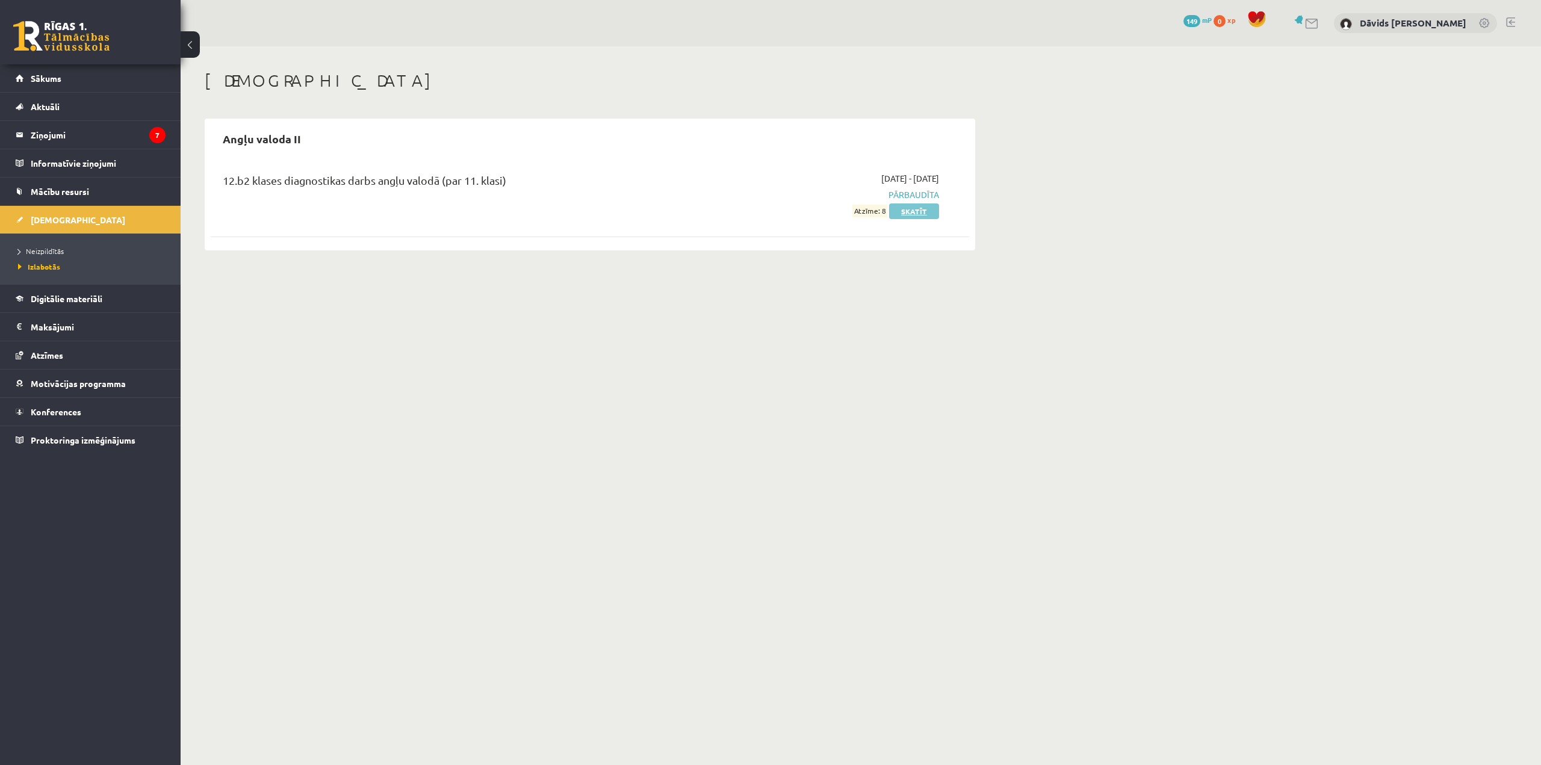
click at [908, 211] on link "Skatīt" at bounding box center [914, 212] width 50 height 16
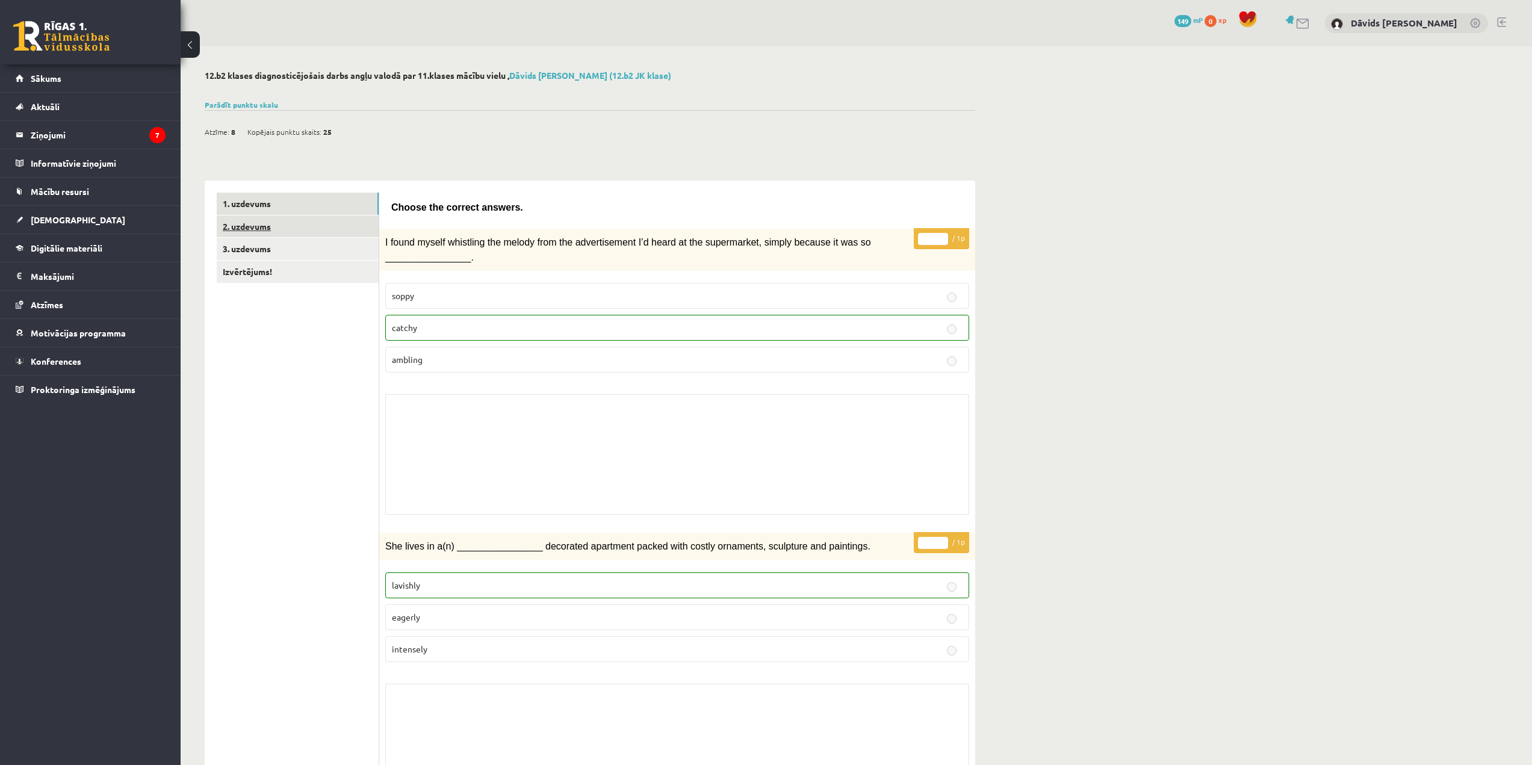
click at [339, 220] on link "2. uzdevums" at bounding box center [298, 227] width 162 height 22
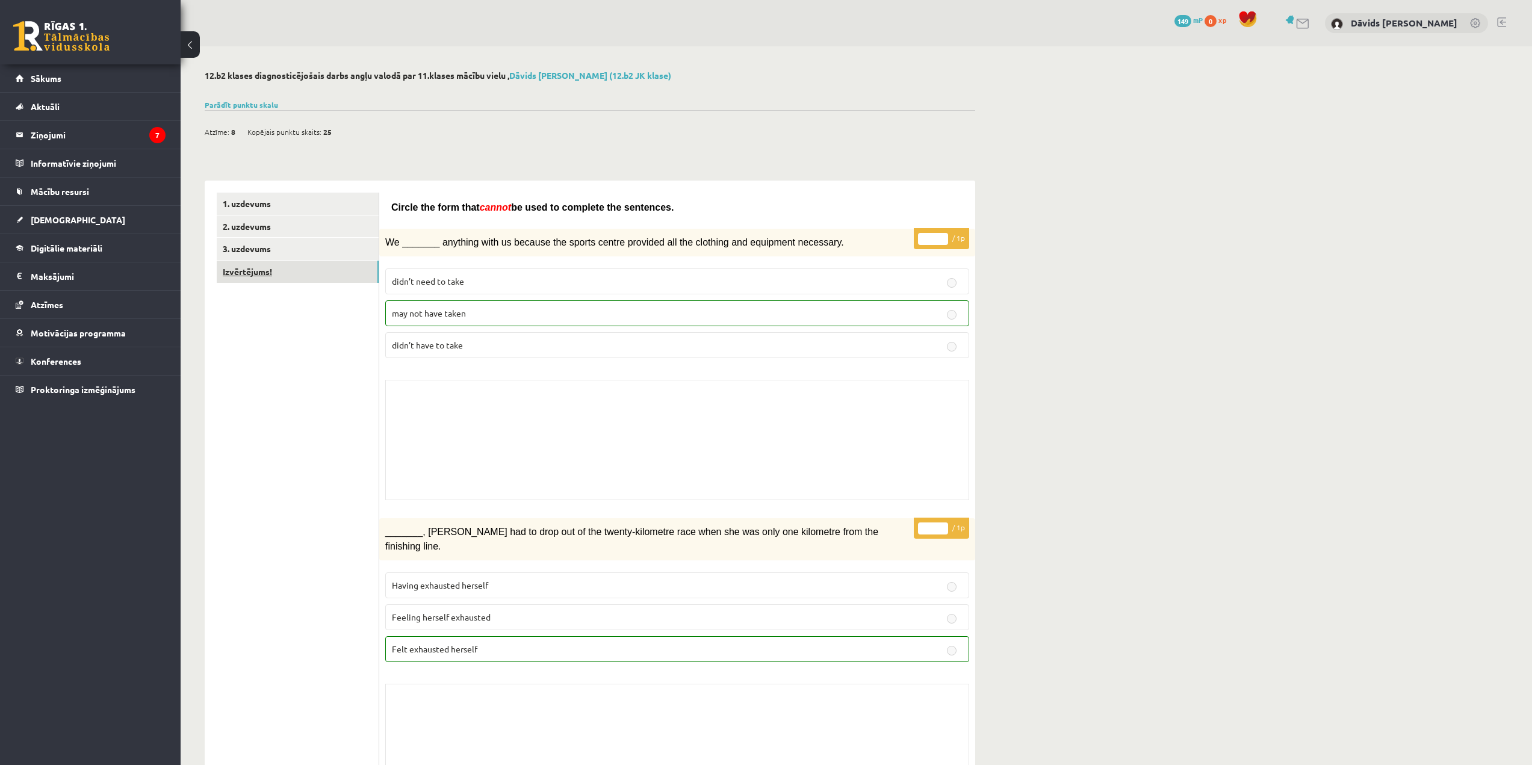
click at [264, 273] on link "Izvērtējums!" at bounding box center [298, 272] width 162 height 22
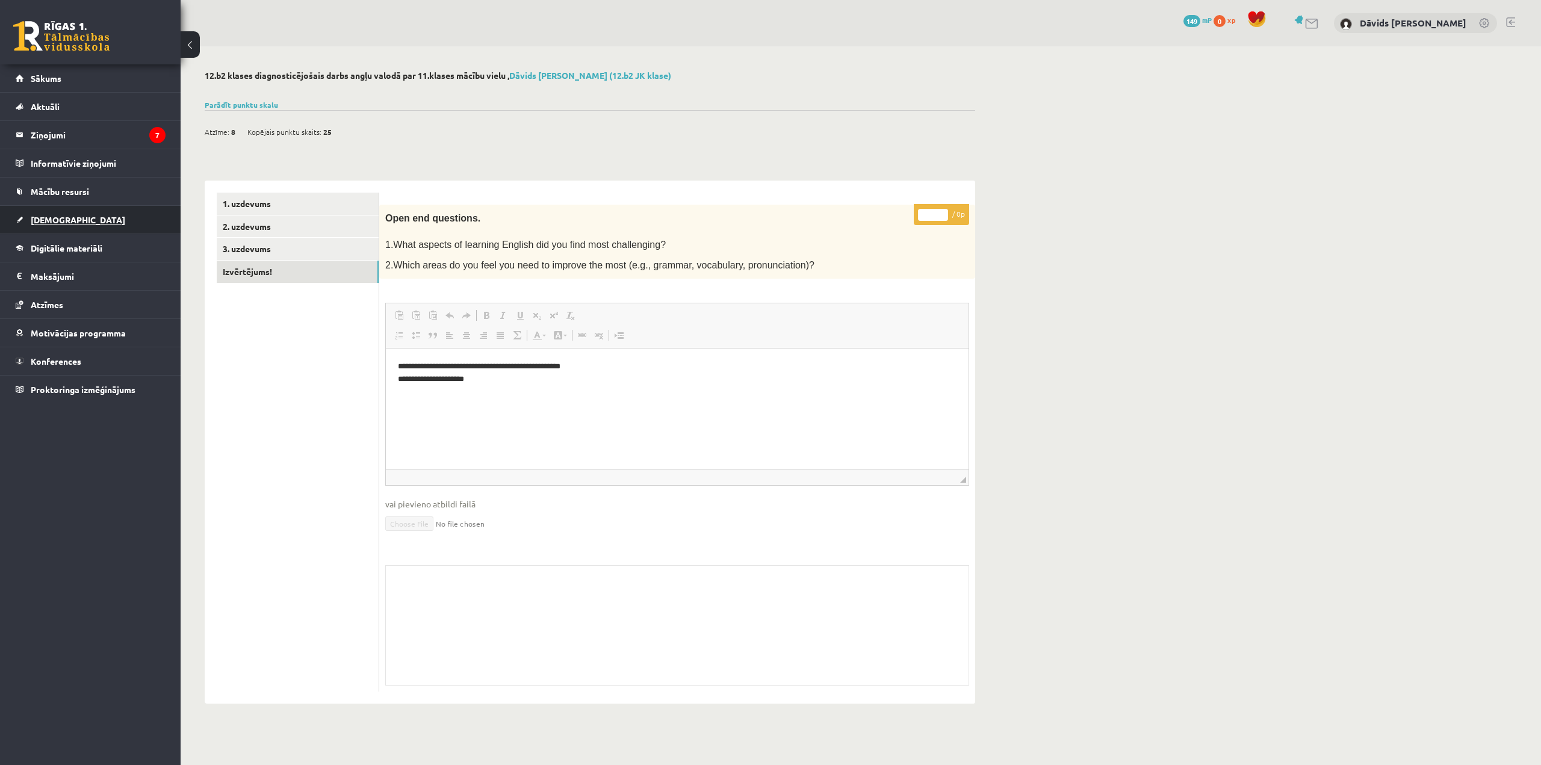
click at [82, 217] on link "[DEMOGRAPHIC_DATA]" at bounding box center [91, 220] width 150 height 28
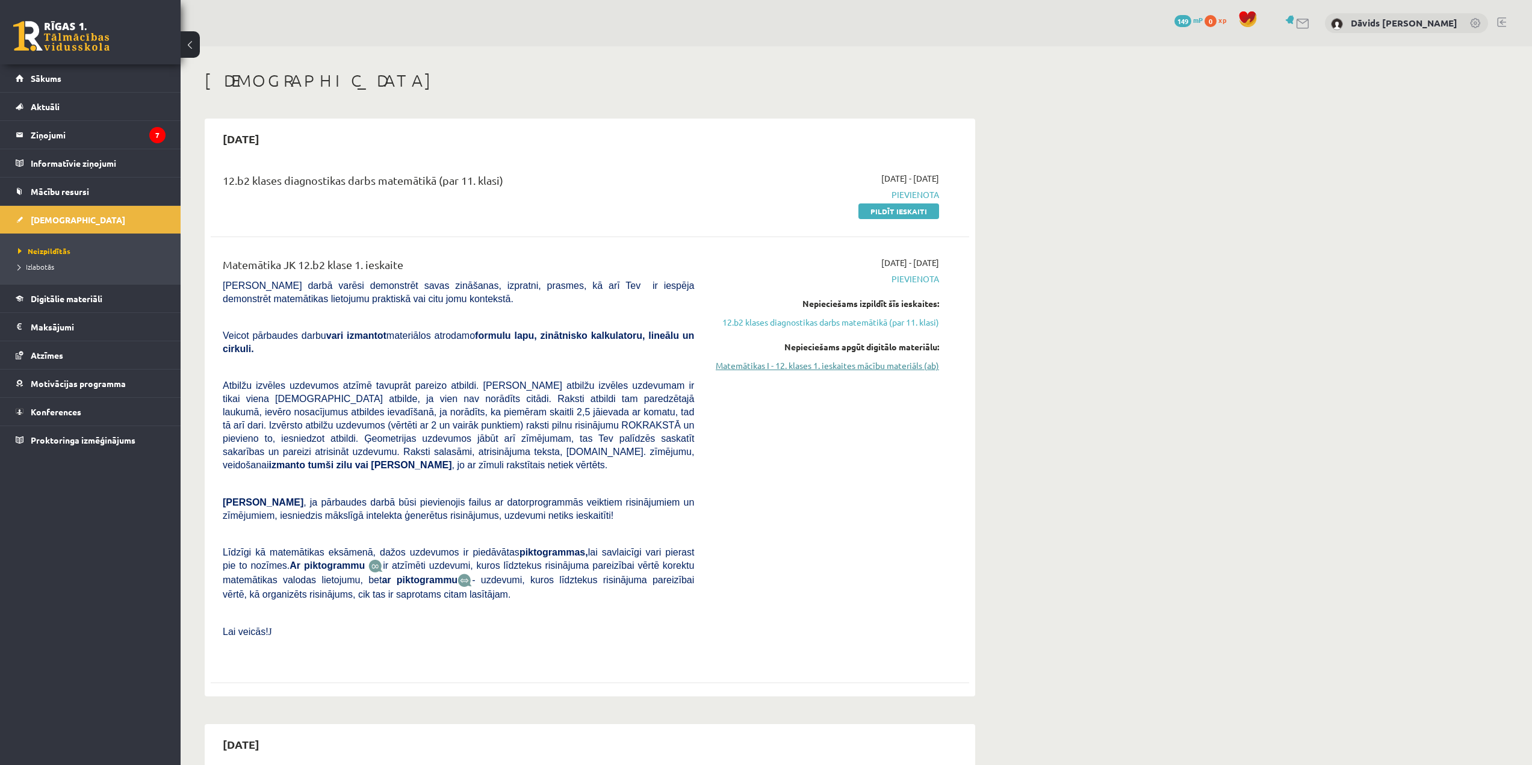
click at [860, 369] on link "Matemātikas I - 12. klases 1. ieskaites mācību materiāls (ab)" at bounding box center [825, 365] width 227 height 13
click at [51, 262] on link "Izlabotās" at bounding box center [93, 266] width 151 height 11
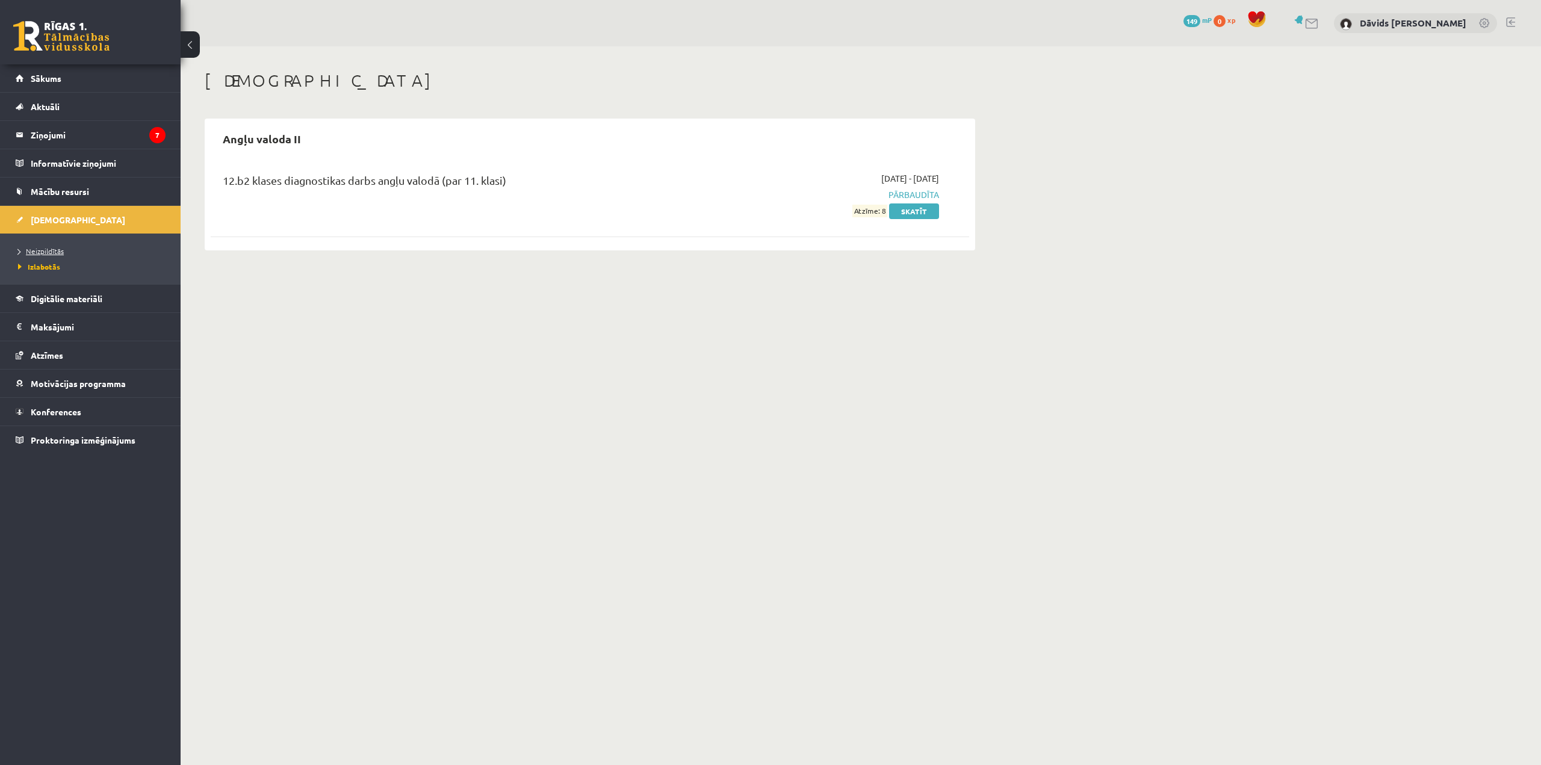
click at [57, 248] on span "Neizpildītās" at bounding box center [41, 251] width 46 height 10
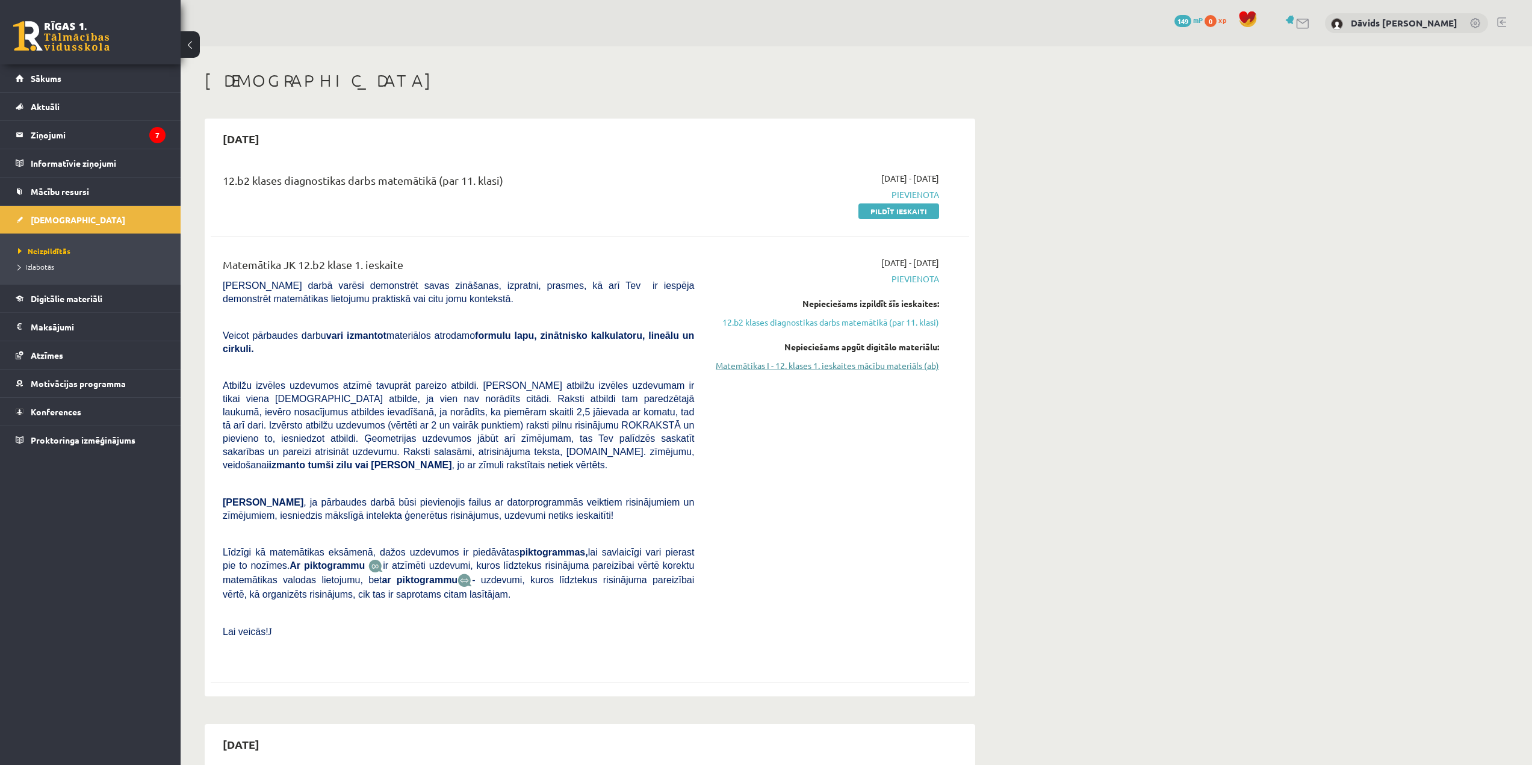
click at [881, 368] on link "Matemātikas I - 12. klases 1. ieskaites mācību materiāls (ab)" at bounding box center [825, 365] width 227 height 13
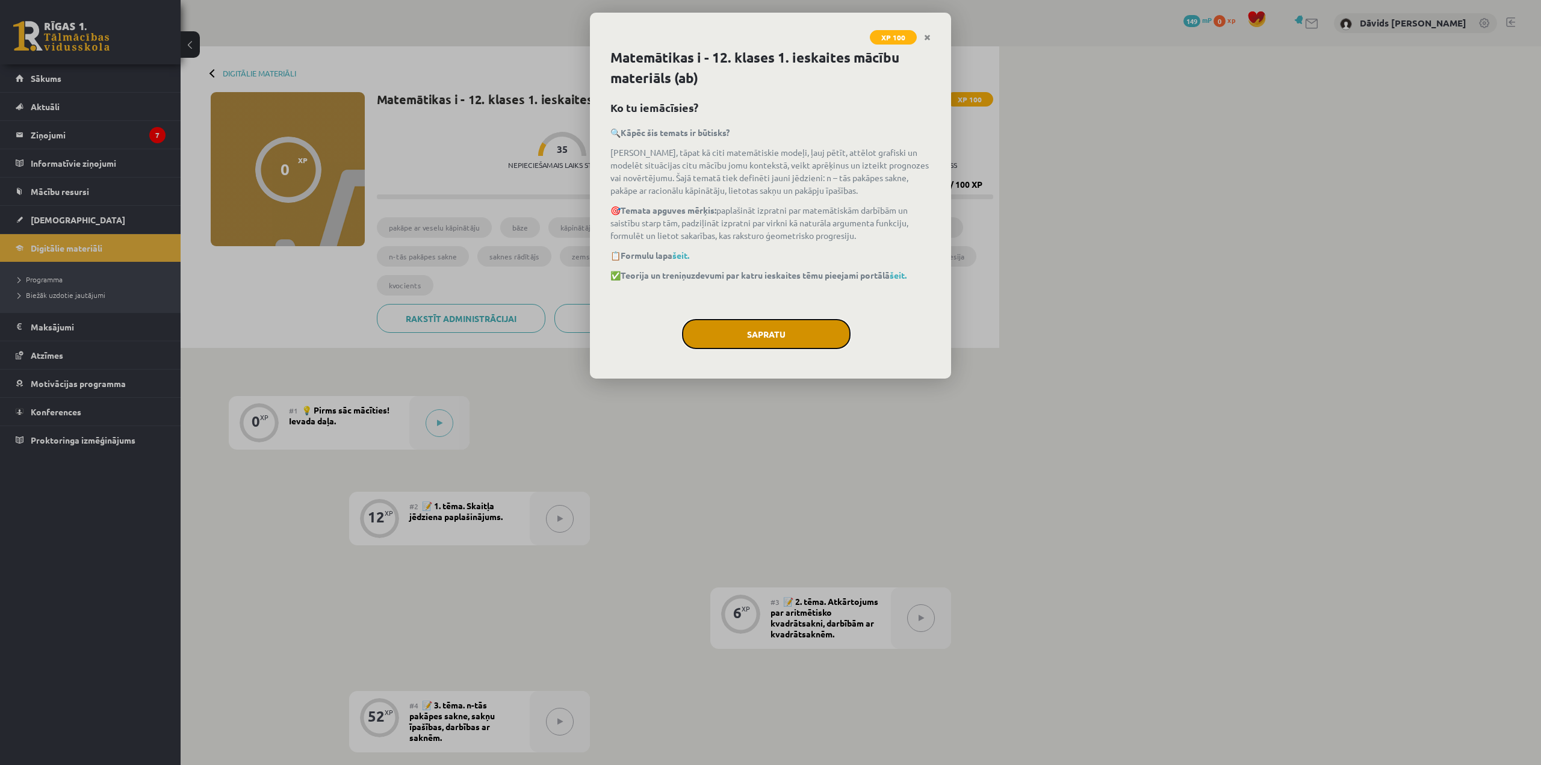
click at [774, 337] on button "Sapratu" at bounding box center [766, 334] width 169 height 30
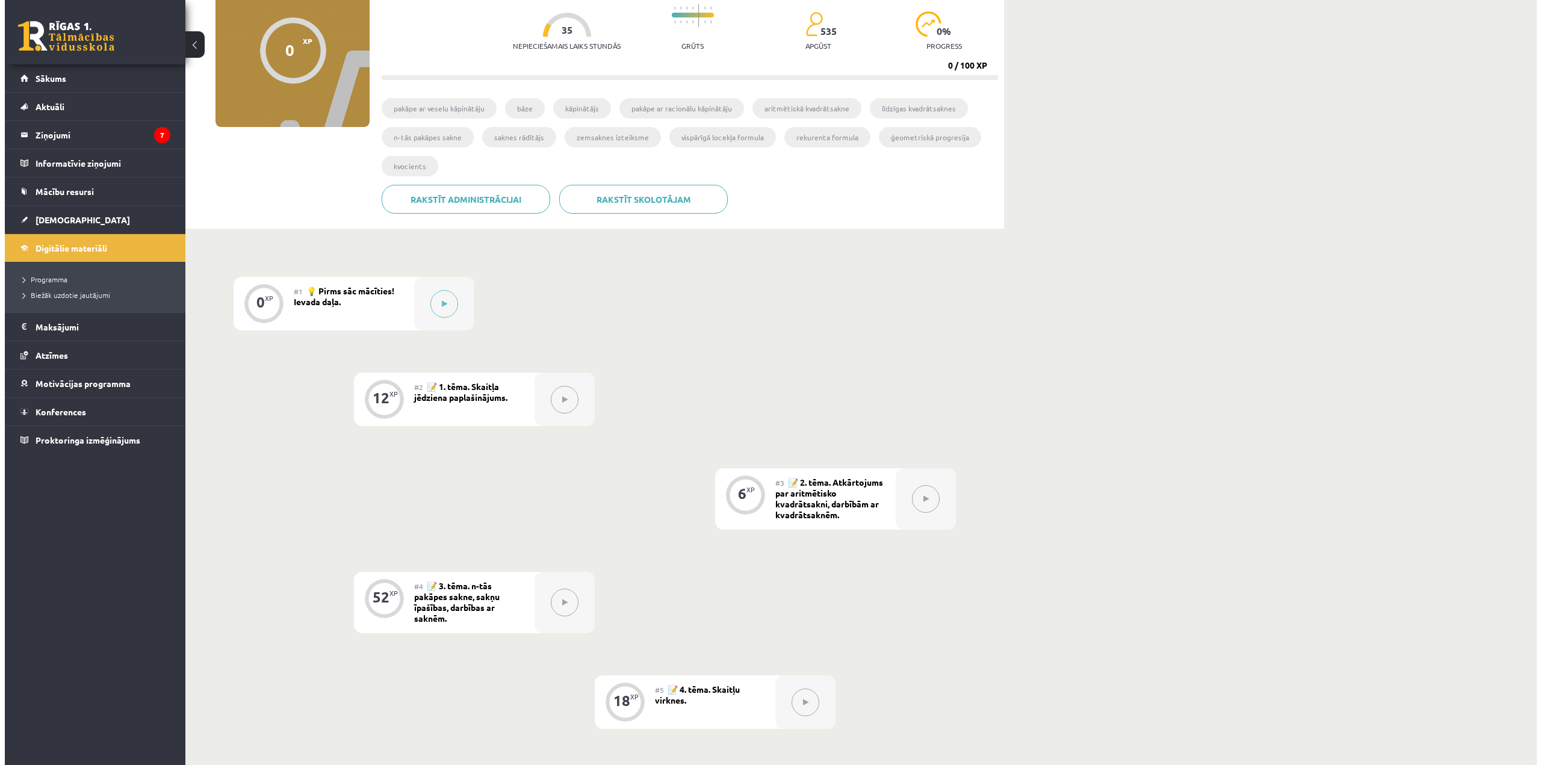
scroll to position [120, 0]
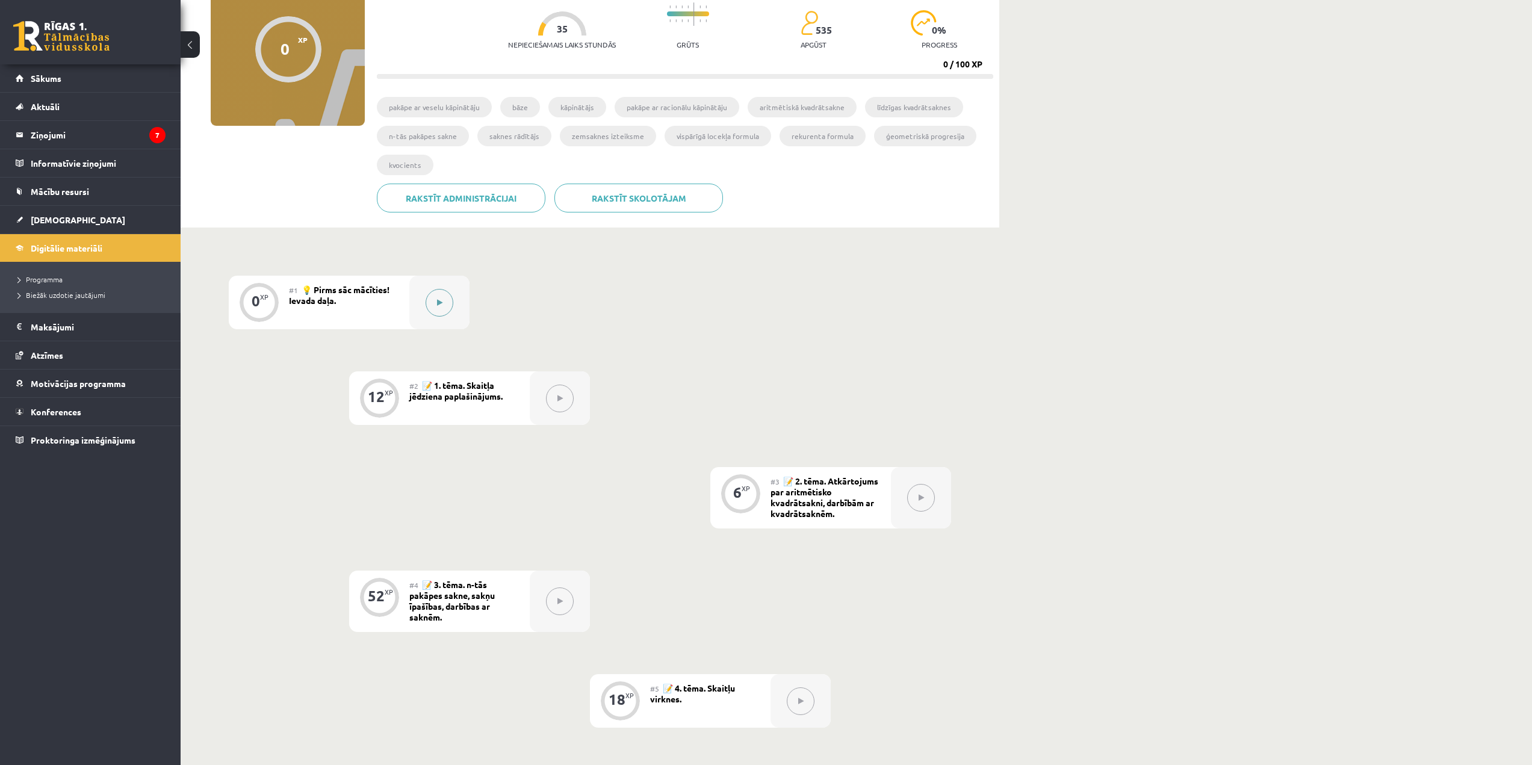
click at [441, 301] on icon at bounding box center [439, 302] width 5 height 7
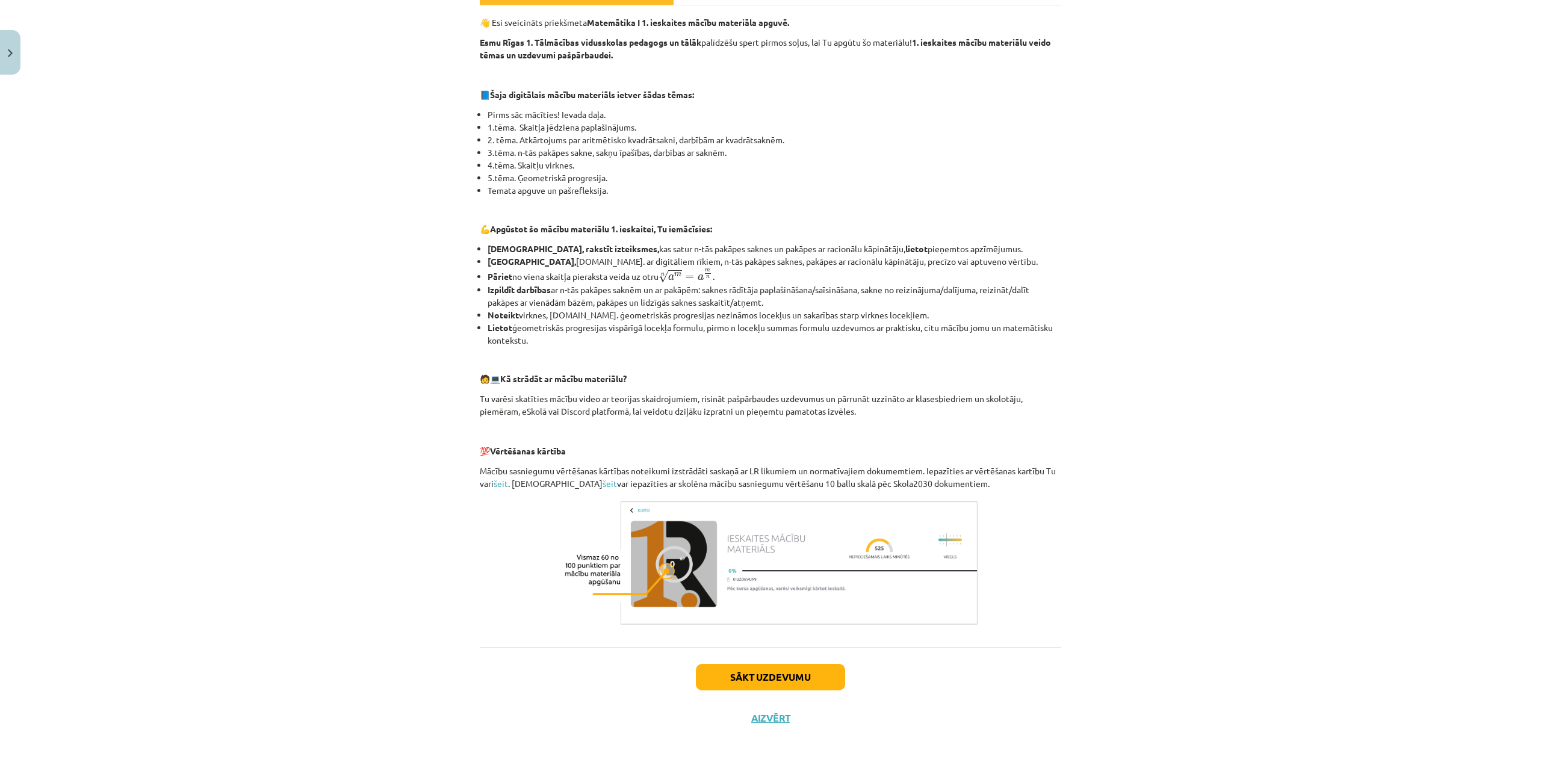
scroll to position [203, 0]
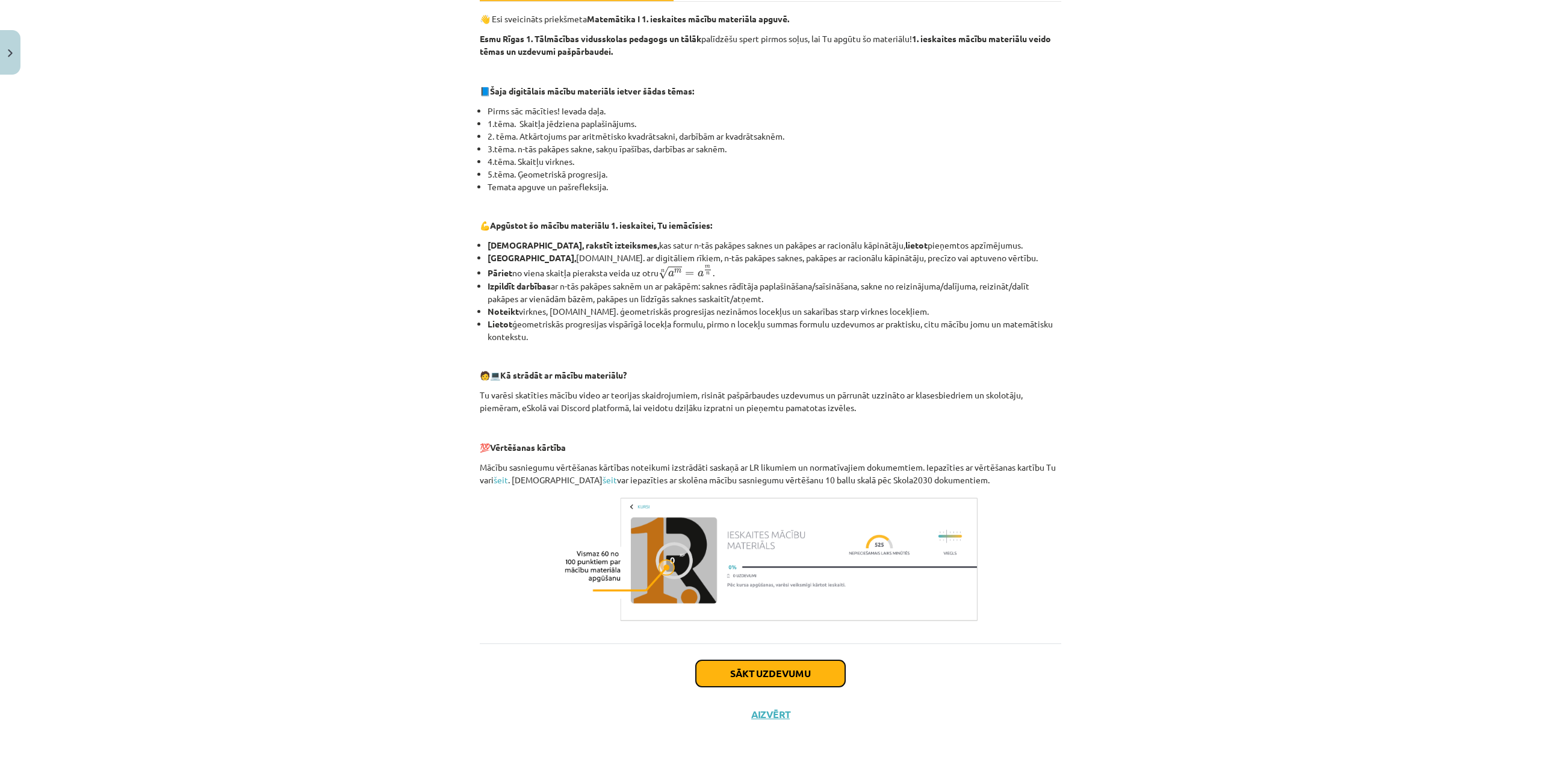
click at [755, 667] on button "Sākt uzdevumu" at bounding box center [770, 674] width 149 height 26
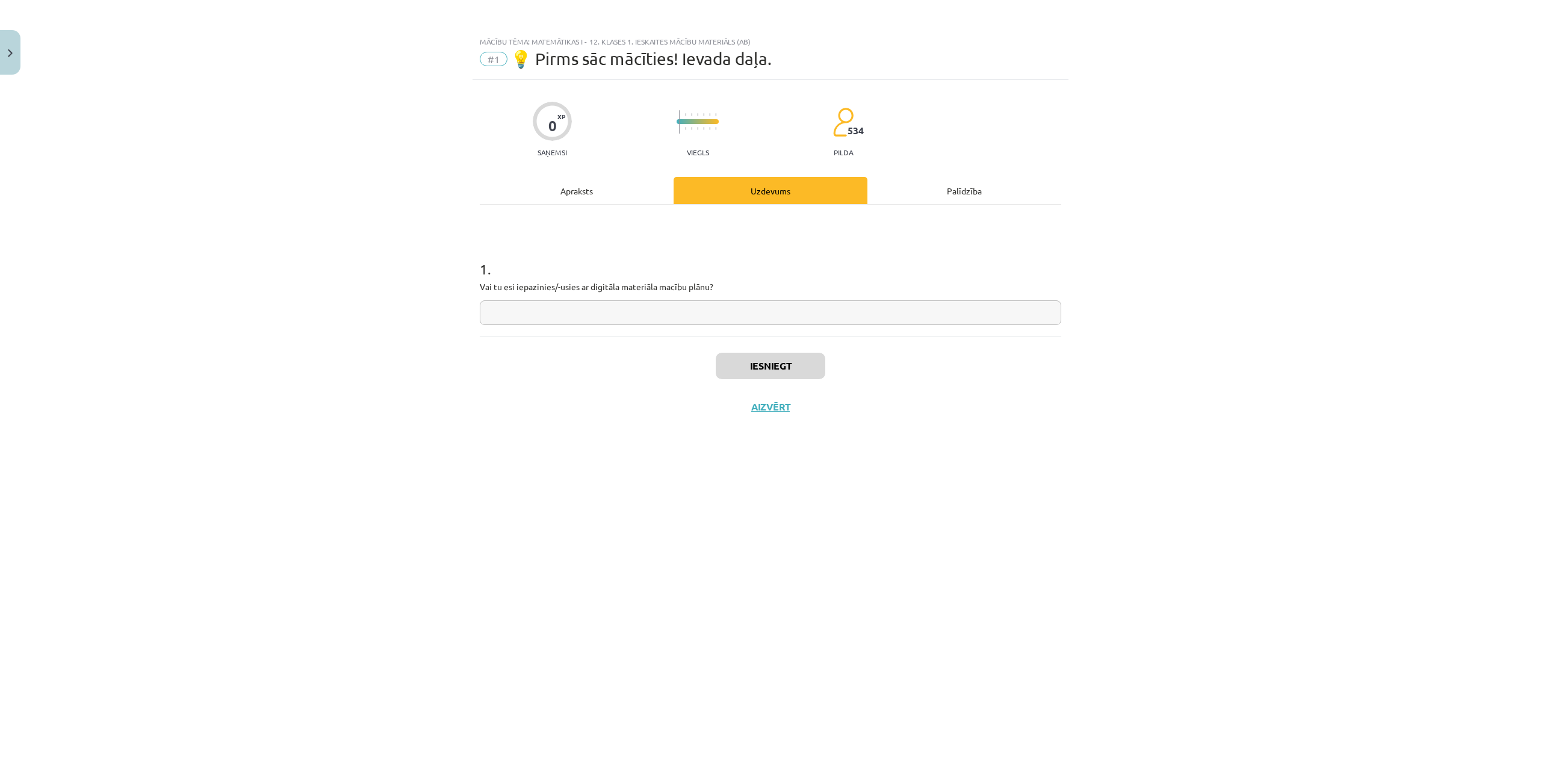
click at [738, 310] on input "text" at bounding box center [771, 312] width 582 height 25
type input "**"
click at [768, 374] on button "Iesniegt" at bounding box center [771, 366] width 110 height 26
click at [776, 416] on button "Nākamā nodarbība" at bounding box center [771, 415] width 118 height 28
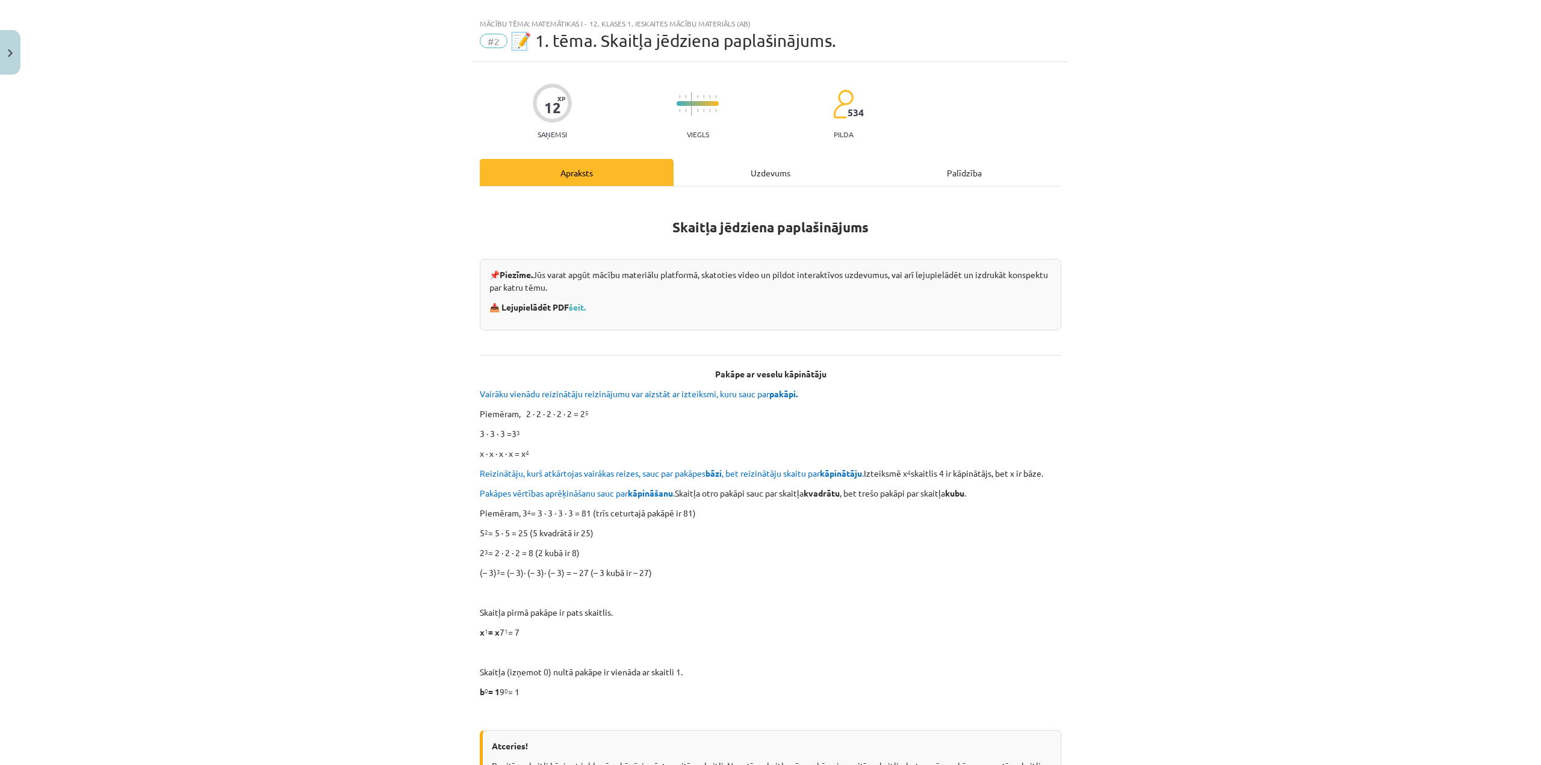
scroll to position [60, 0]
